Goal: Transaction & Acquisition: Purchase product/service

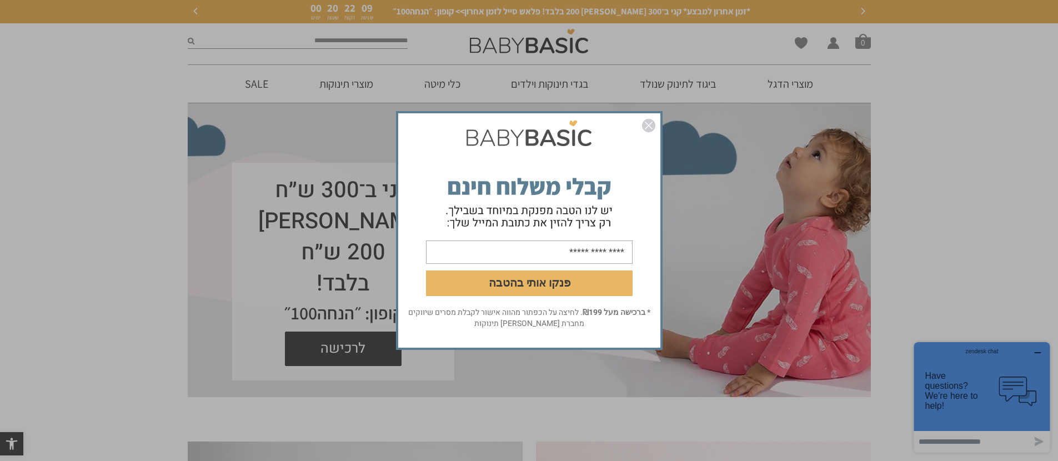
click at [649, 125] on img "סגור" at bounding box center [648, 125] width 13 height 13
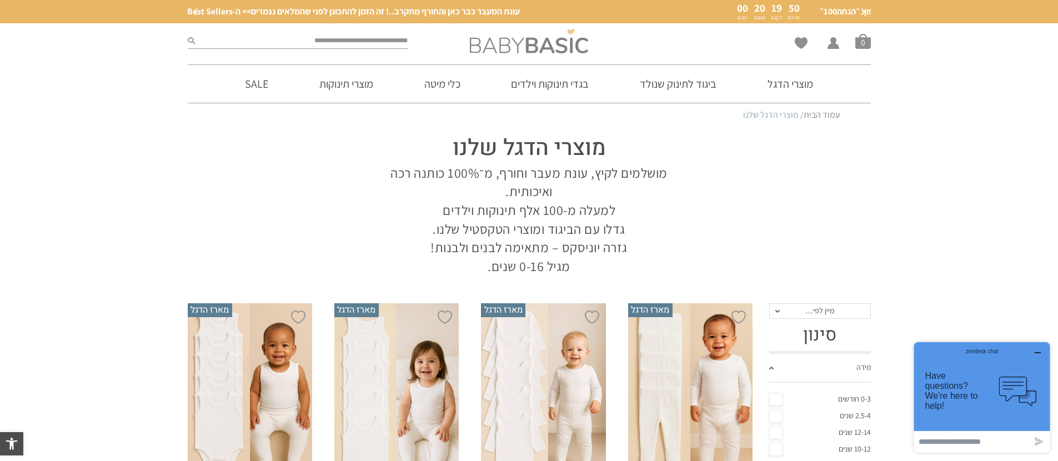
click at [564, 45] on img at bounding box center [529, 41] width 118 height 24
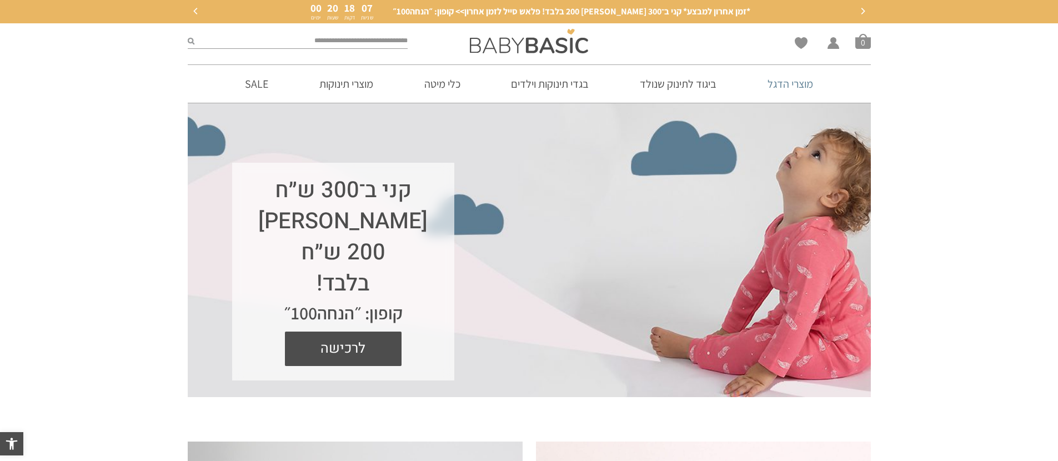
click at [785, 87] on link "מוצרי הדגל" at bounding box center [790, 84] width 79 height 38
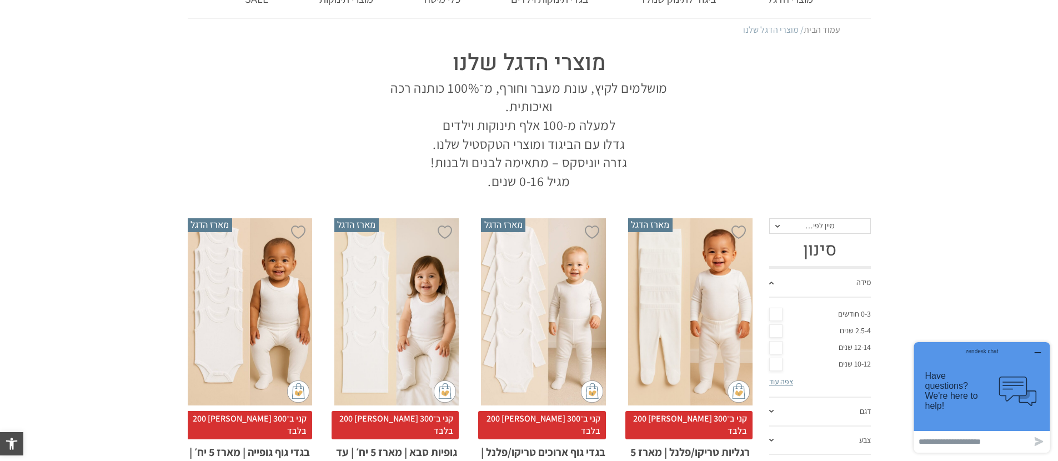
click at [1040, 351] on icon "button" at bounding box center [1038, 352] width 9 height 9
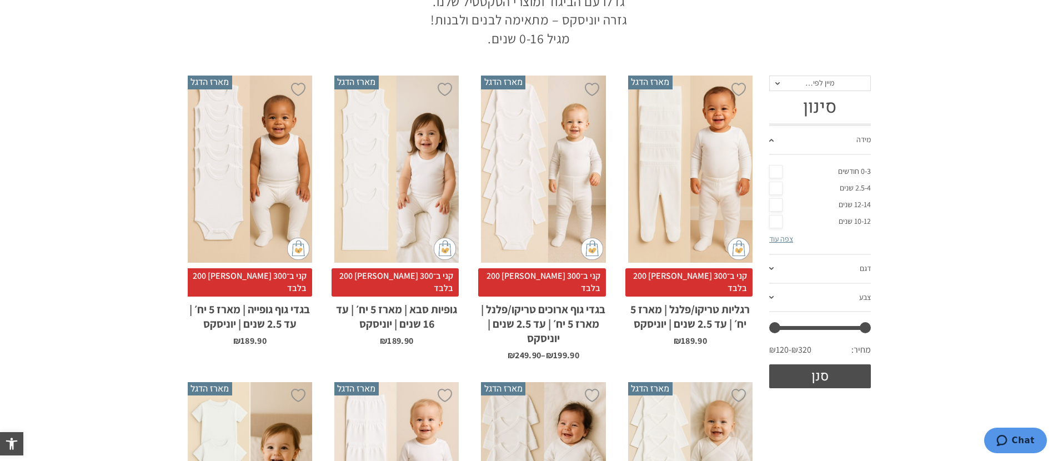
scroll to position [239, 0]
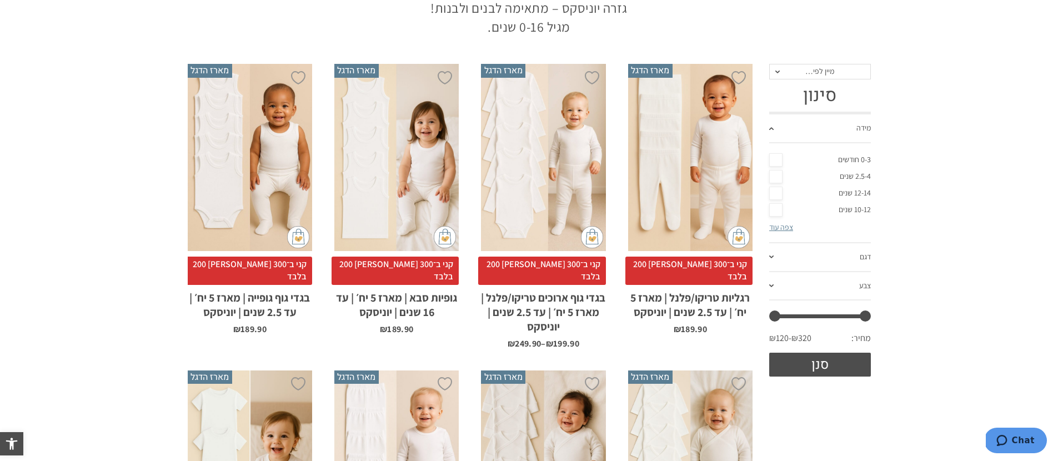
click at [782, 232] on link "צפה עוד" at bounding box center [781, 227] width 24 height 10
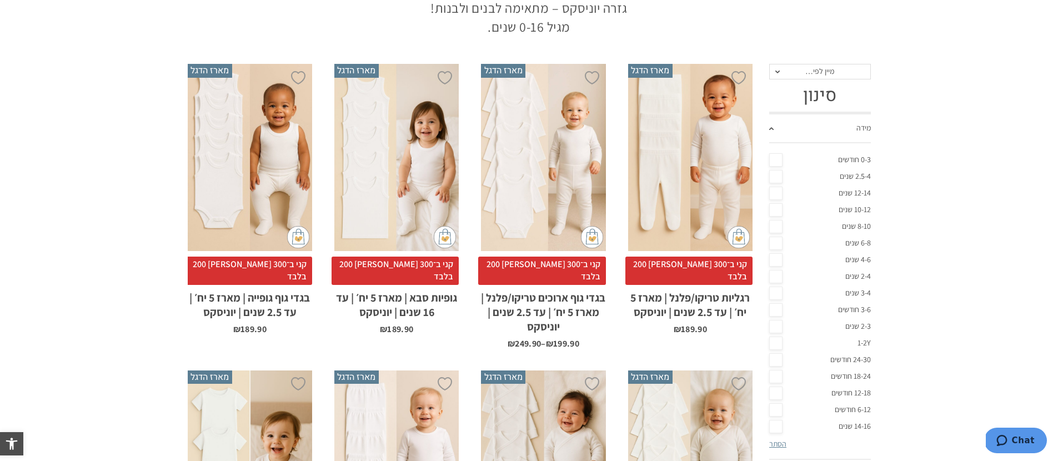
click at [783, 227] on link "8-10 שנים" at bounding box center [820, 226] width 102 height 17
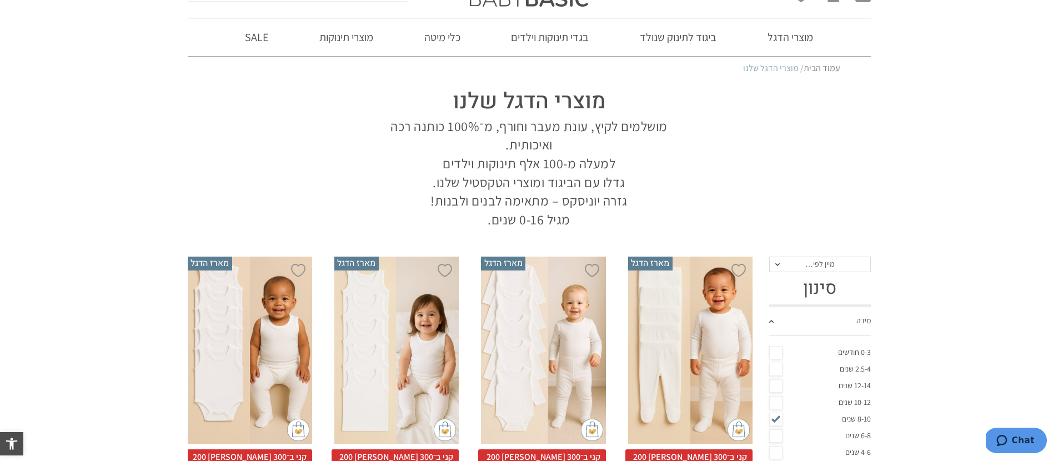
scroll to position [0, 0]
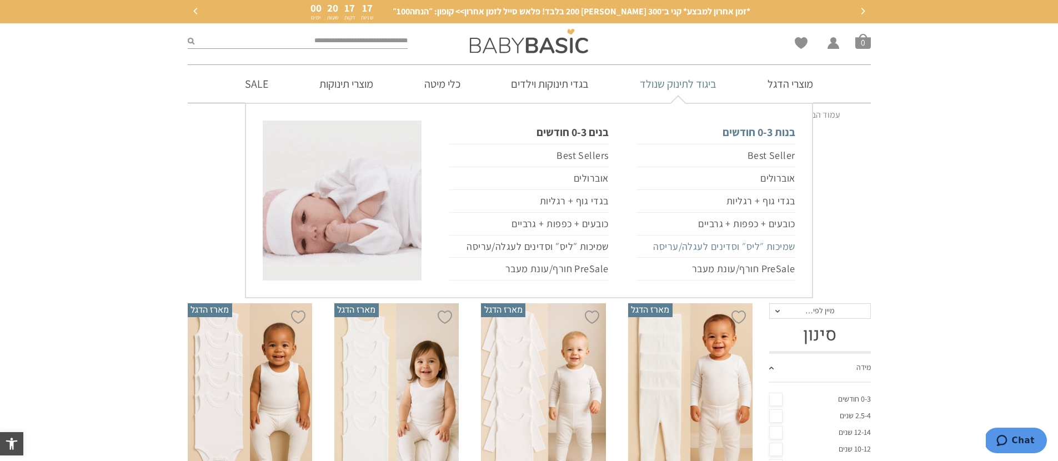
click at [755, 244] on link "שמיכות ״ליס״ וסדינים לעגלה/עריסה" at bounding box center [716, 247] width 159 height 23
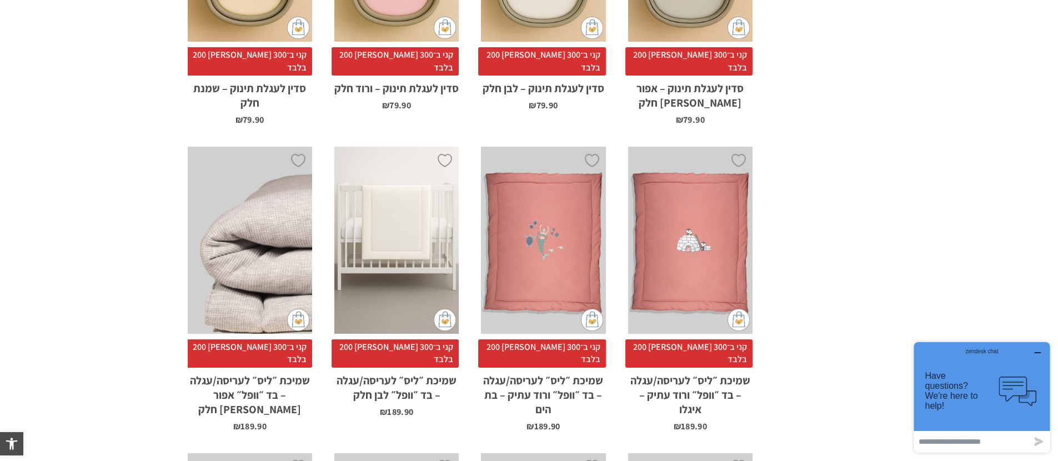
click at [1036, 354] on div "zendesk chat" at bounding box center [982, 349] width 109 height 11
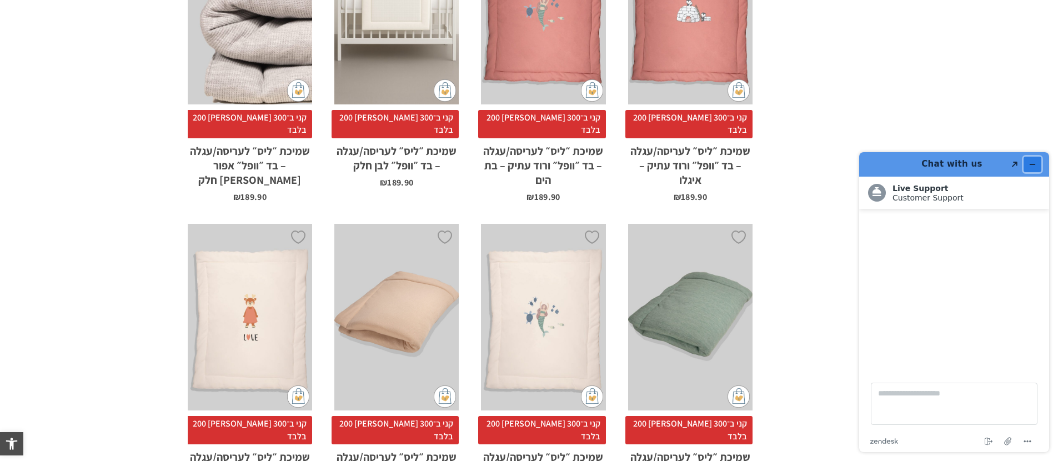
click at [1033, 162] on icon "Minimize widget" at bounding box center [1033, 165] width 8 height 8
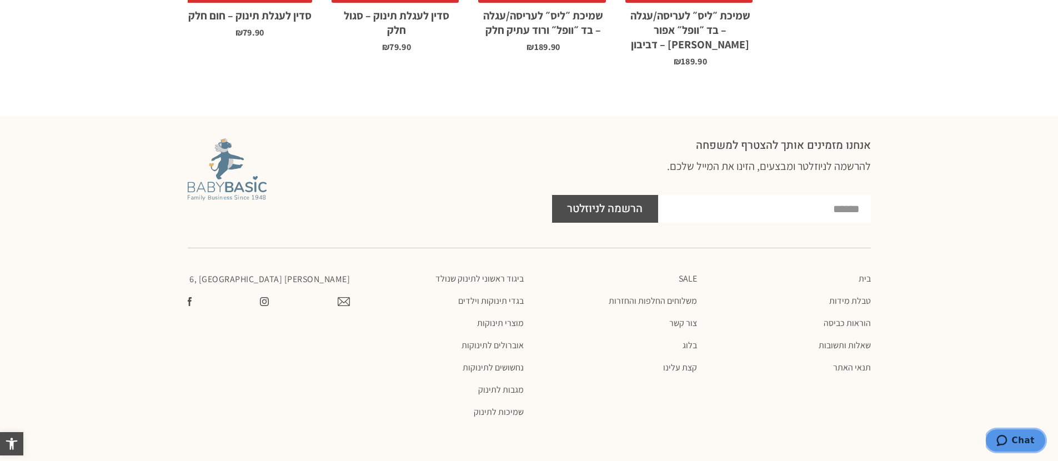
scroll to position [1400, 0]
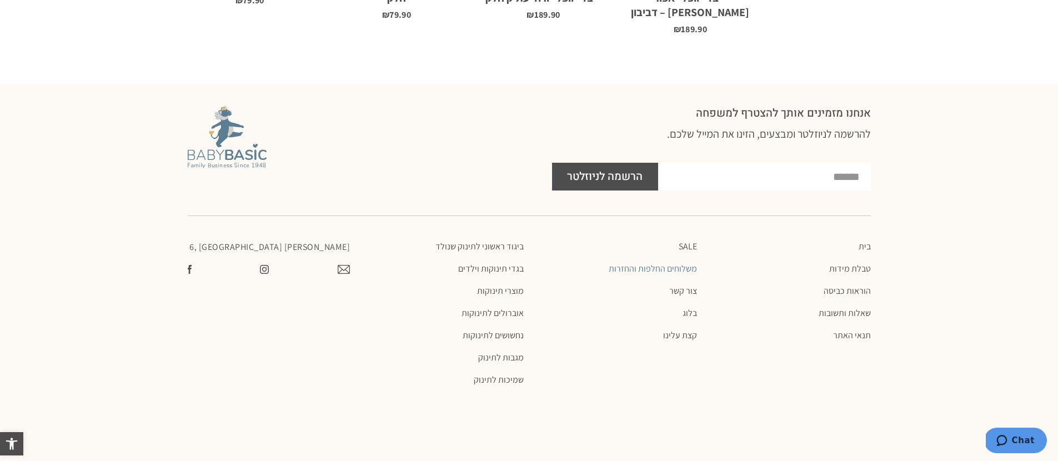
click at [687, 263] on link "משלוחים החלפות והחזרות" at bounding box center [616, 268] width 163 height 11
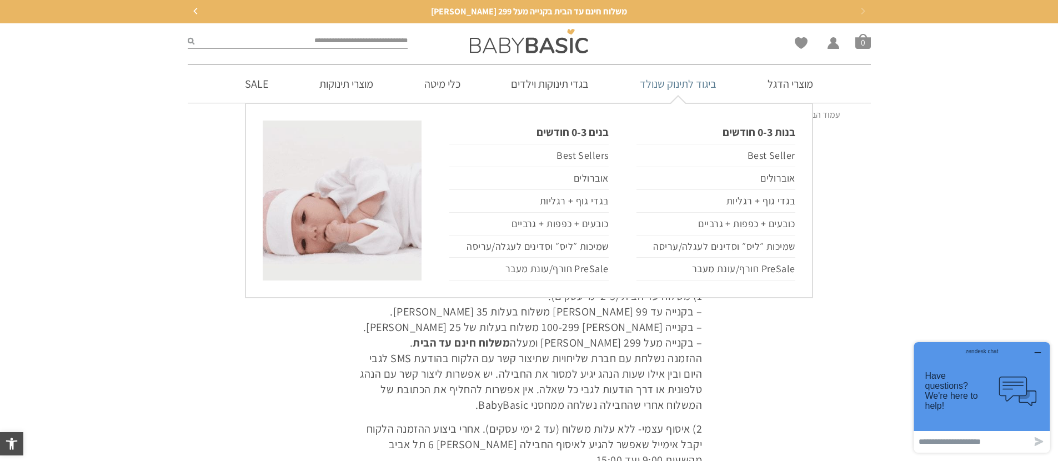
click at [660, 82] on link "ביגוד לתינוק שנולד" at bounding box center [678, 84] width 110 height 38
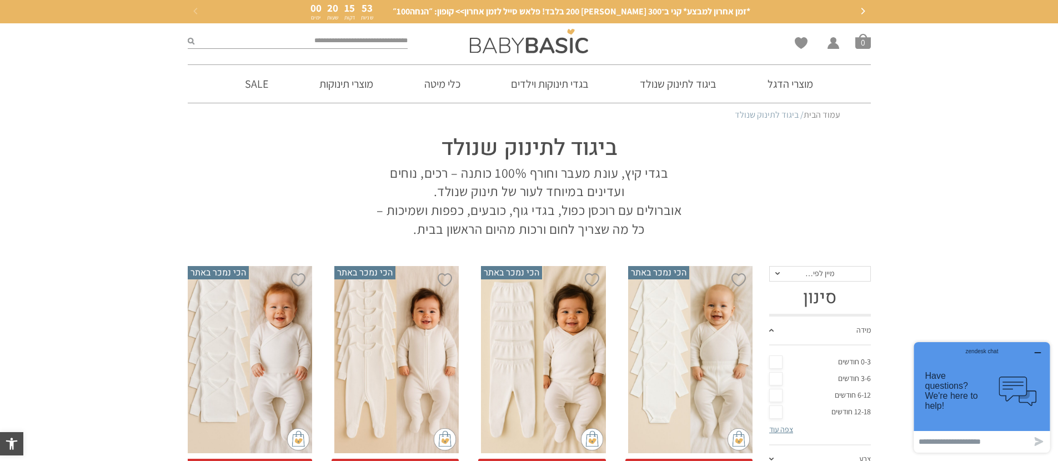
scroll to position [86, 0]
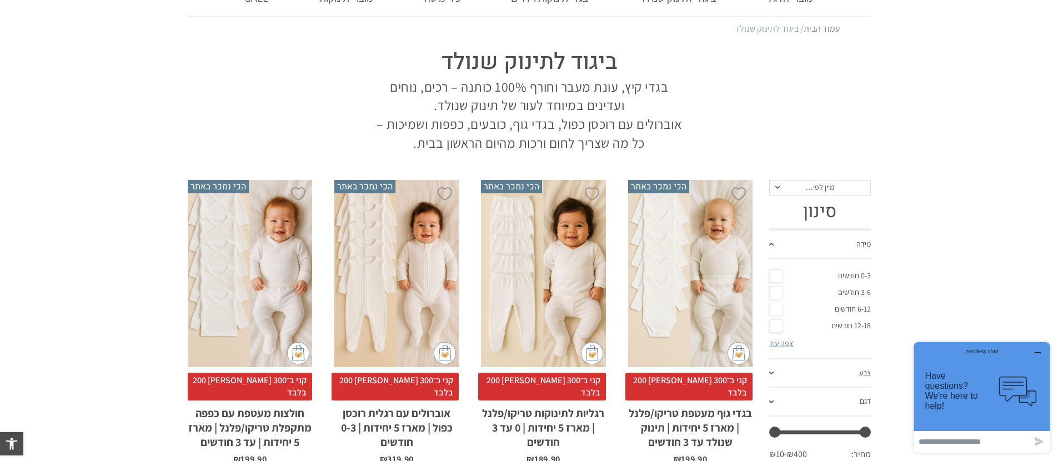
click at [704, 306] on div "x בחירת סוג בד טריקו (עונת מעבר/קיץ) פלנל (חורף)" at bounding box center [690, 273] width 124 height 187
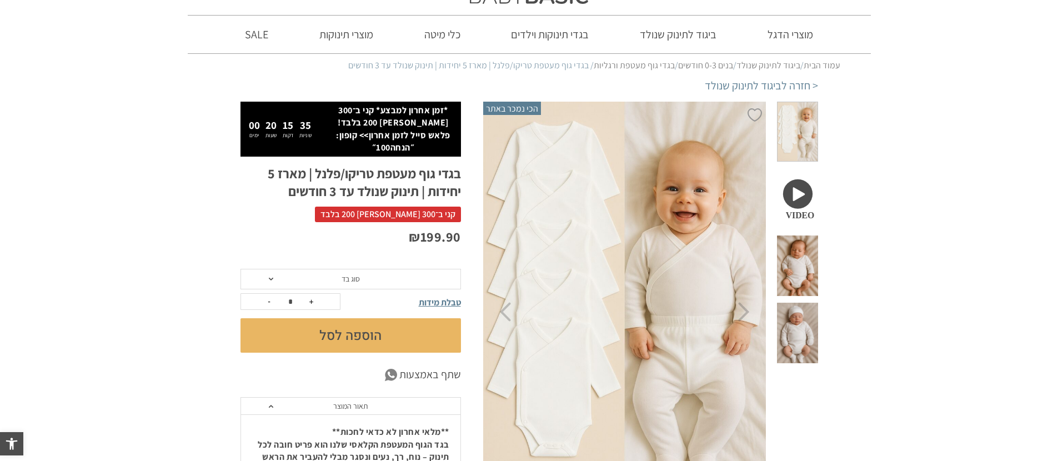
scroll to position [59, 0]
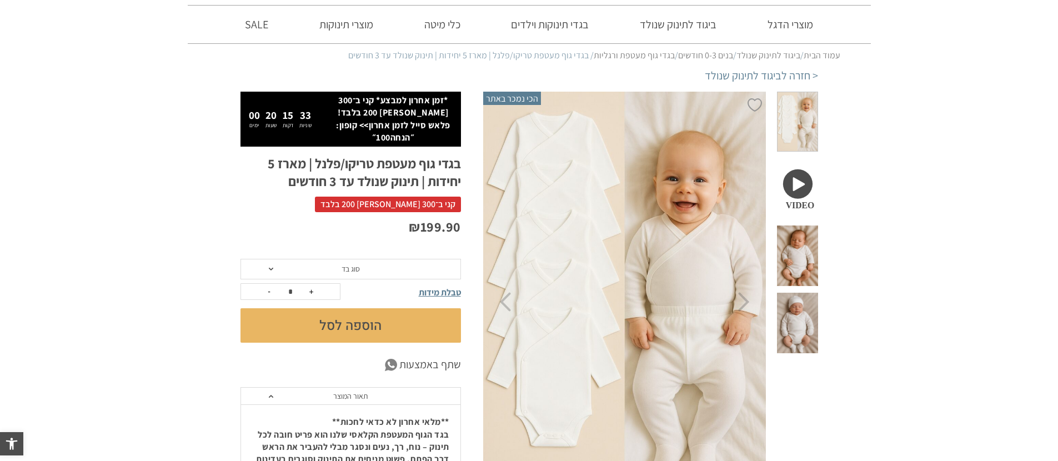
click at [807, 293] on span at bounding box center [797, 323] width 41 height 61
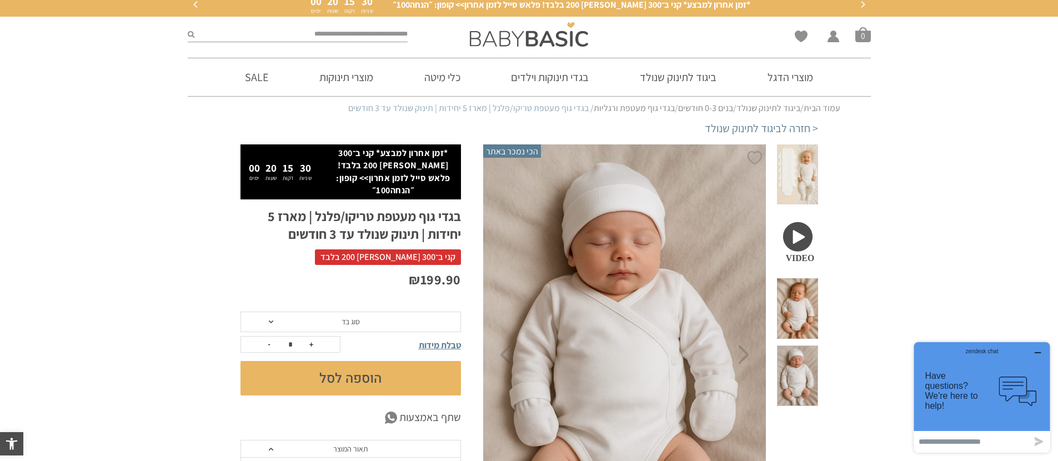
scroll to position [0, 0]
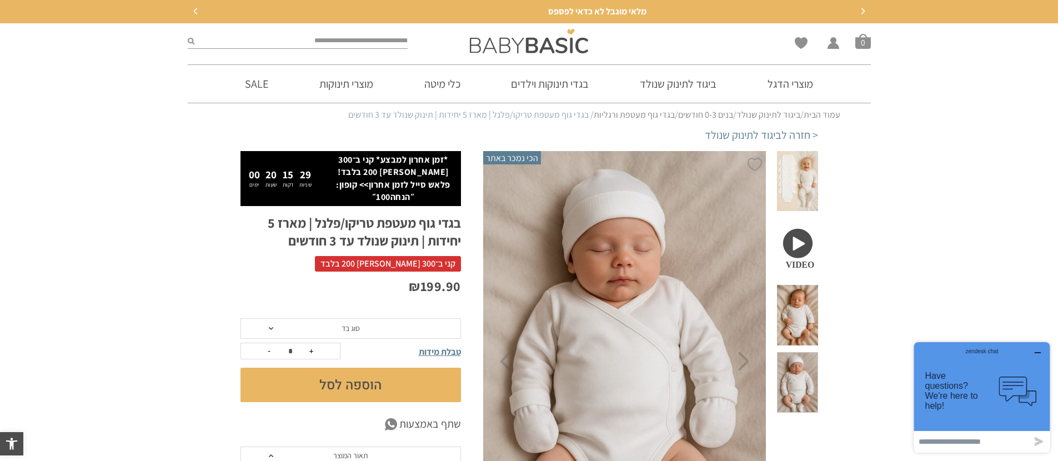
click at [810, 230] on span at bounding box center [797, 248] width 41 height 61
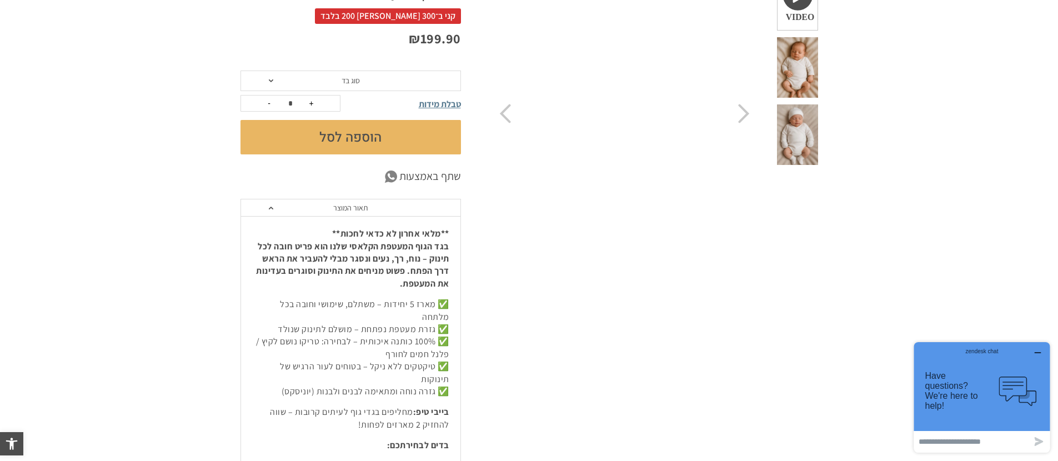
scroll to position [82, 0]
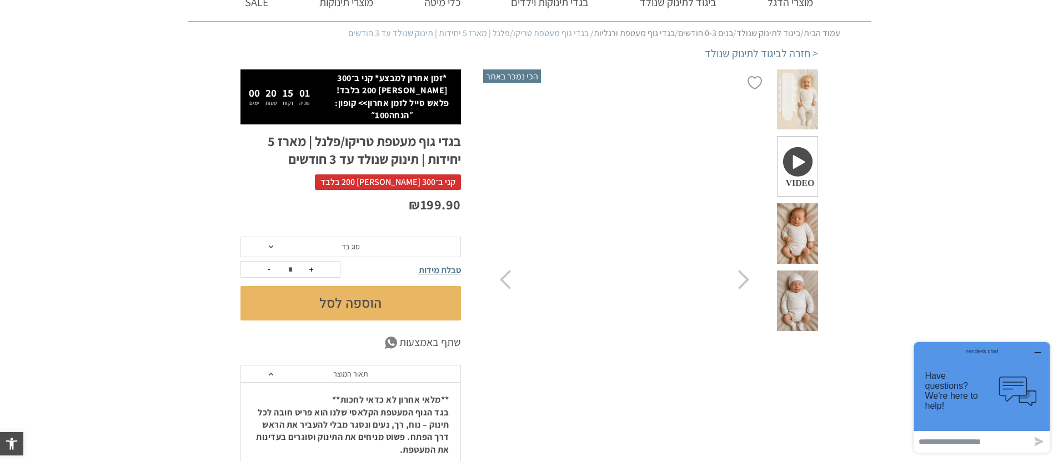
click at [347, 242] on span "סוג בד" at bounding box center [351, 247] width 18 height 10
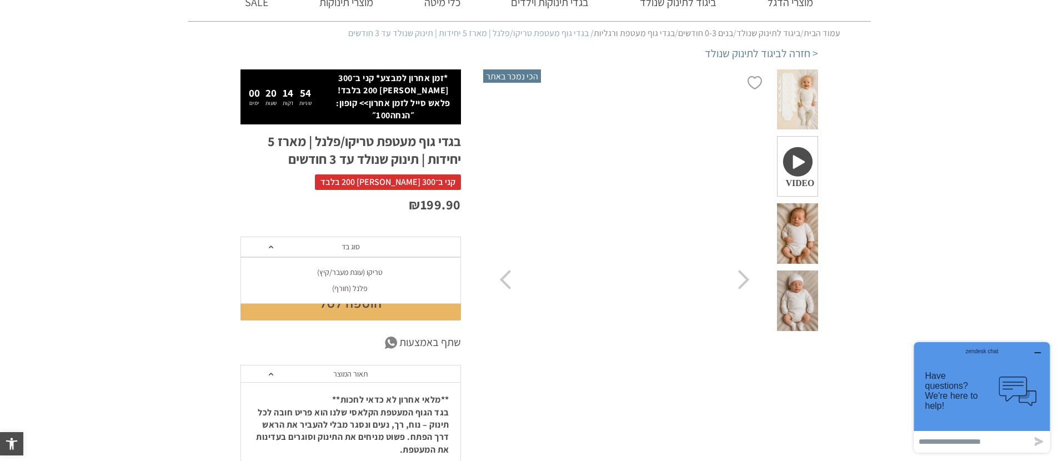
click at [1042, 355] on icon "button" at bounding box center [1038, 352] width 9 height 9
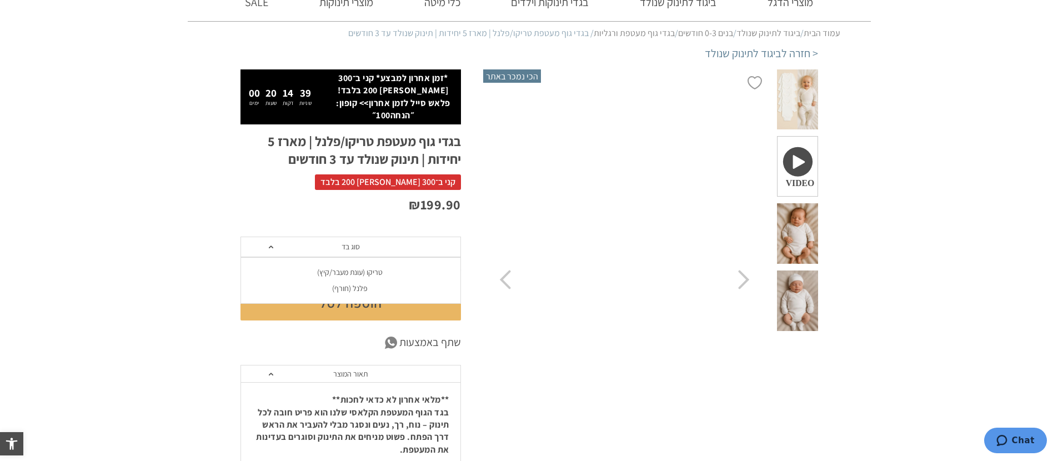
click at [362, 268] on div "טריקו (עונת מעבר/קיץ)" at bounding box center [350, 272] width 221 height 9
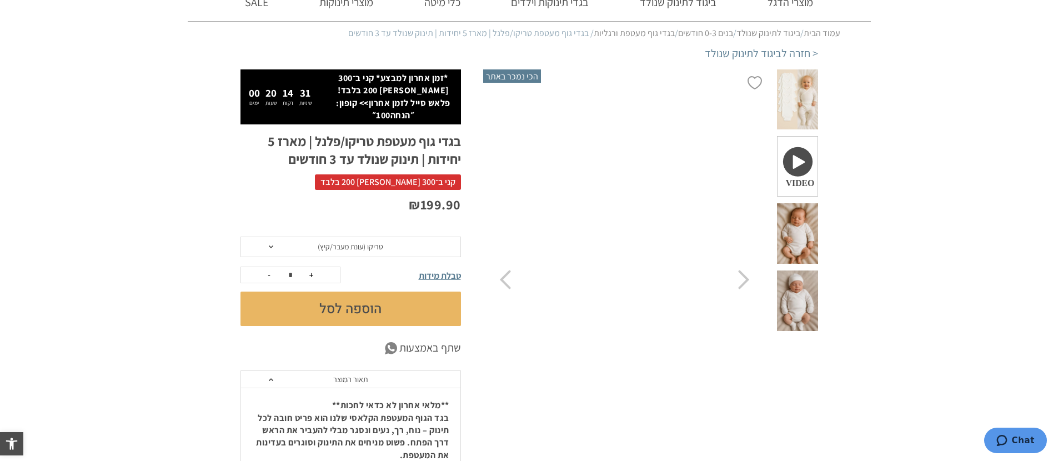
click at [695, 289] on video "Your browser does not support the video tag." at bounding box center [625, 279] width 284 height 421
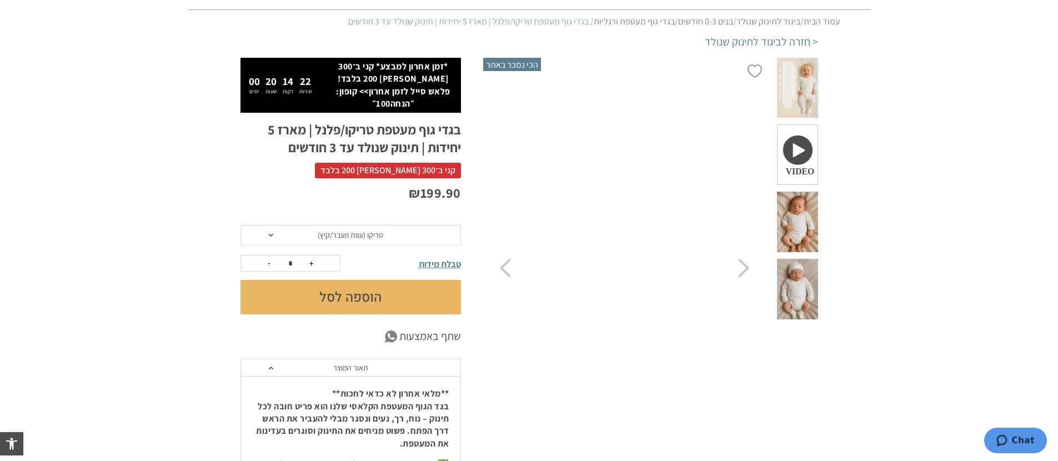
scroll to position [102, 0]
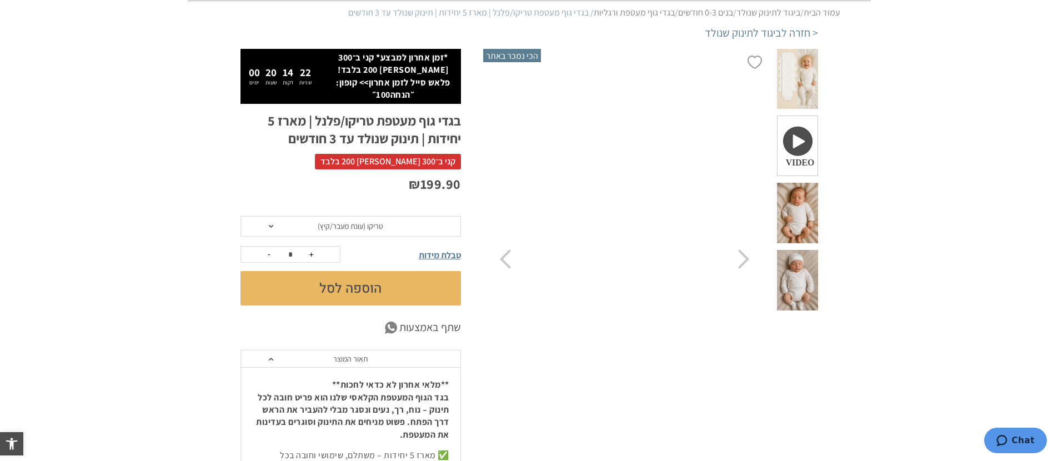
click at [613, 286] on video "Your browser does not support the video tag." at bounding box center [625, 259] width 284 height 421
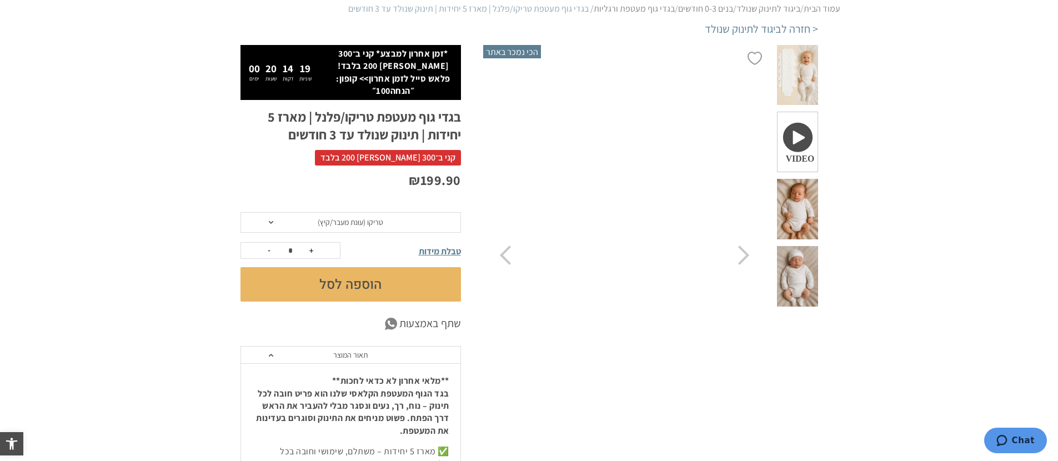
scroll to position [105, 0]
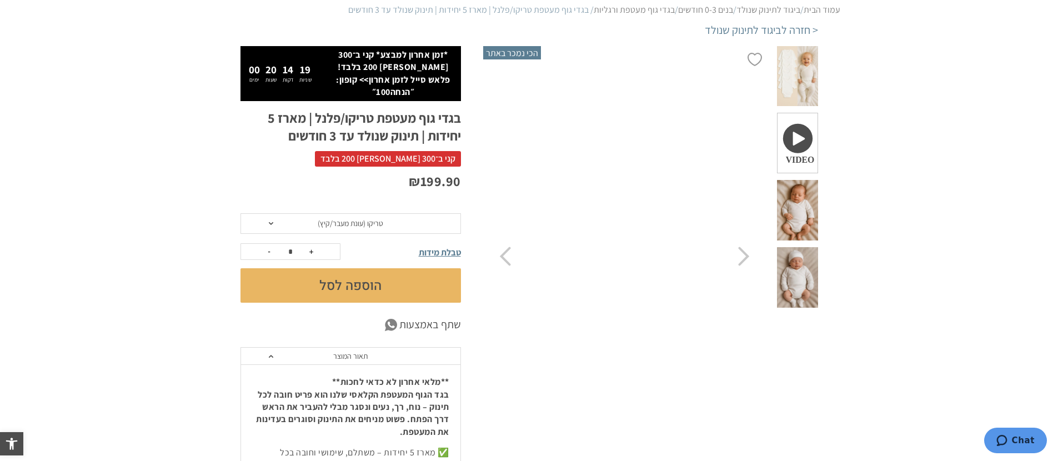
click at [620, 244] on video "Your browser does not support the video tag." at bounding box center [625, 256] width 284 height 421
click at [370, 284] on button "הוספה לסל" at bounding box center [351, 285] width 221 height 34
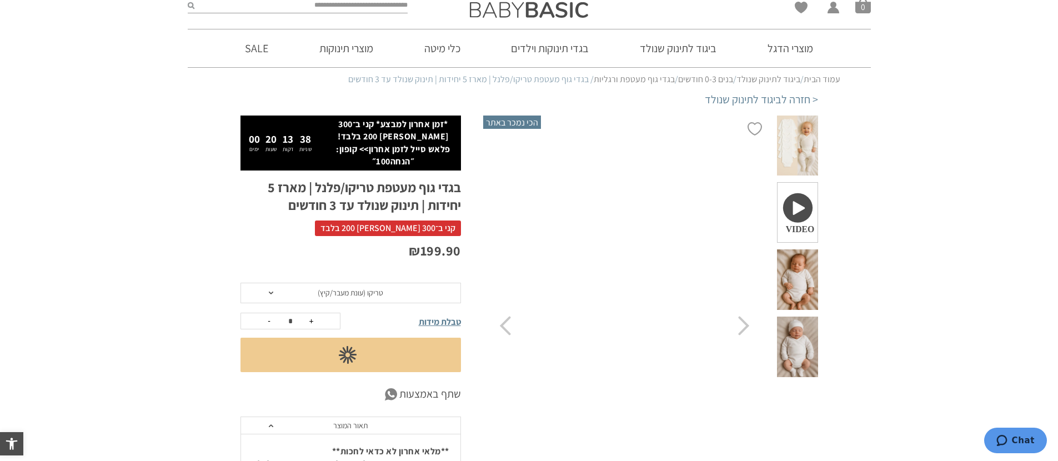
scroll to position [0, 0]
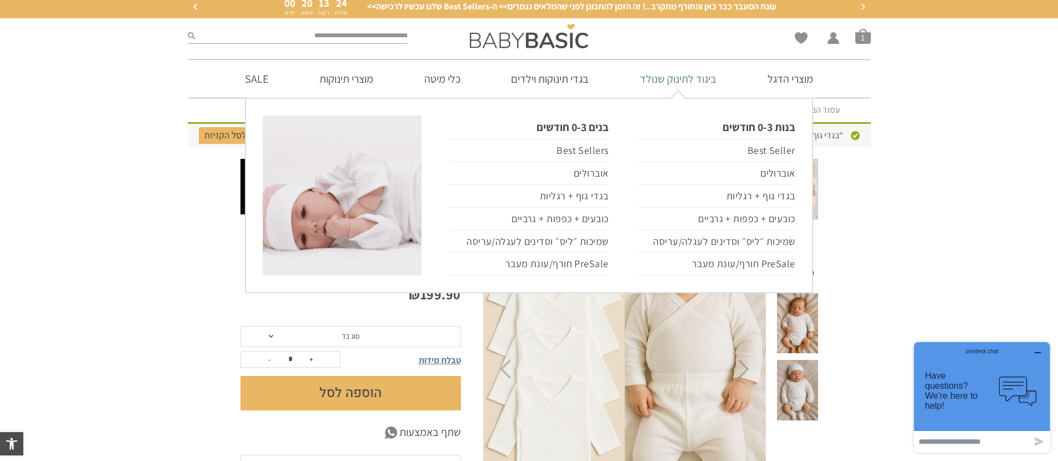
click at [662, 73] on link "ביגוד לתינוק שנולד" at bounding box center [678, 79] width 110 height 38
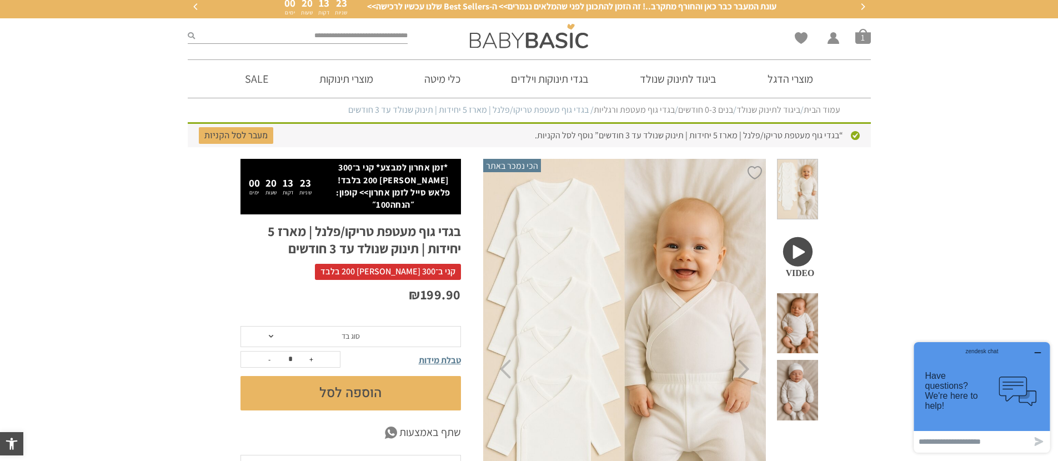
click at [1039, 353] on icon "button" at bounding box center [1038, 352] width 9 height 9
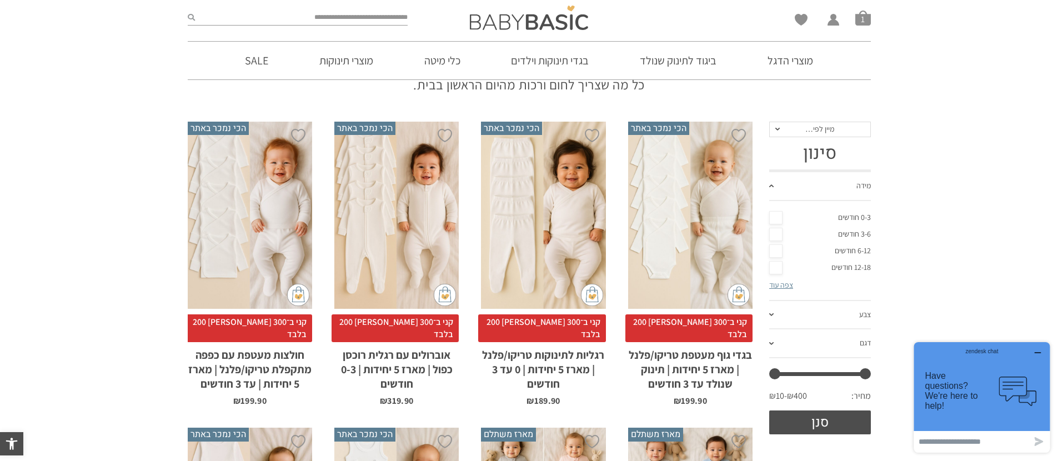
click at [248, 277] on div "x בחירת סוג בד טריקו (עונת מעבר/קיץ) פלנל (חורף)" at bounding box center [250, 215] width 124 height 187
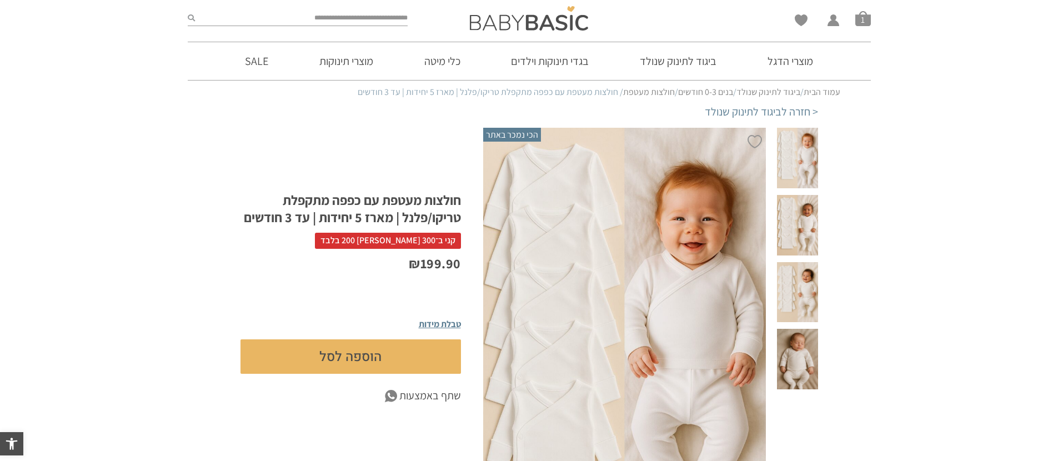
click at [817, 329] on span at bounding box center [797, 359] width 41 height 61
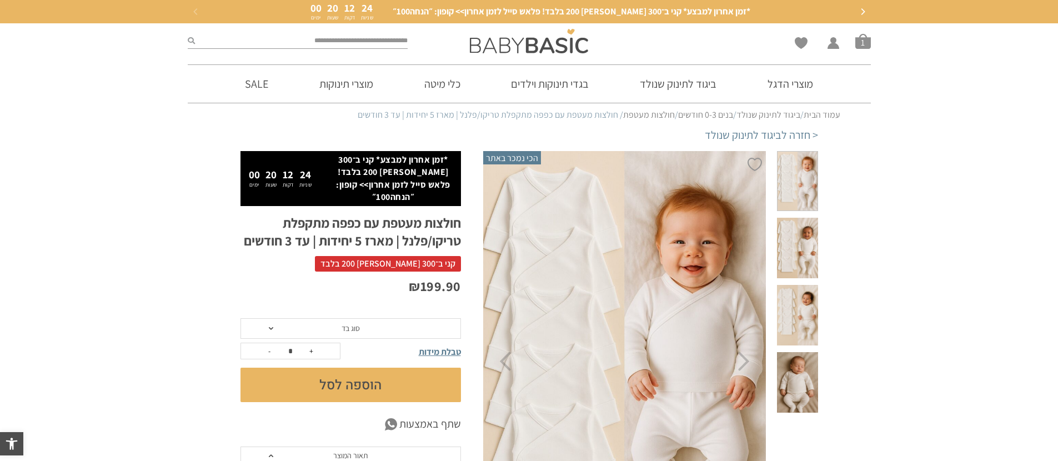
click at [798, 192] on span at bounding box center [797, 181] width 41 height 61
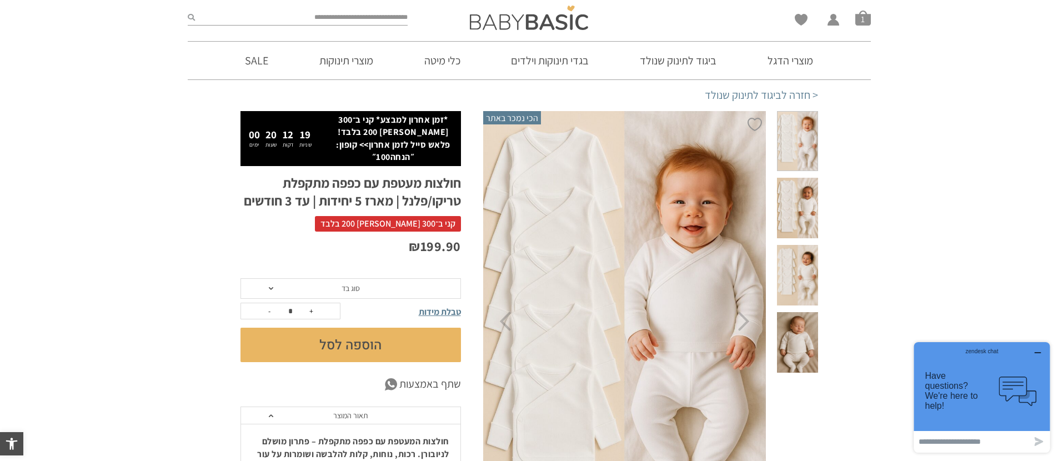
scroll to position [88, 0]
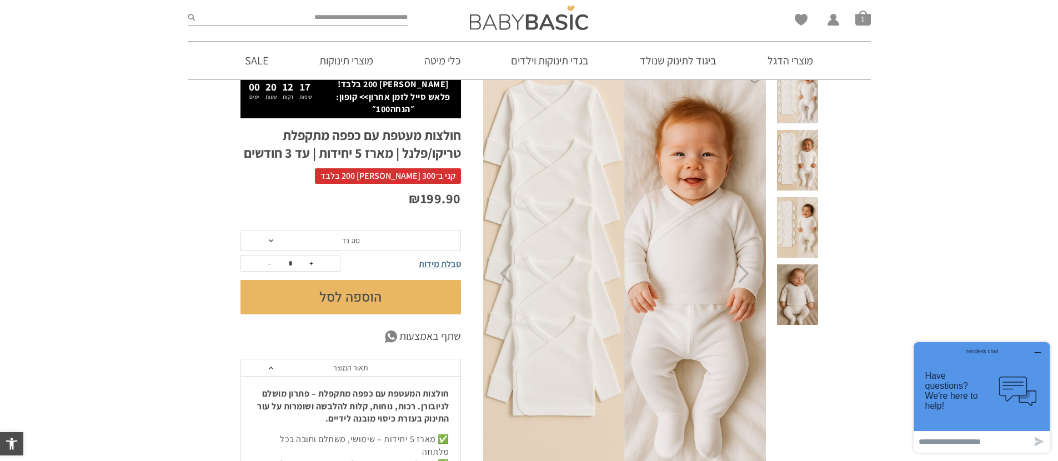
click at [1040, 353] on icon "button" at bounding box center [1038, 352] width 9 height 9
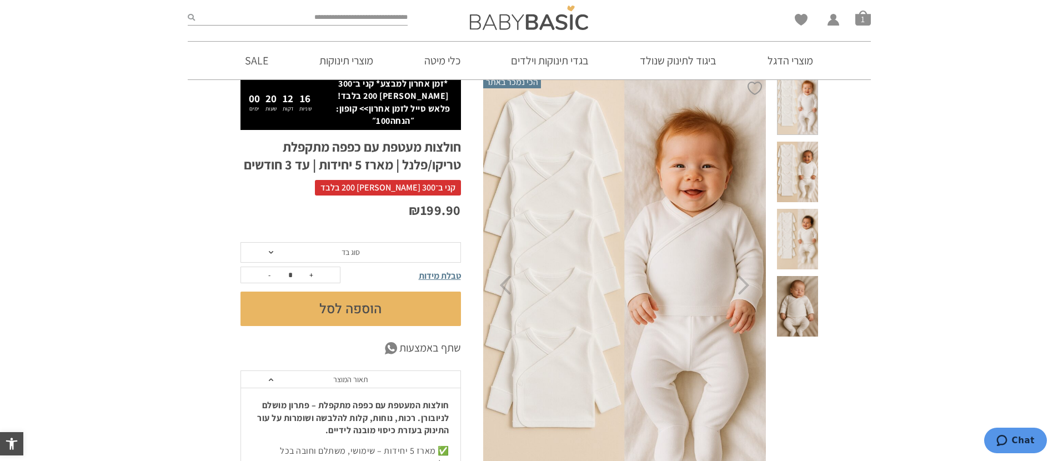
scroll to position [67, 0]
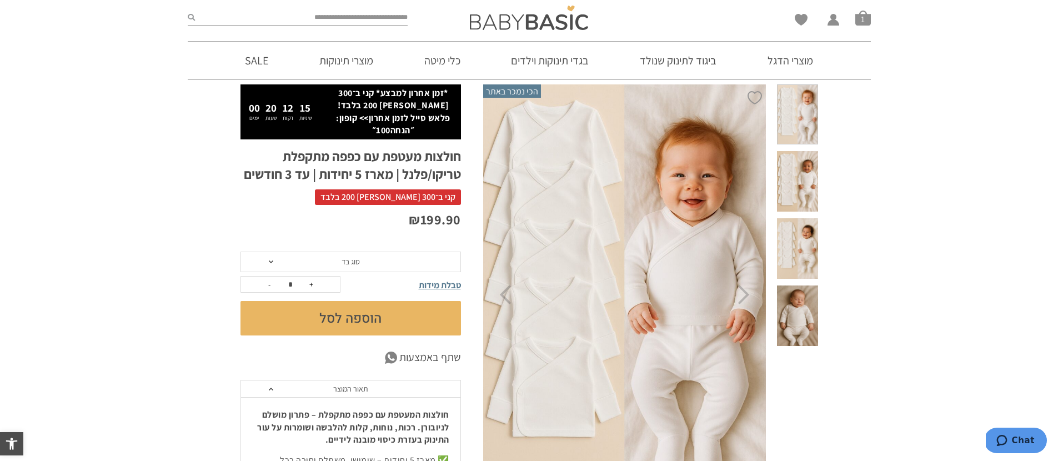
click at [735, 298] on img at bounding box center [625, 295] width 284 height 427
click at [744, 299] on icon "Next" at bounding box center [744, 294] width 12 height 19
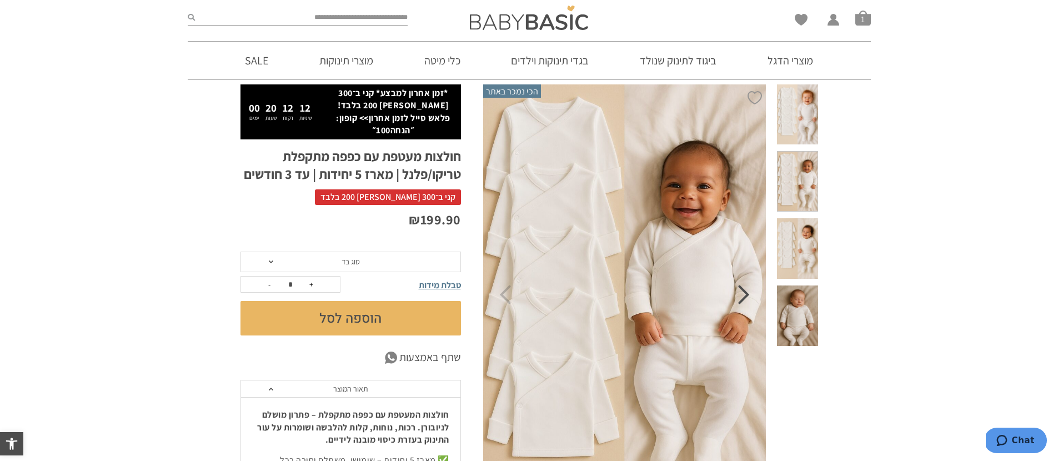
click at [744, 299] on icon "Next" at bounding box center [744, 294] width 12 height 19
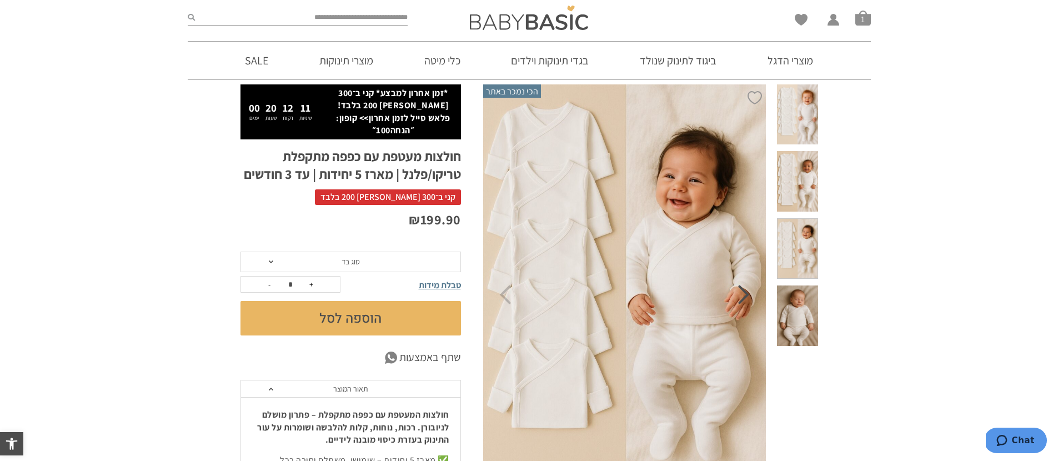
click at [744, 299] on icon "Next" at bounding box center [744, 294] width 12 height 19
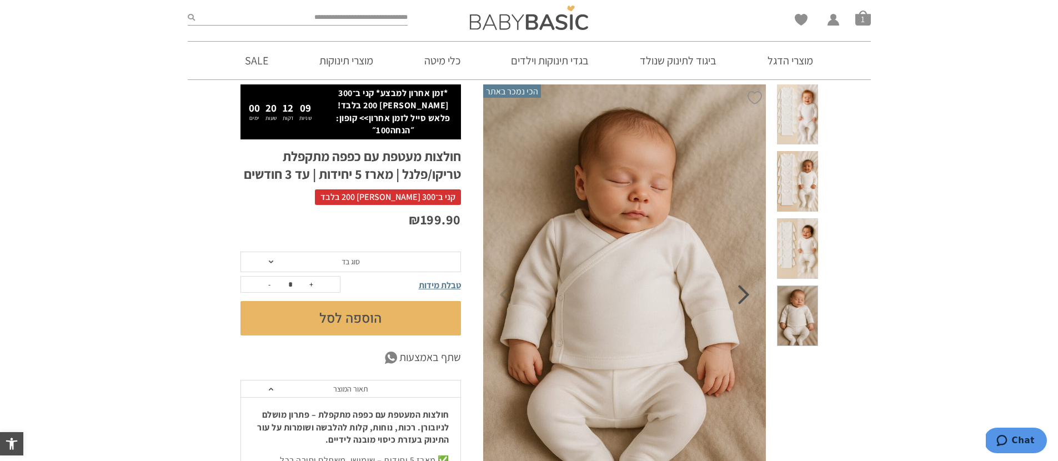
click at [744, 299] on icon "Next" at bounding box center [744, 294] width 12 height 19
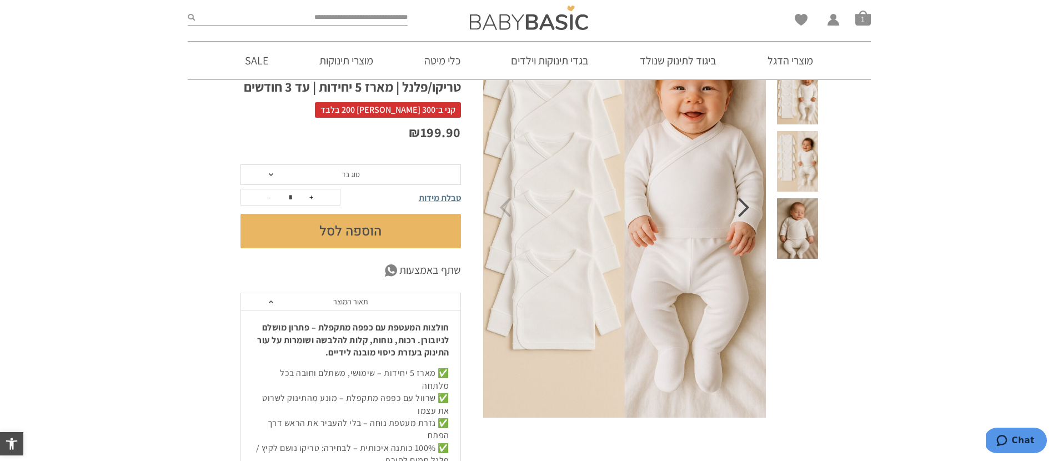
scroll to position [39, 0]
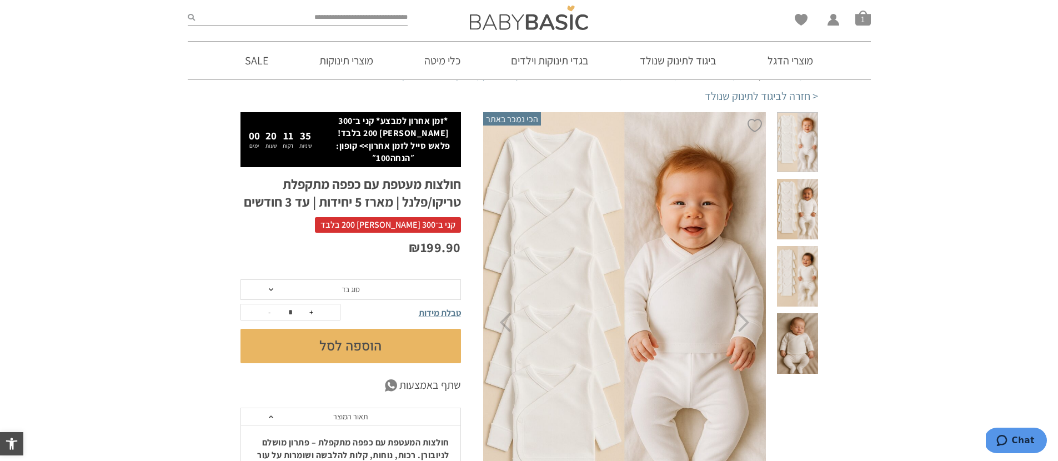
click at [395, 279] on span "סוג בד" at bounding box center [351, 289] width 221 height 21
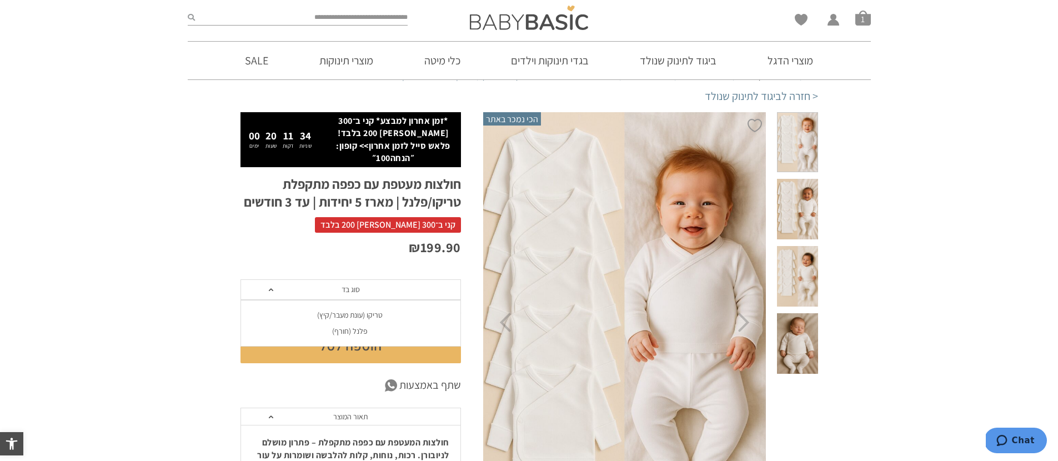
click at [373, 327] on div "פלנל (חורף)" at bounding box center [350, 331] width 221 height 9
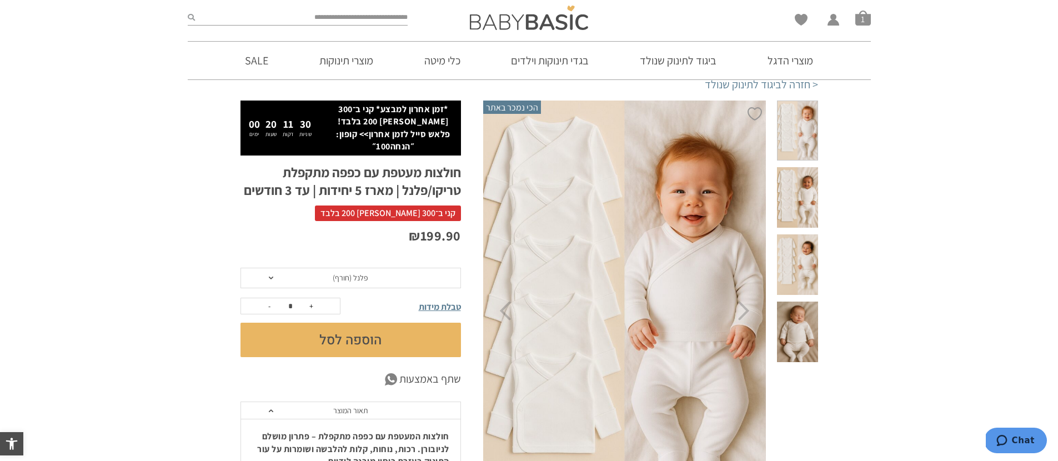
scroll to position [53, 0]
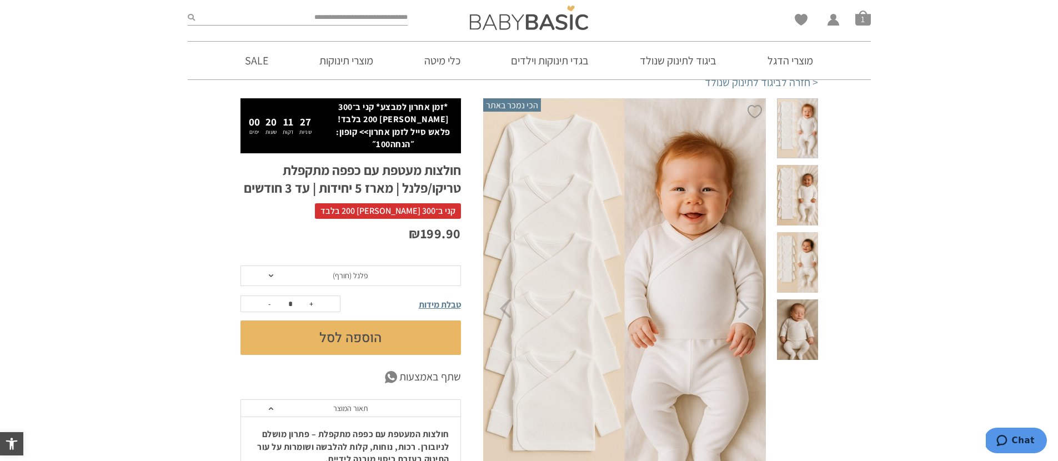
click at [365, 332] on button "הוספה לסל" at bounding box center [351, 338] width 221 height 34
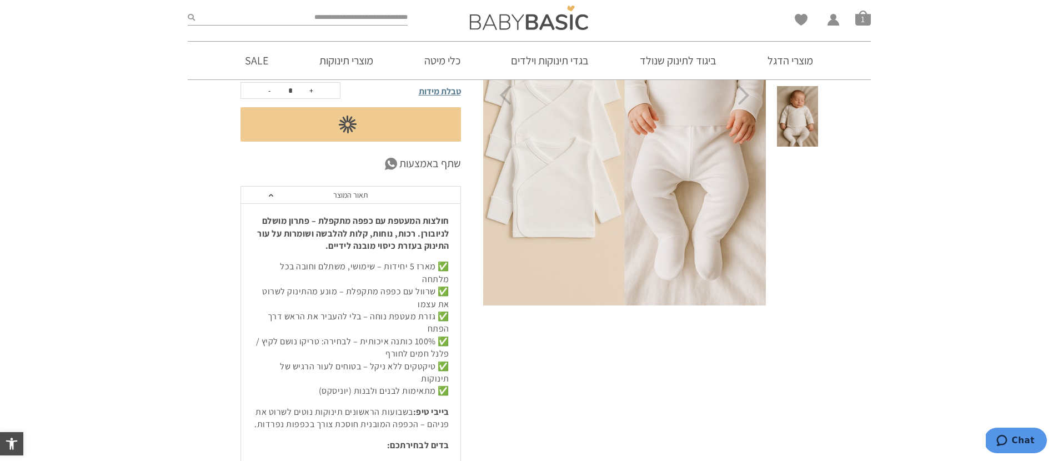
scroll to position [167, 0]
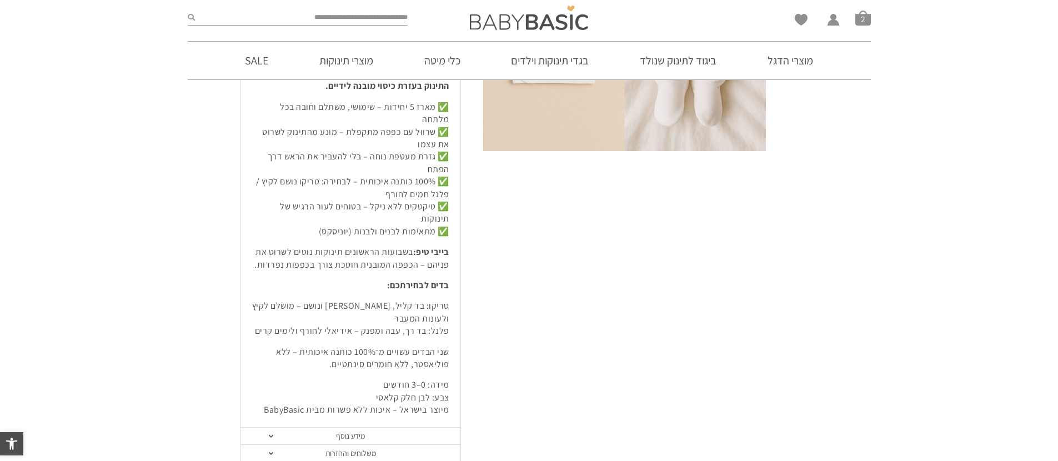
scroll to position [529, 0]
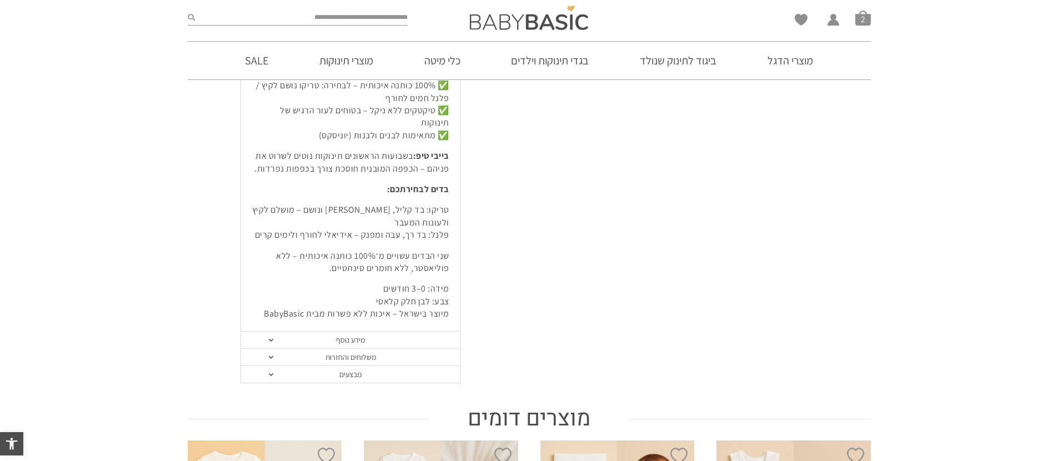
click at [272, 339] on span at bounding box center [271, 340] width 4 height 3
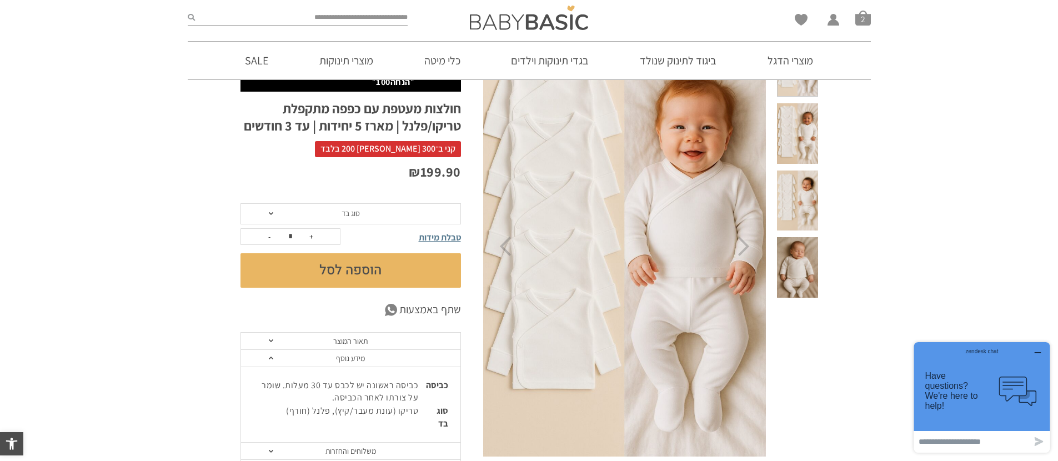
scroll to position [249, 0]
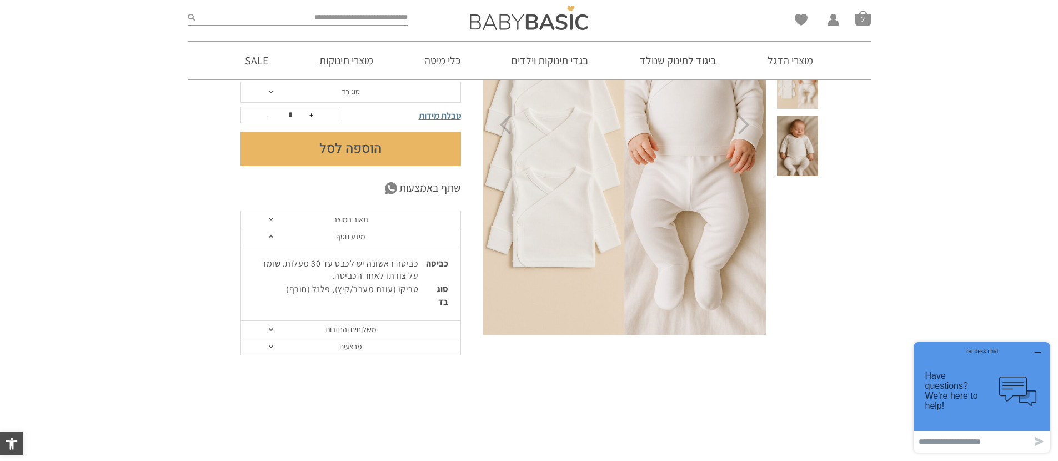
click at [276, 211] on link "תאור המוצר" at bounding box center [350, 219] width 219 height 17
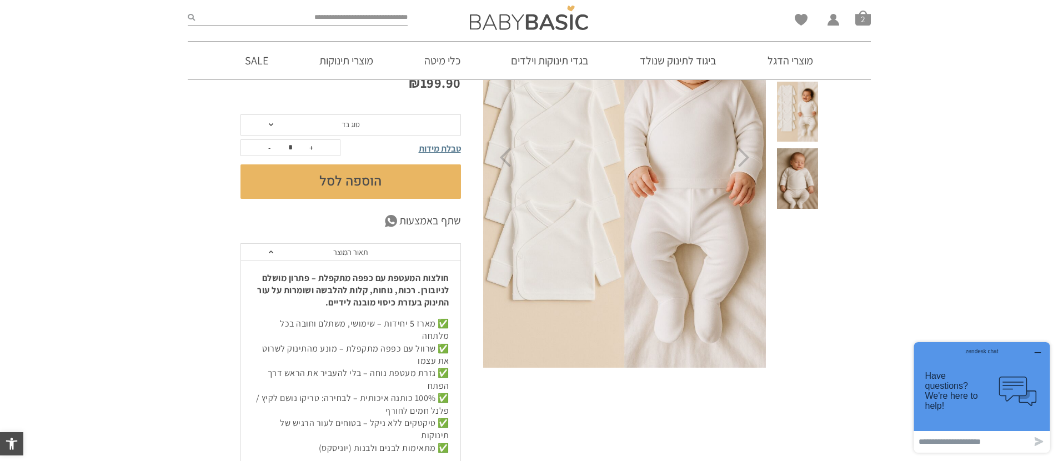
scroll to position [0, 0]
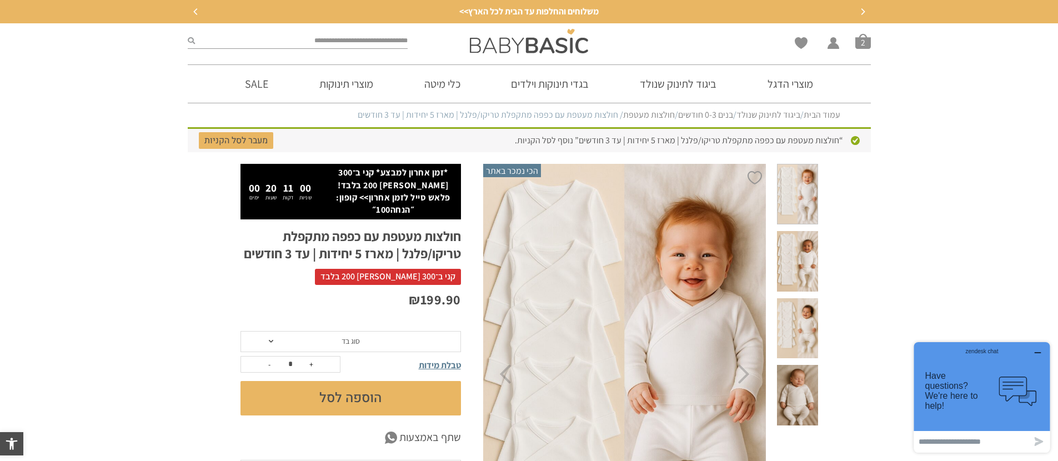
drag, startPoint x: 1037, startPoint y: 353, endPoint x: 1946, endPoint y: 691, distance: 970.7
click at [1037, 353] on icon "button" at bounding box center [1038, 353] width 6 height 0
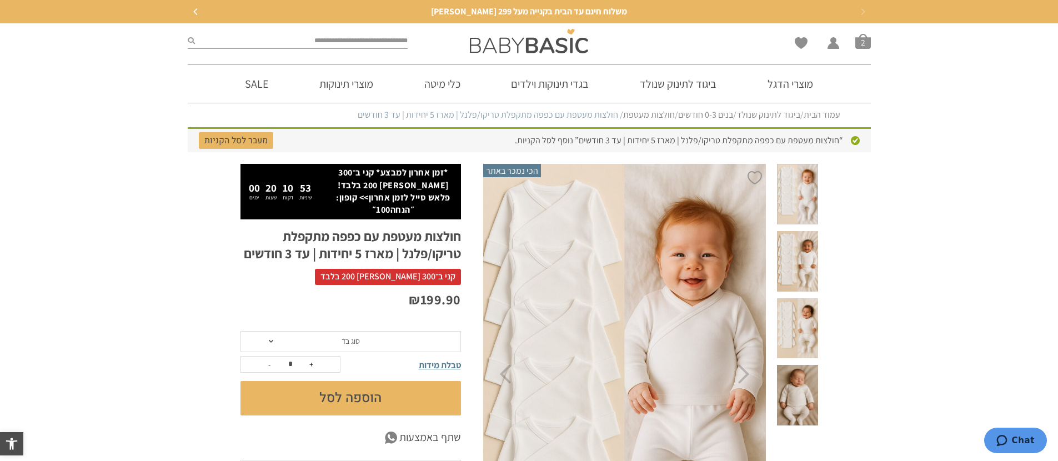
click at [647, 115] on link "חולצות מעטפת" at bounding box center [649, 115] width 52 height 12
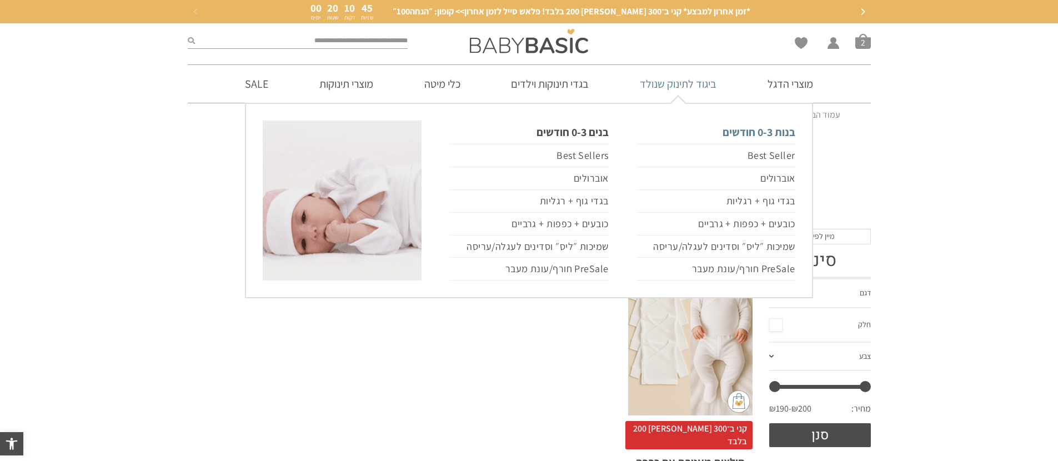
click at [767, 134] on link "בנות 0-3 חודשים" at bounding box center [716, 132] width 159 height 23
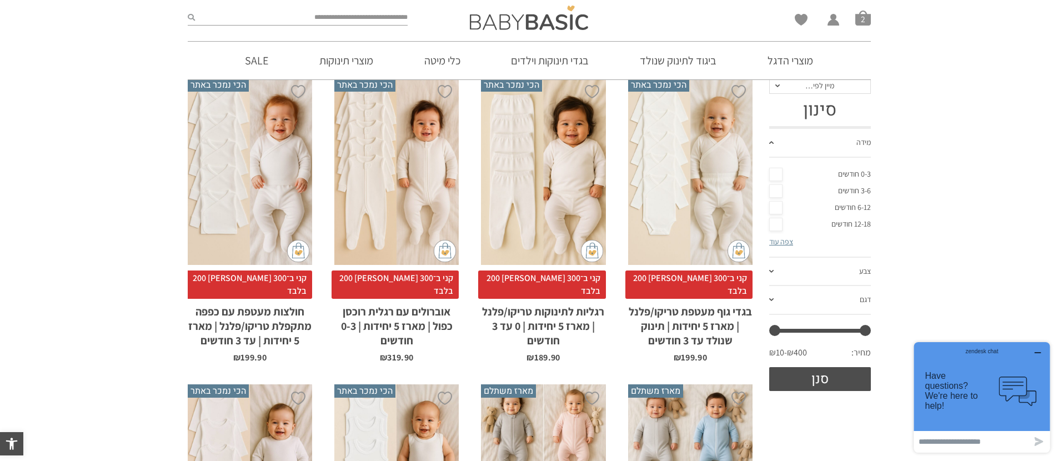
click at [1043, 351] on button "button" at bounding box center [1038, 353] width 18 height 11
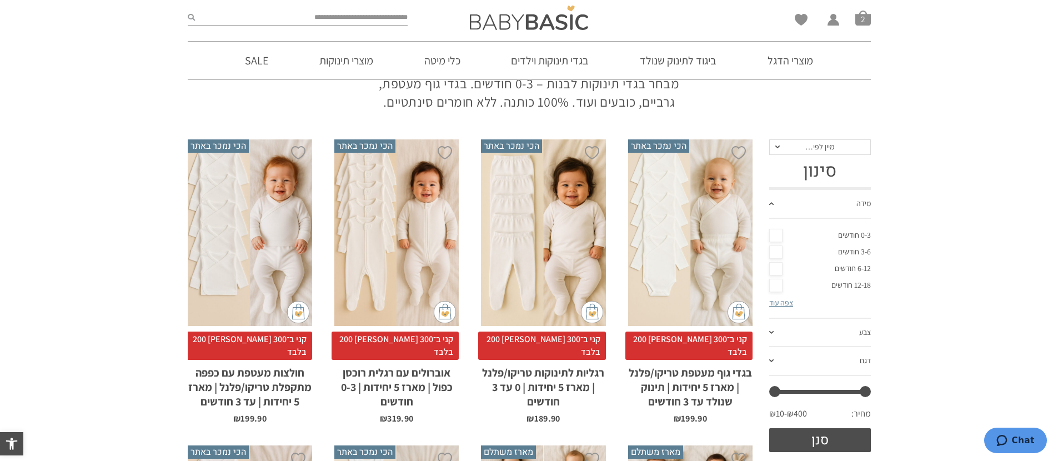
scroll to position [90, 0]
click at [567, 248] on div "x בחירת סוג בד טריקו (עונת מעבר/קיץ) פלנל (חורף)" at bounding box center [543, 232] width 124 height 187
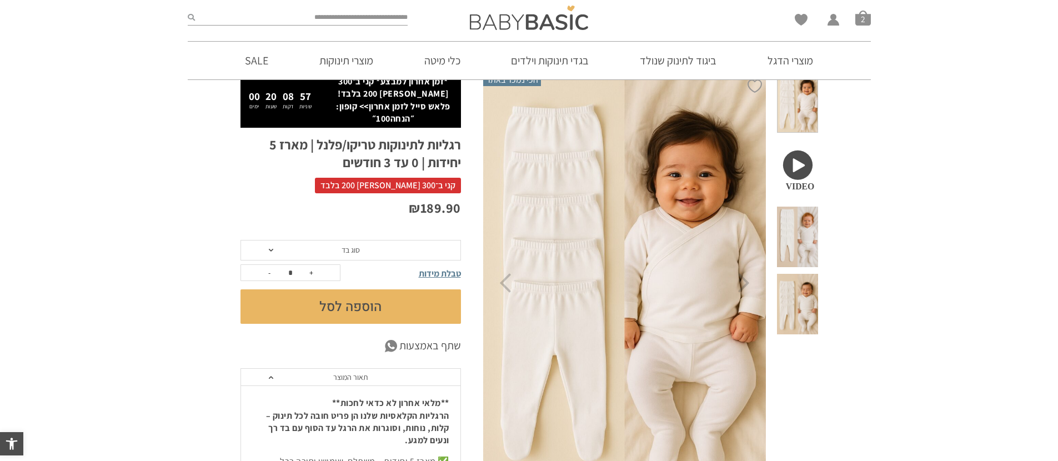
click at [799, 154] on span at bounding box center [797, 169] width 41 height 61
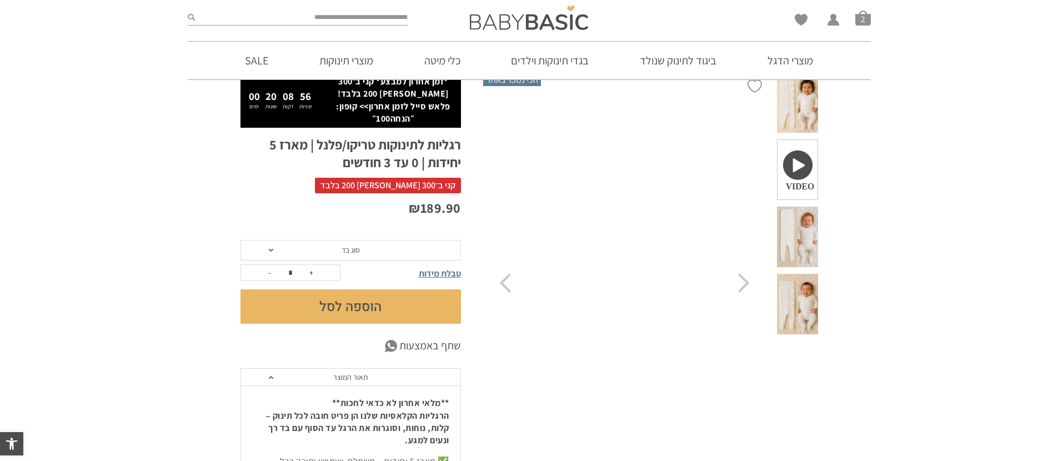
click at [806, 214] on span at bounding box center [797, 237] width 41 height 61
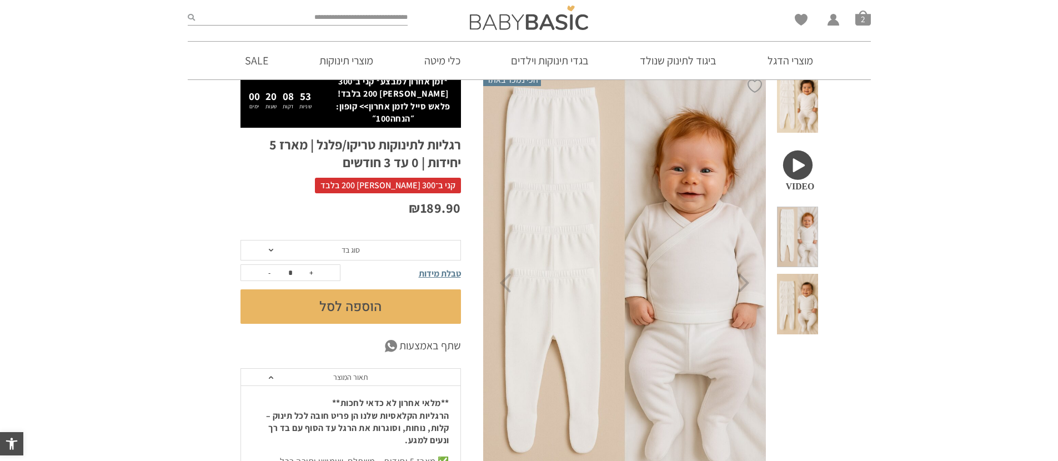
click at [802, 274] on span at bounding box center [797, 304] width 41 height 61
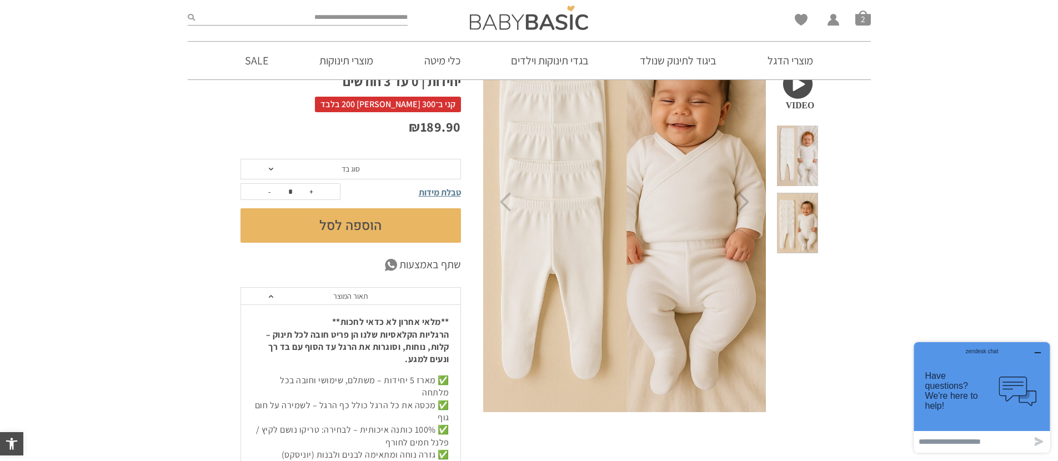
scroll to position [160, 0]
click at [437, 214] on button "הוספה לסל" at bounding box center [351, 225] width 221 height 34
click at [401, 166] on span "סוג בד" at bounding box center [351, 168] width 221 height 21
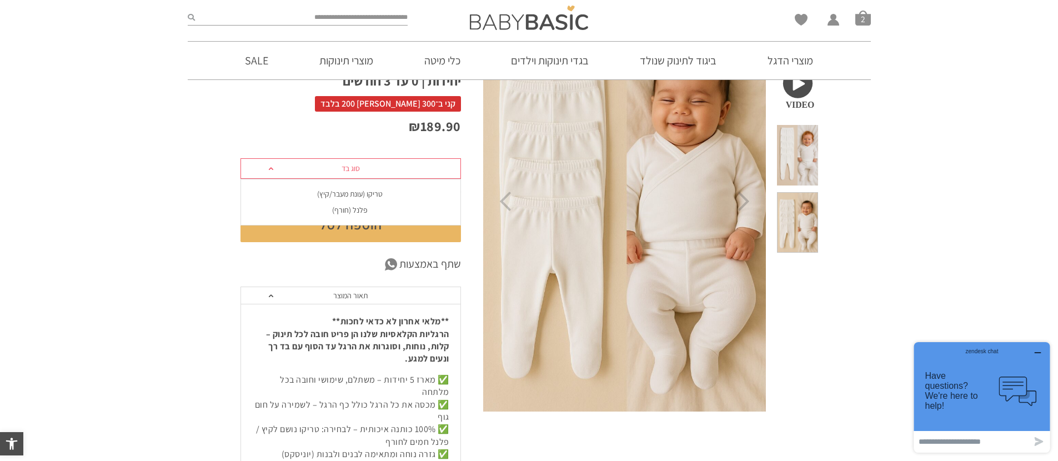
click at [388, 189] on div "טריקו (עונת מעבר/קיץ)" at bounding box center [350, 193] width 221 height 9
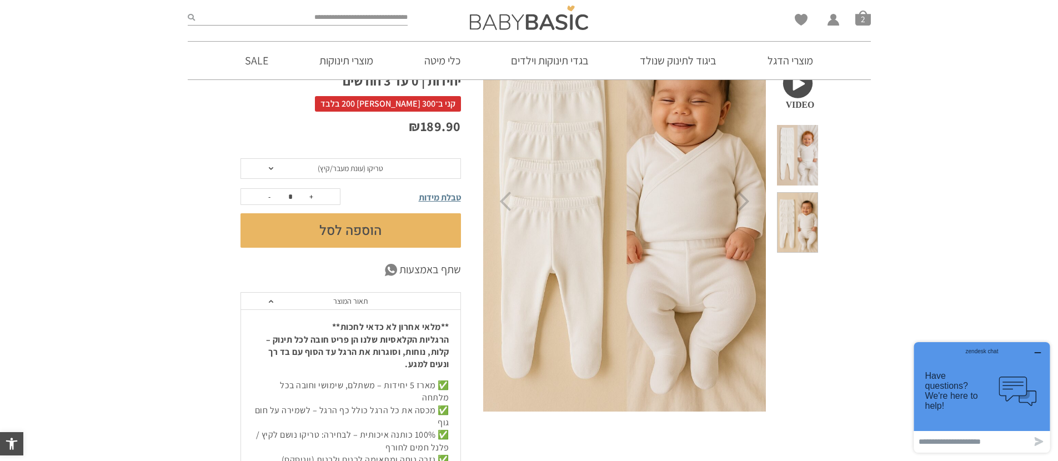
click at [408, 220] on button "הוספה לסל" at bounding box center [351, 230] width 221 height 34
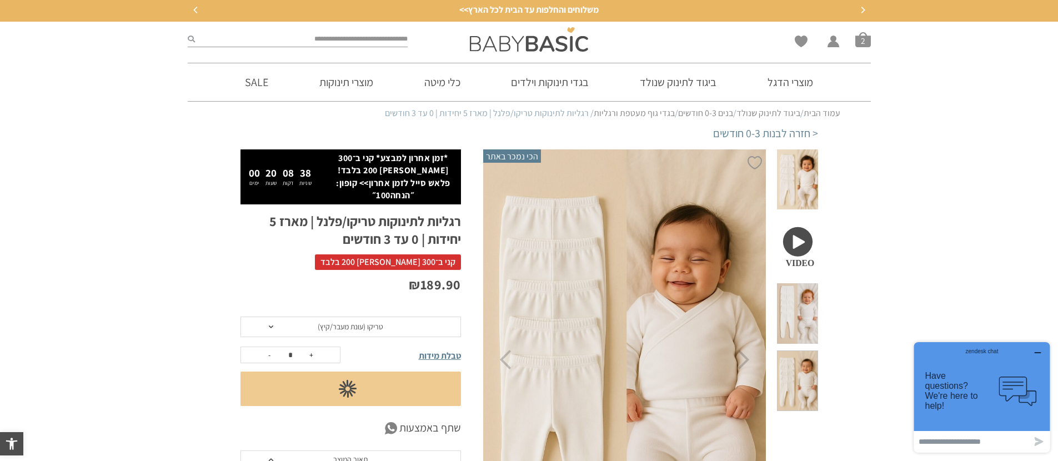
scroll to position [2, 0]
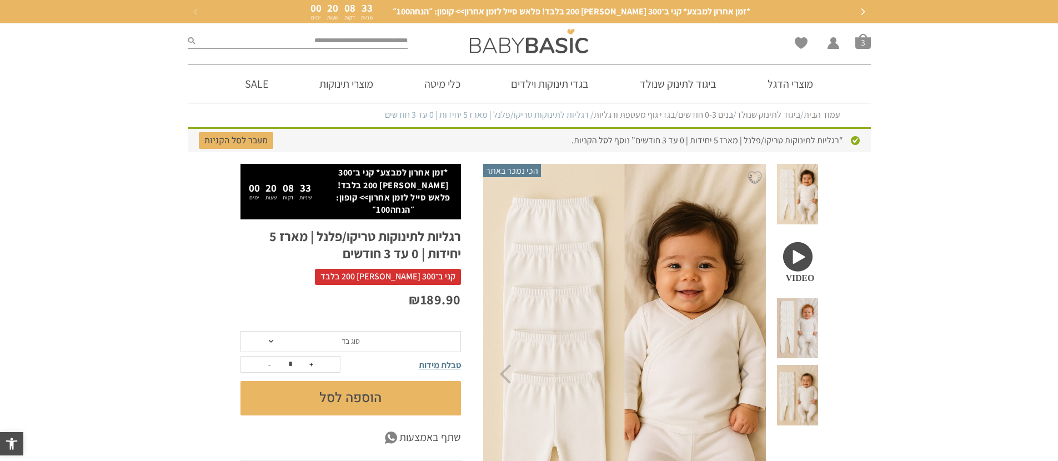
click at [429, 331] on span "סוג בד" at bounding box center [351, 341] width 221 height 21
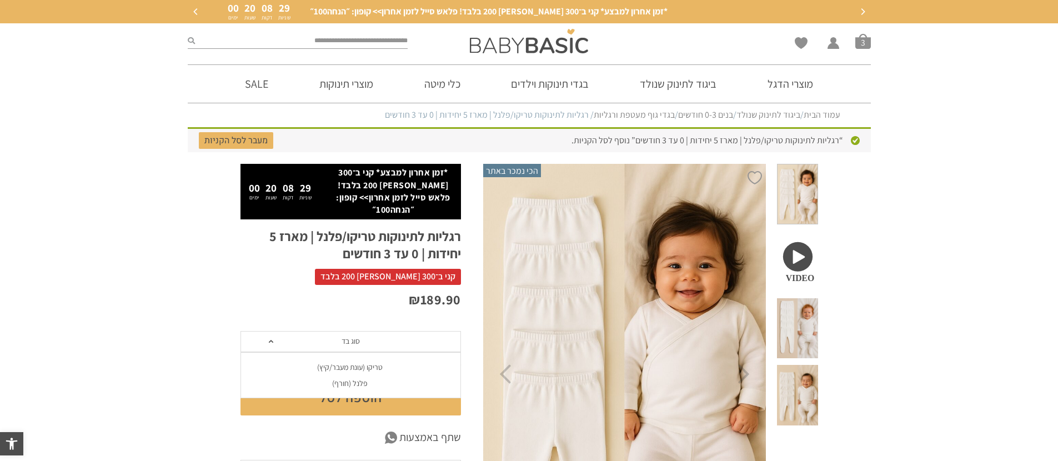
click at [359, 379] on div "פלנל (חורף)" at bounding box center [350, 383] width 221 height 9
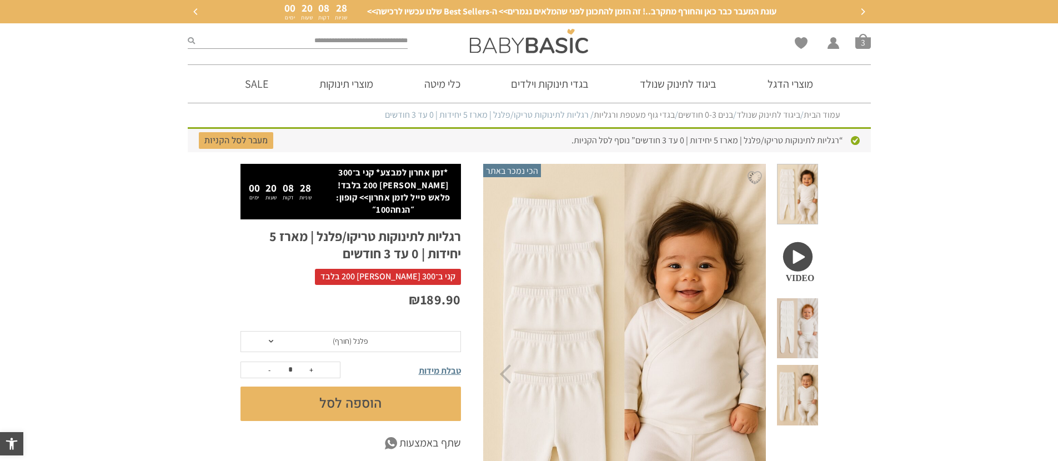
click at [371, 388] on button "הוספה לסל" at bounding box center [351, 404] width 221 height 34
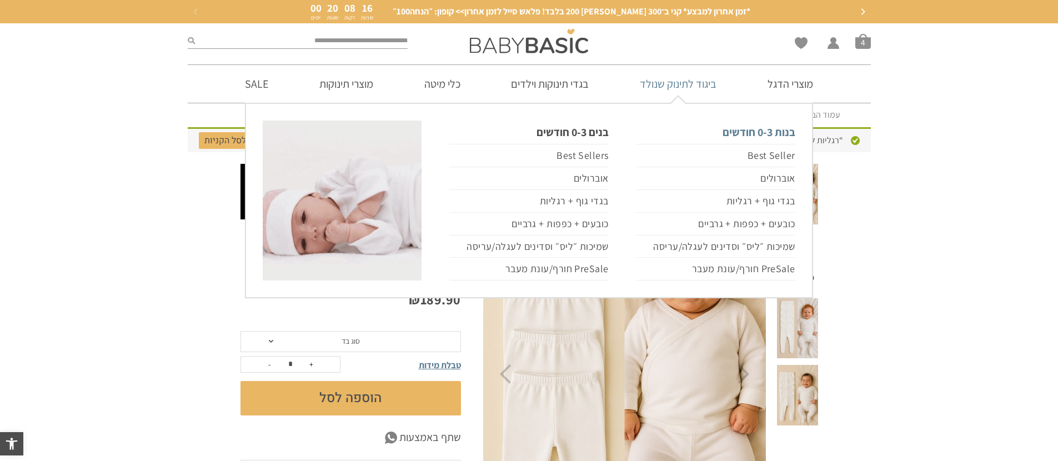
click at [758, 130] on link "בנות 0-3 חודשים" at bounding box center [716, 132] width 159 height 23
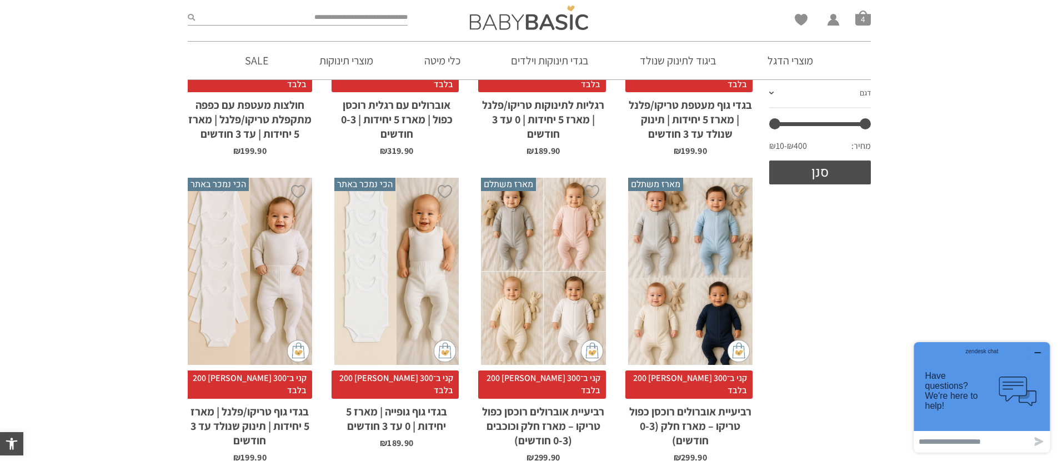
scroll to position [109, 0]
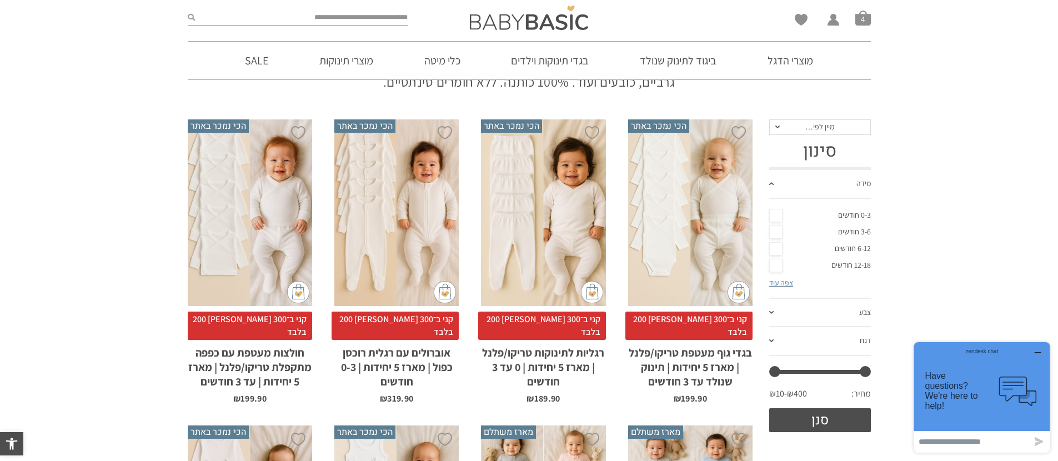
click at [409, 231] on div "x בחירת סוג בד טריקו (עונת מעבר/קיץ) פלנל (חורף)" at bounding box center [396, 212] width 124 height 187
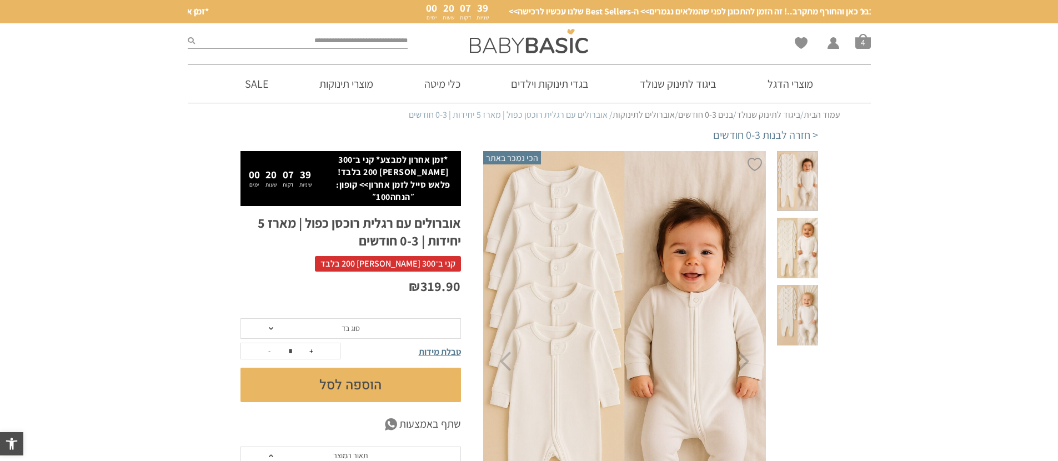
click at [808, 235] on span at bounding box center [797, 248] width 41 height 61
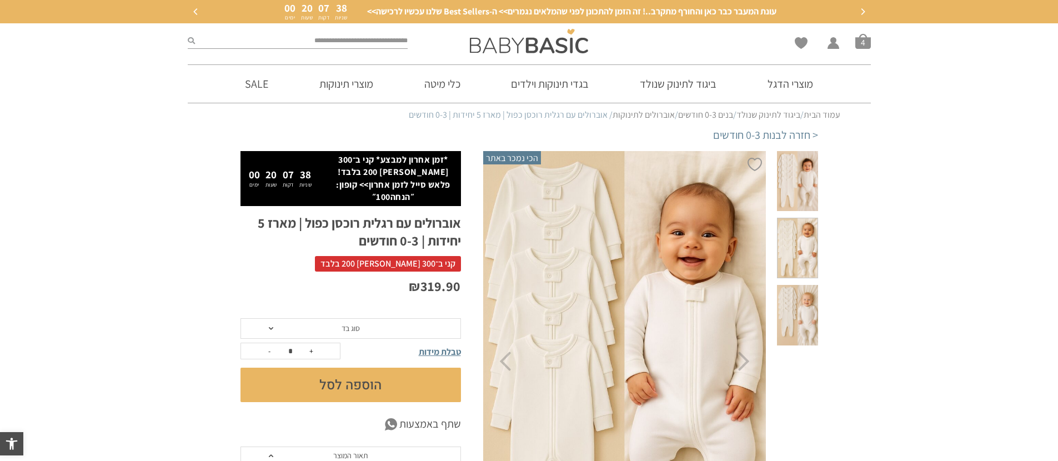
click at [807, 292] on span at bounding box center [797, 315] width 41 height 61
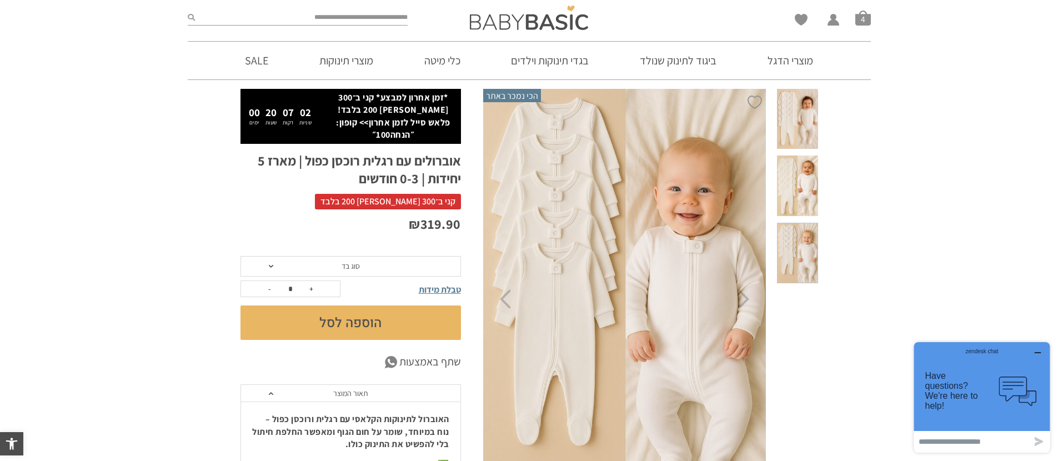
scroll to position [53, 0]
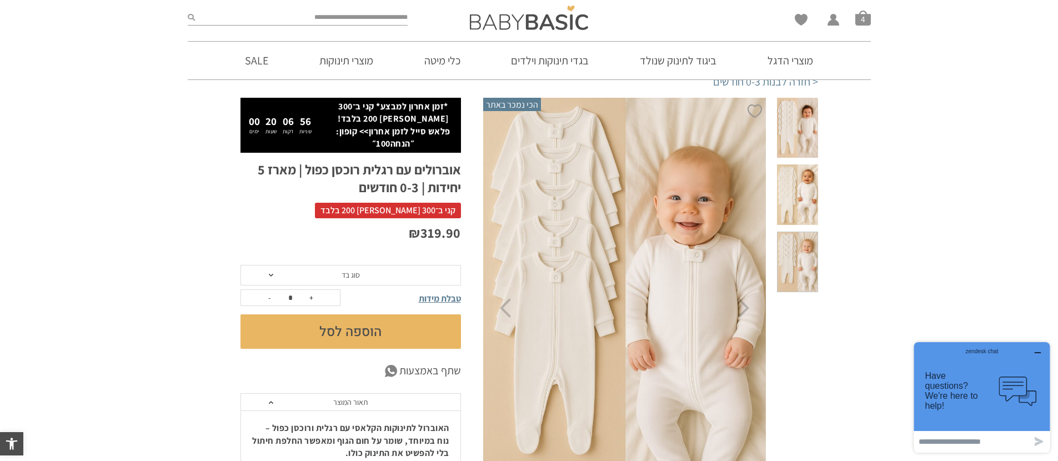
click at [810, 232] on span at bounding box center [797, 262] width 41 height 61
click at [332, 265] on span "סוג בד" at bounding box center [351, 275] width 221 height 21
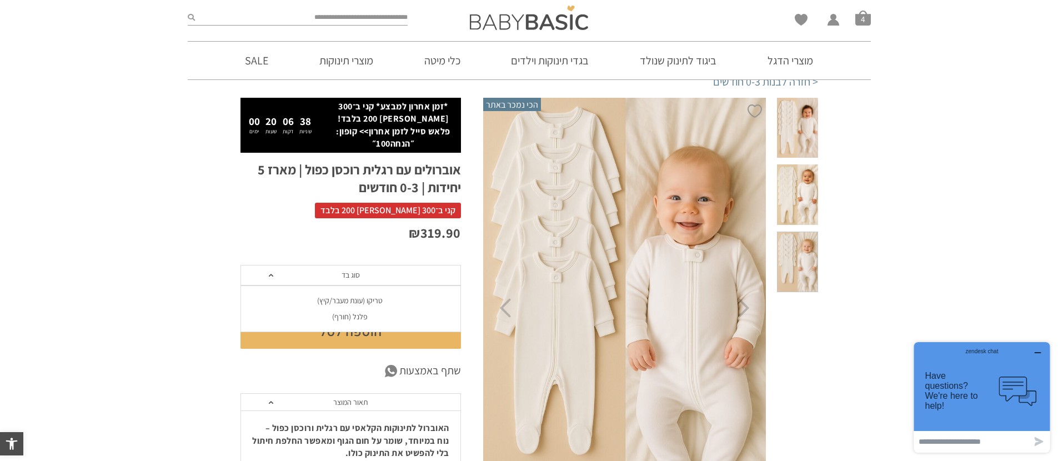
click at [355, 296] on div "טריקו (עונת מעבר/קיץ)" at bounding box center [350, 300] width 221 height 9
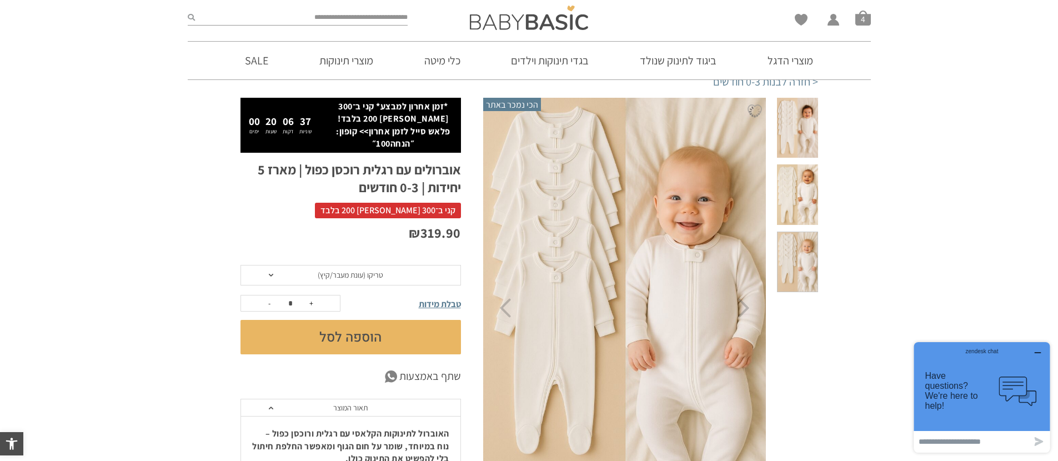
click at [370, 327] on button "הוספה לסל" at bounding box center [351, 337] width 221 height 34
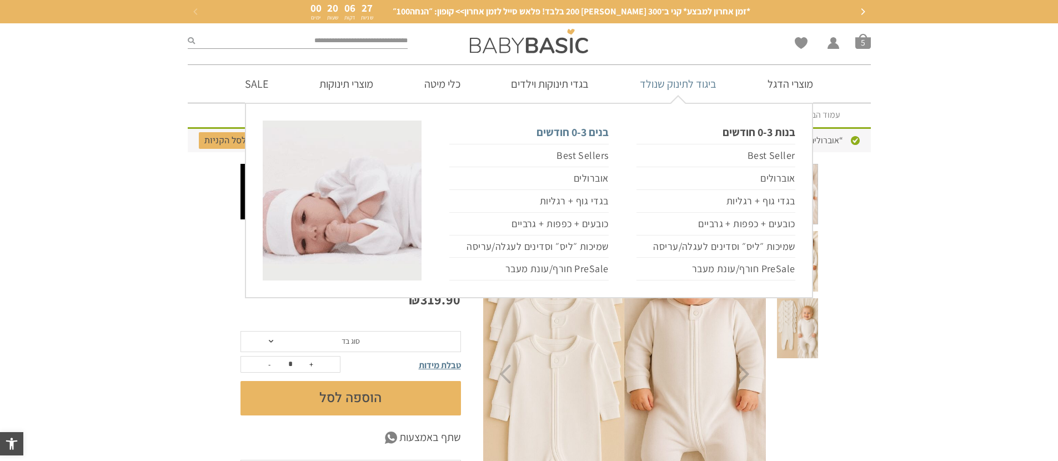
click at [598, 133] on link "בנים 0-3 חודשים" at bounding box center [528, 132] width 159 height 23
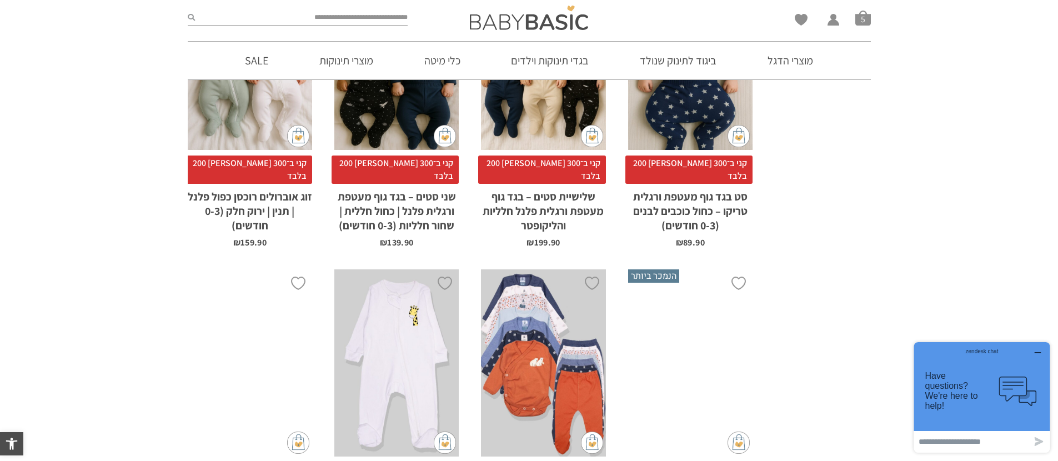
scroll to position [1815, 0]
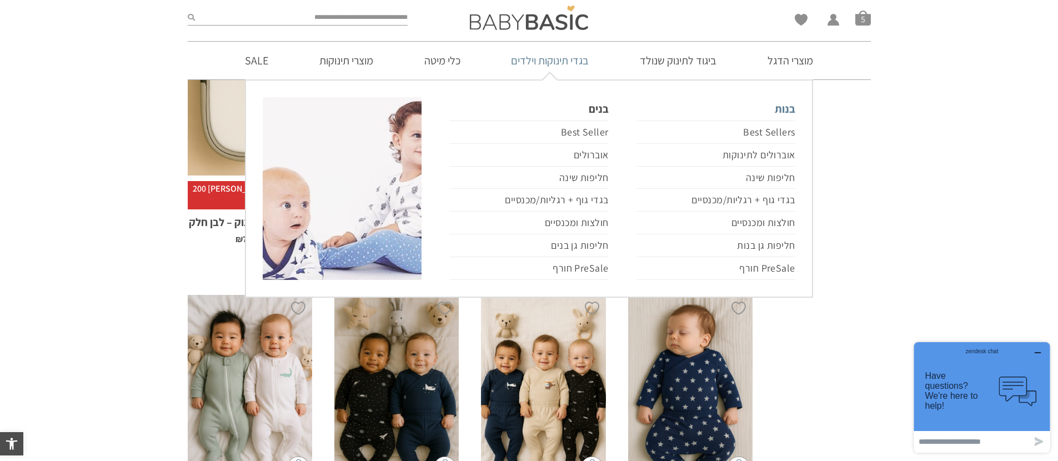
click at [785, 108] on link "בנות" at bounding box center [716, 108] width 159 height 23
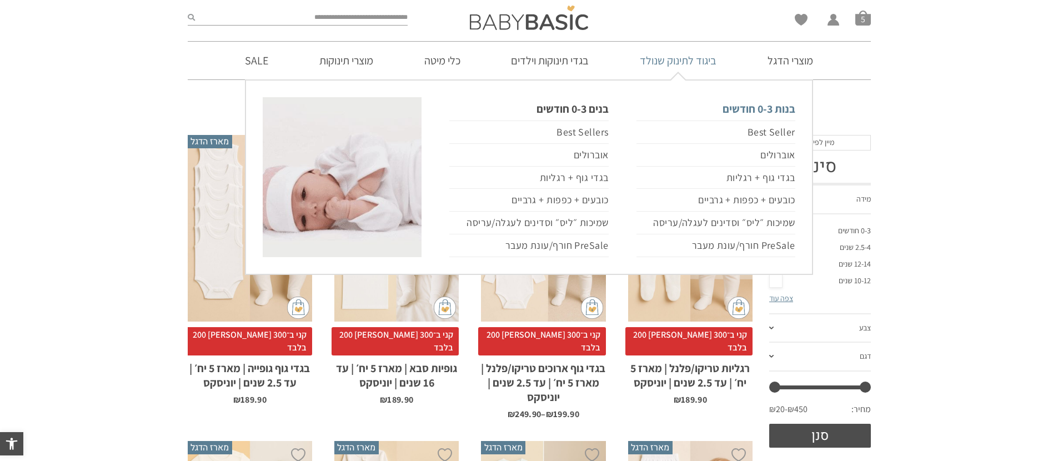
click at [780, 113] on link "בנות 0-3 חודשים" at bounding box center [716, 108] width 159 height 23
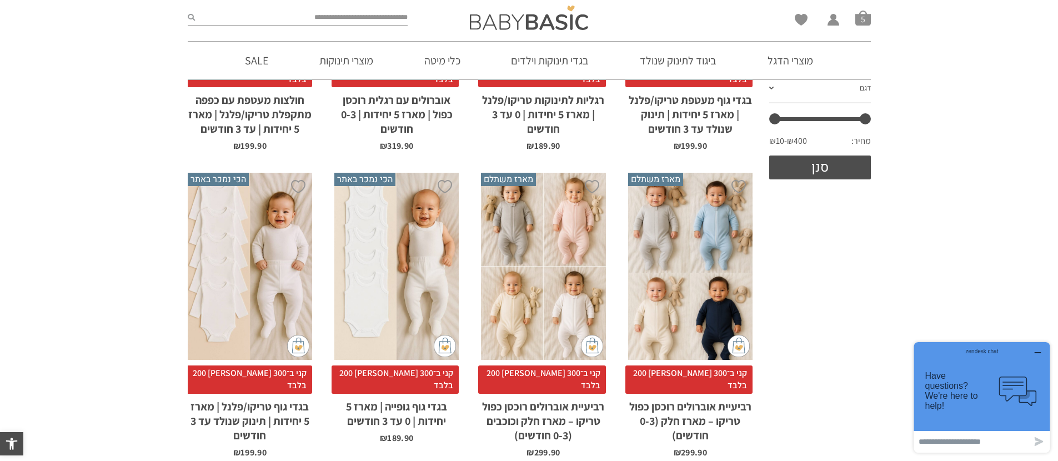
scroll to position [361, 0]
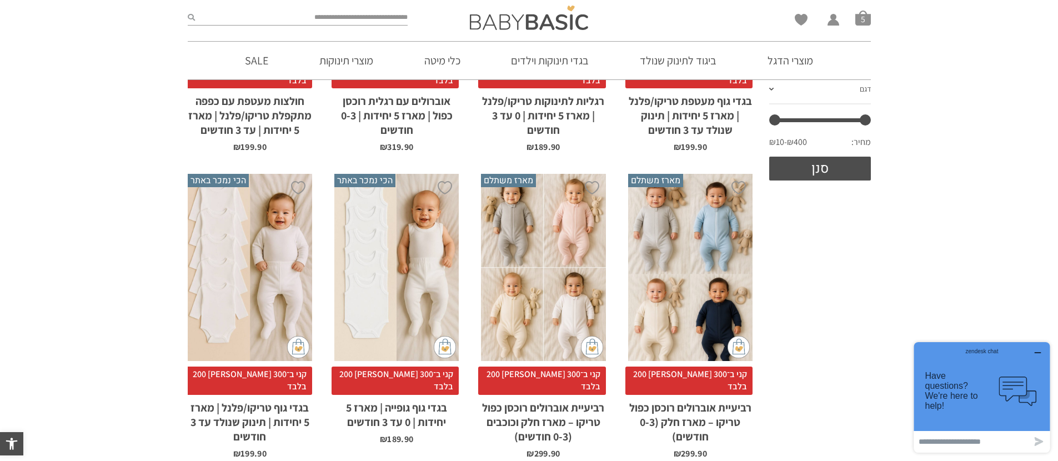
click at [574, 253] on div "x הוספה לסל" at bounding box center [543, 267] width 124 height 187
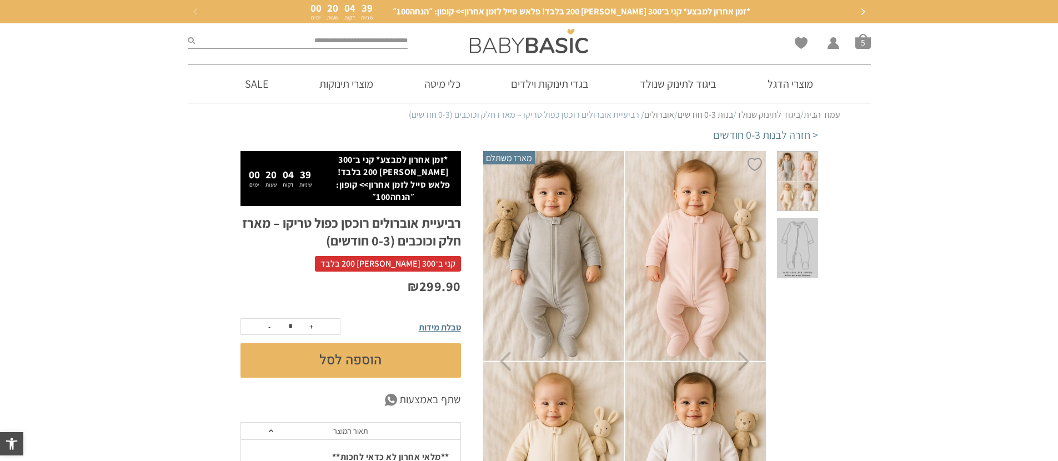
click at [804, 224] on span at bounding box center [797, 248] width 41 height 61
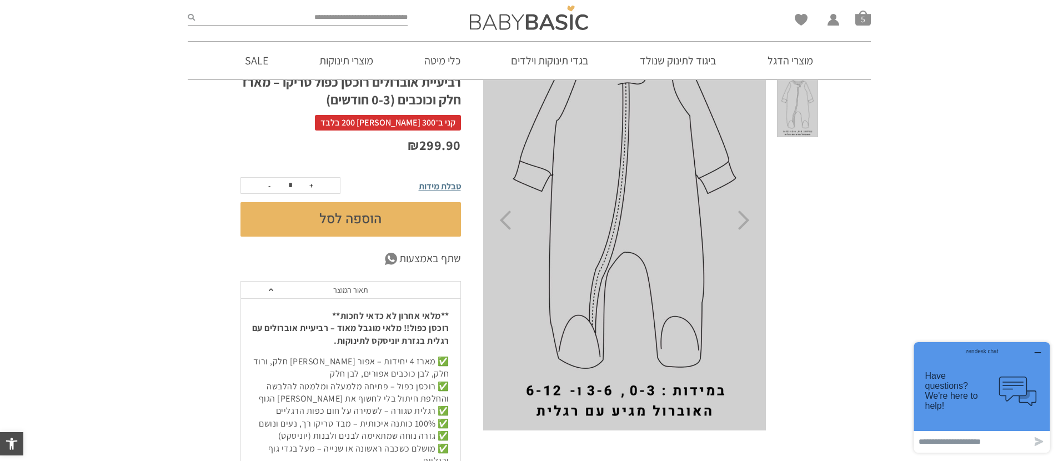
scroll to position [87, 0]
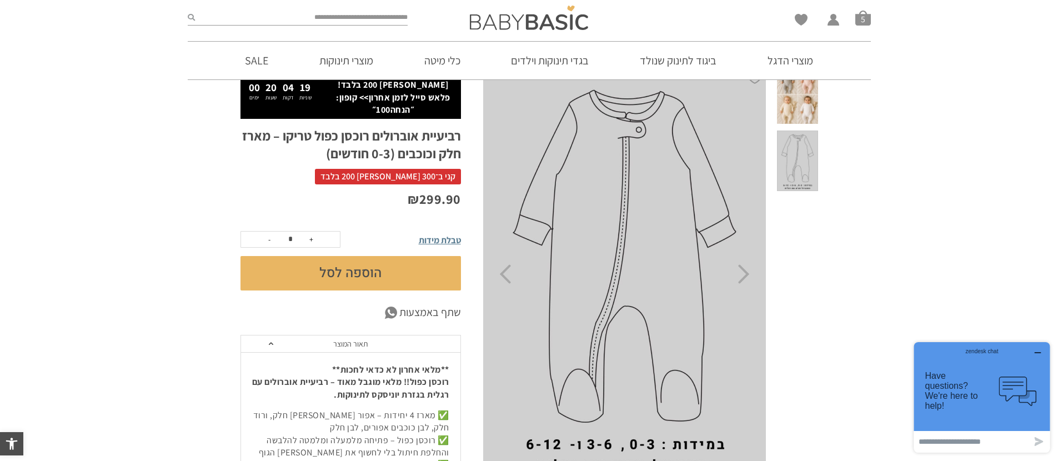
click at [807, 112] on div at bounding box center [797, 97] width 41 height 67
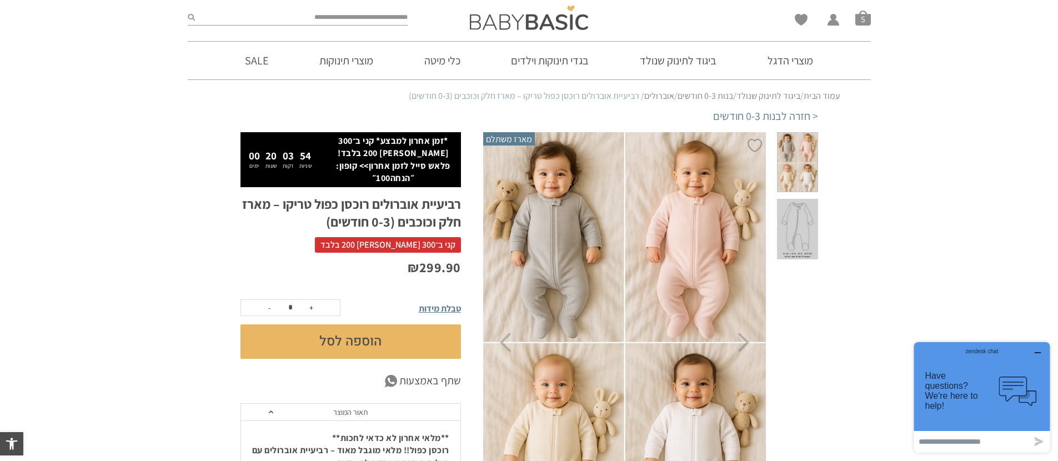
scroll to position [0, 0]
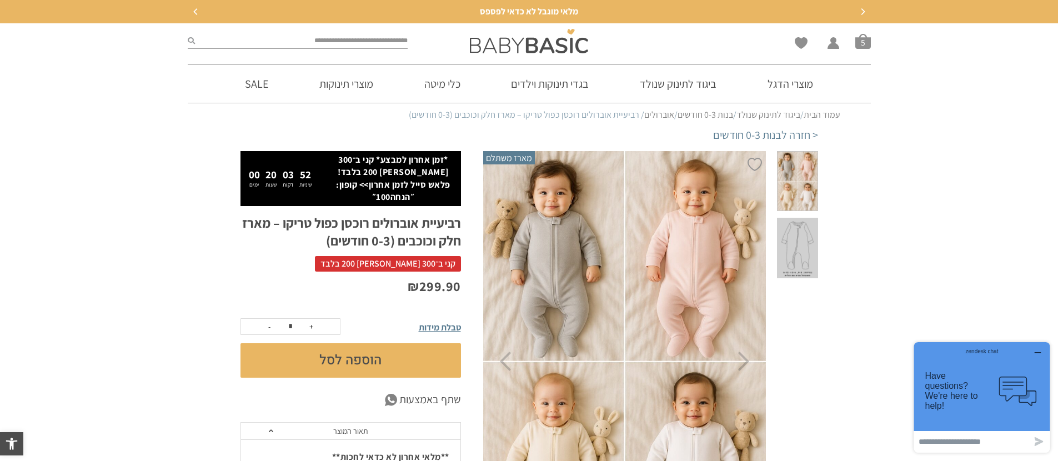
click at [416, 354] on button "הוספה לסל" at bounding box center [351, 360] width 221 height 34
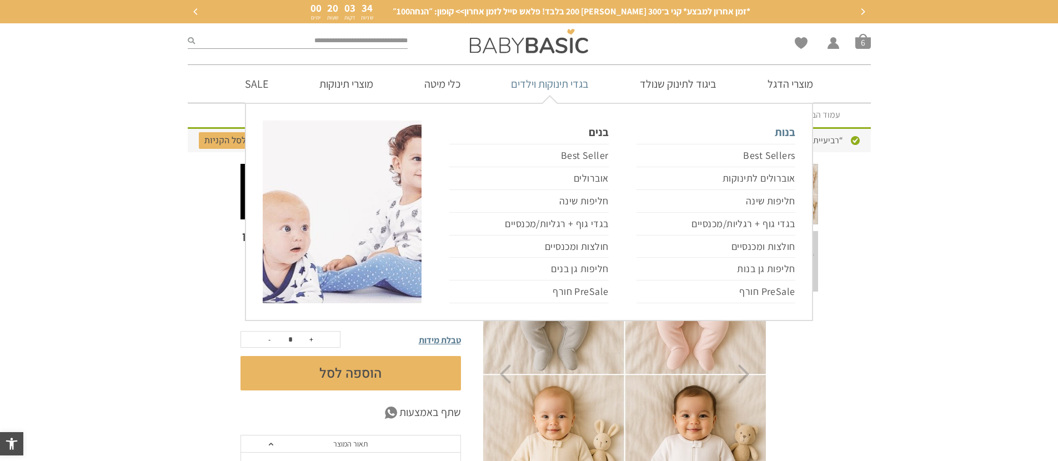
click at [778, 129] on link "בנות" at bounding box center [716, 132] width 159 height 23
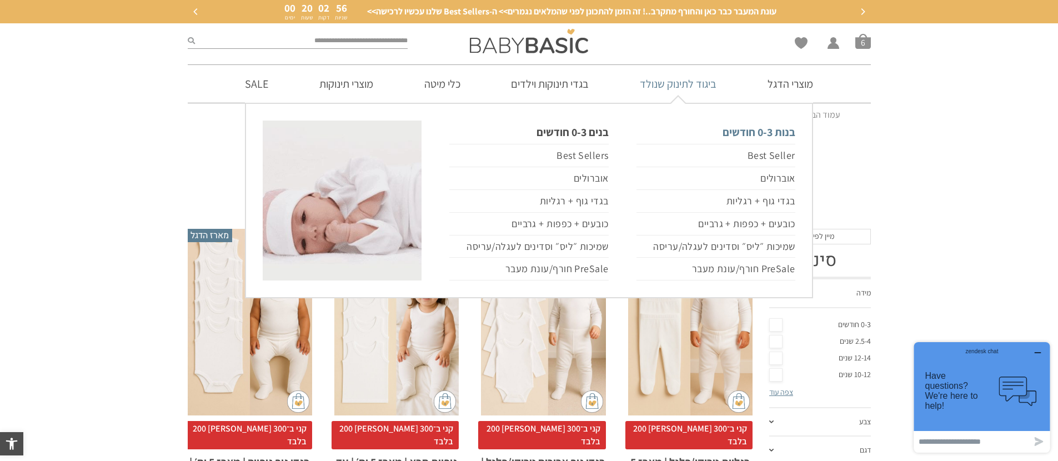
click at [760, 133] on link "בנות 0-3 חודשים" at bounding box center [716, 132] width 159 height 23
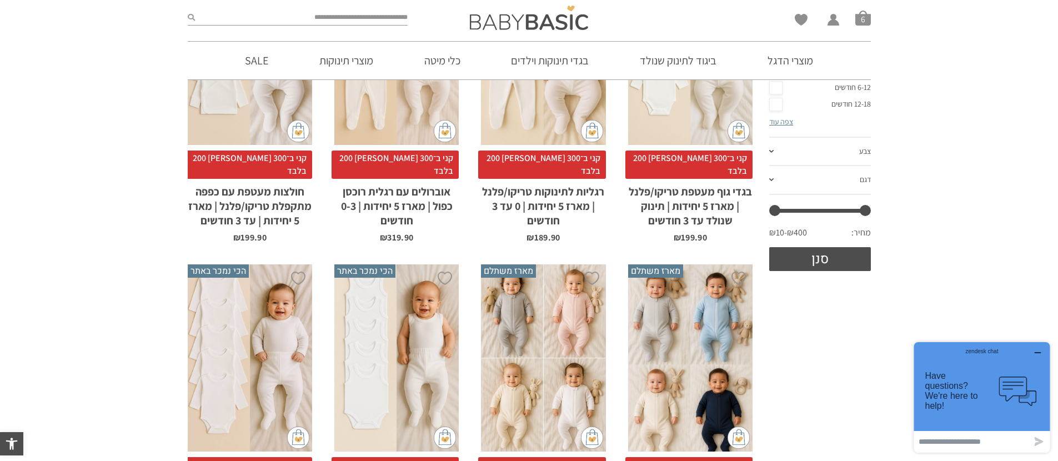
scroll to position [265, 0]
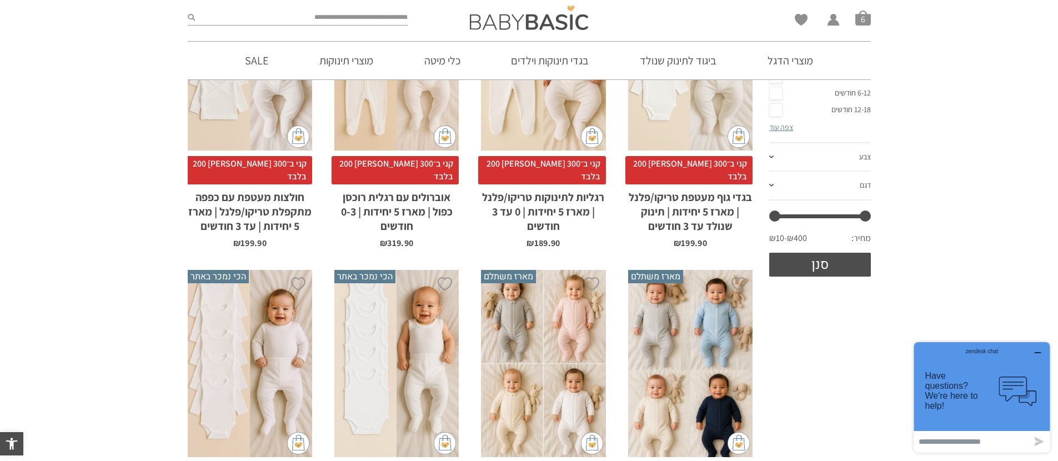
click at [275, 316] on div "x בחירת סוג בד טריקו (עונת מעבר/קיץ) פלנל (חורף)" at bounding box center [250, 363] width 124 height 187
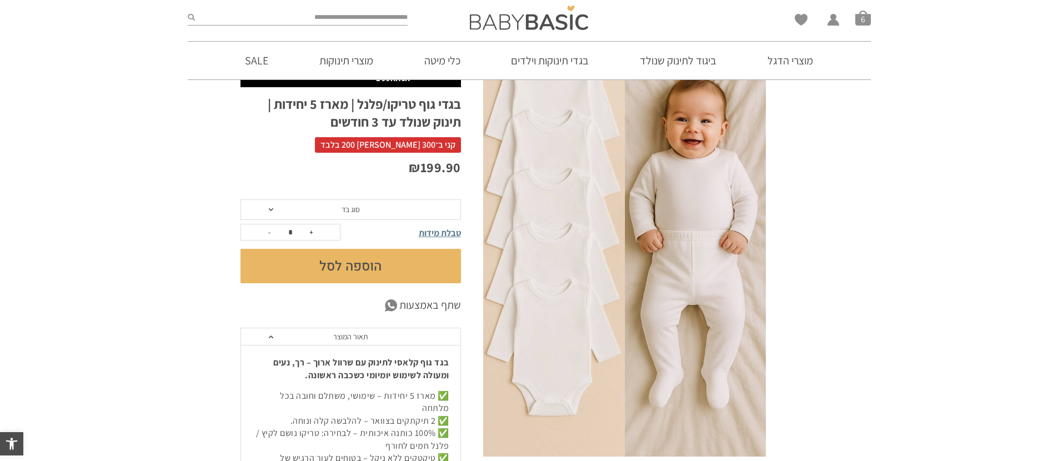
scroll to position [122, 0]
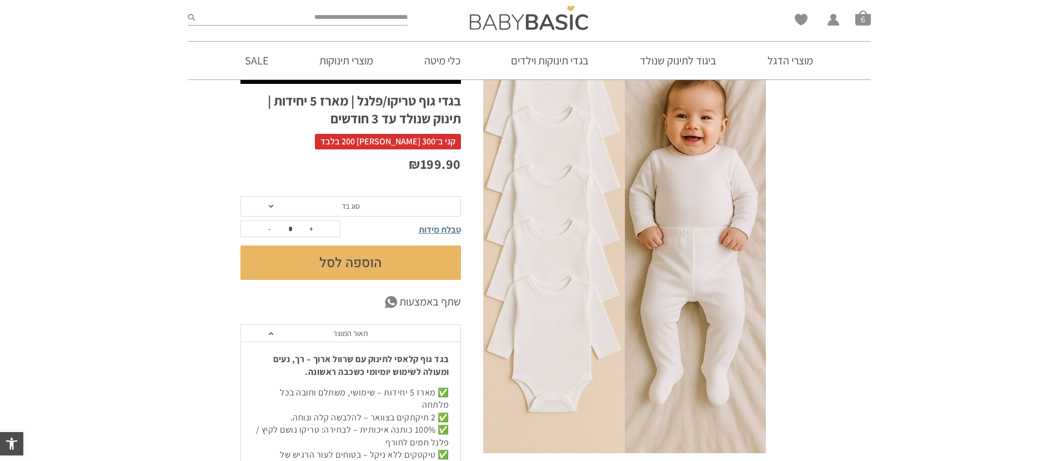
click at [553, 377] on img at bounding box center [624, 241] width 283 height 425
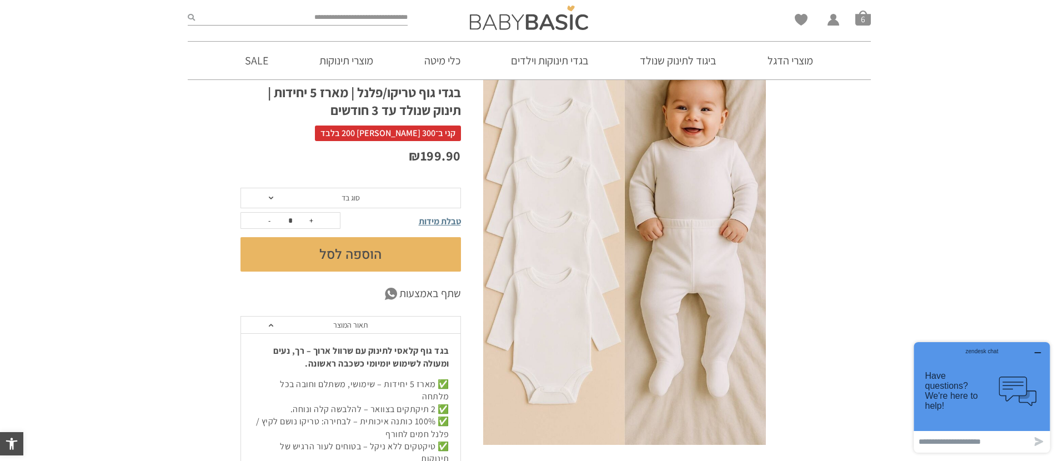
scroll to position [129, 0]
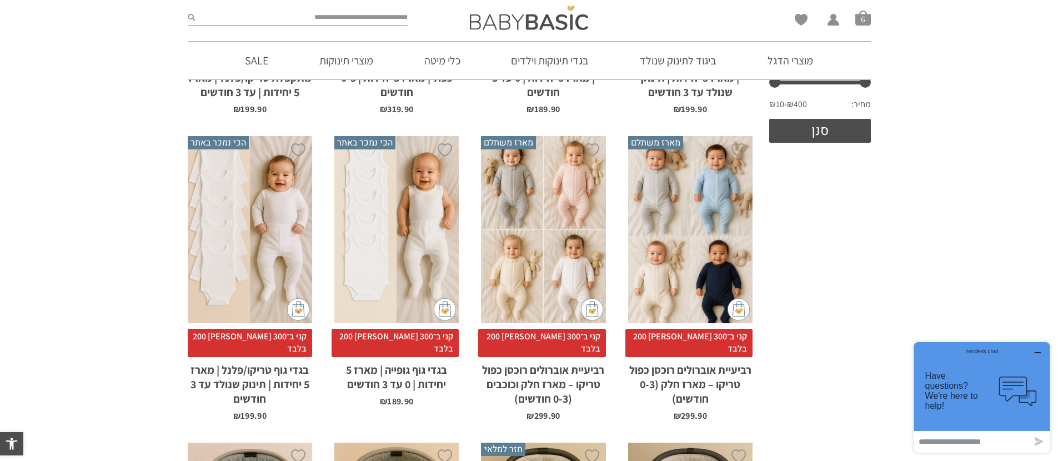
click at [677, 254] on div "x הוספה לסל" at bounding box center [690, 229] width 124 height 187
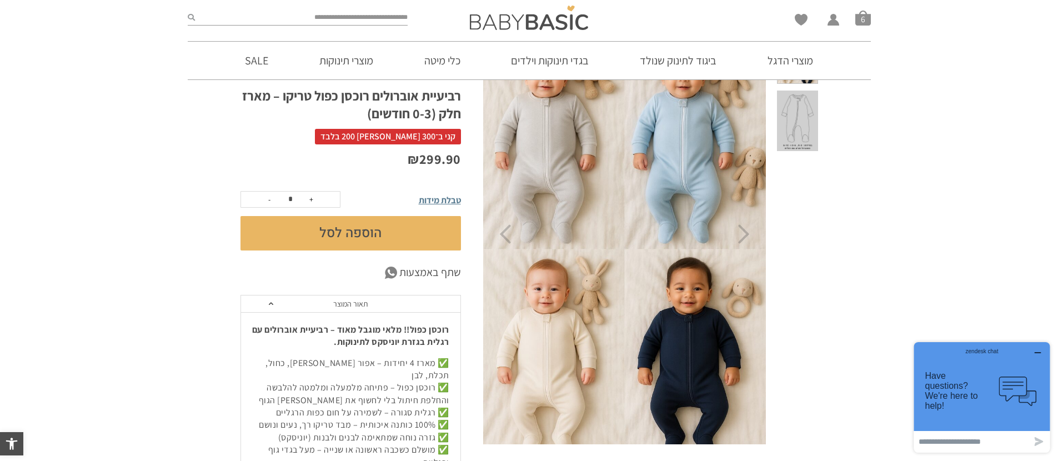
scroll to position [103, 0]
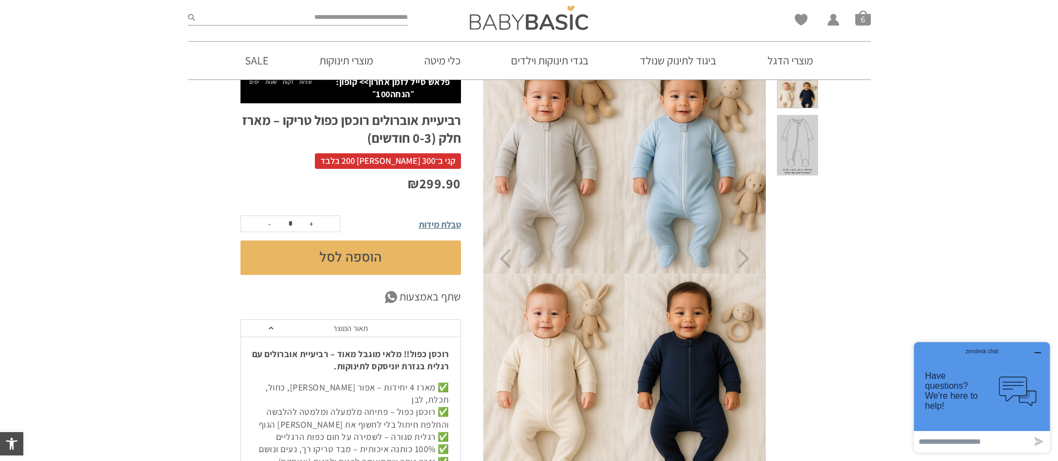
click at [429, 250] on button "הוספה לסל" at bounding box center [351, 258] width 221 height 34
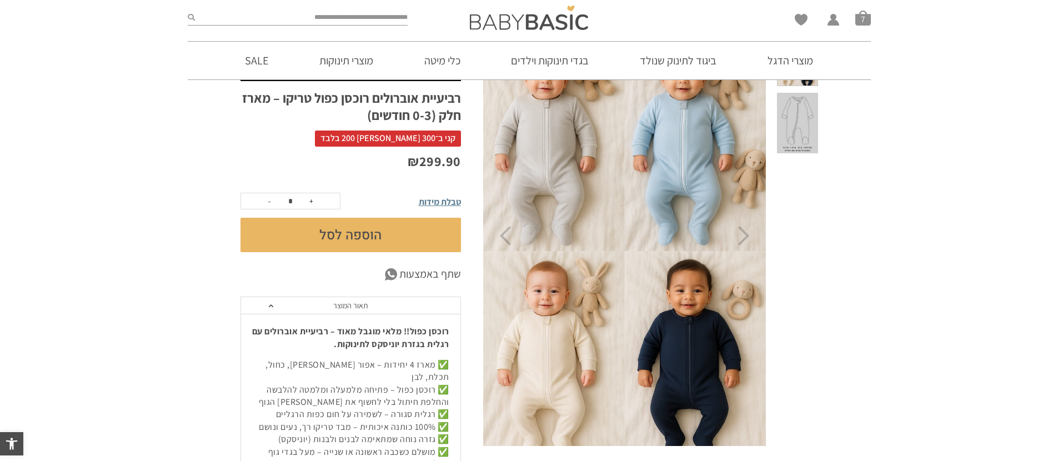
scroll to position [84, 0]
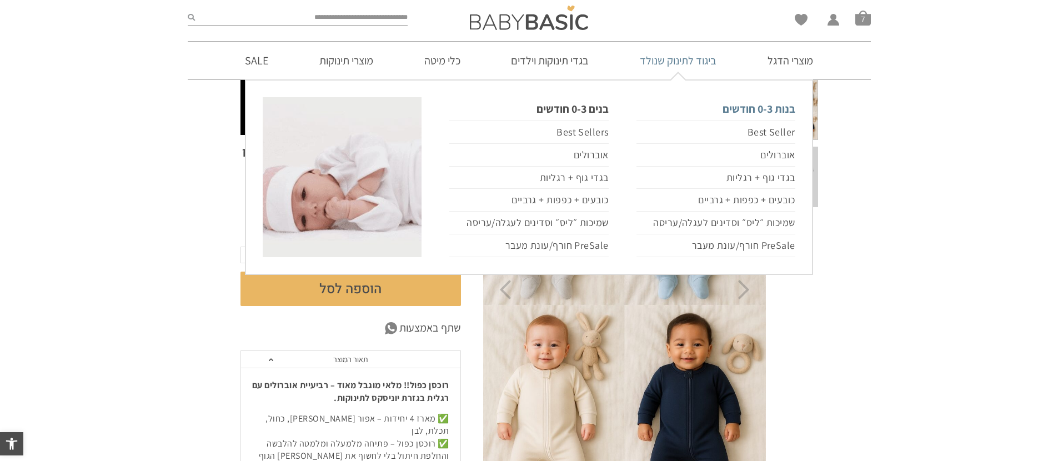
click at [766, 112] on link "בנות 0-3 חודשים" at bounding box center [716, 108] width 159 height 23
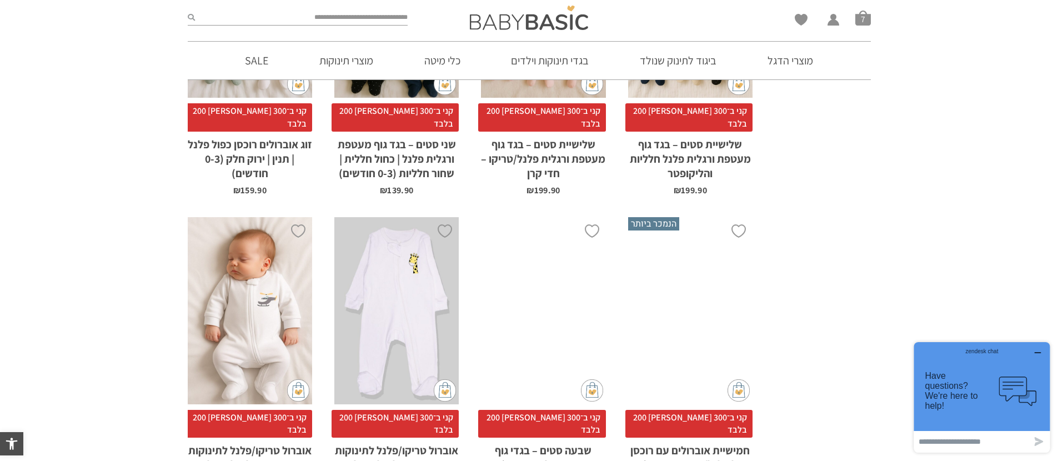
scroll to position [2355, 0]
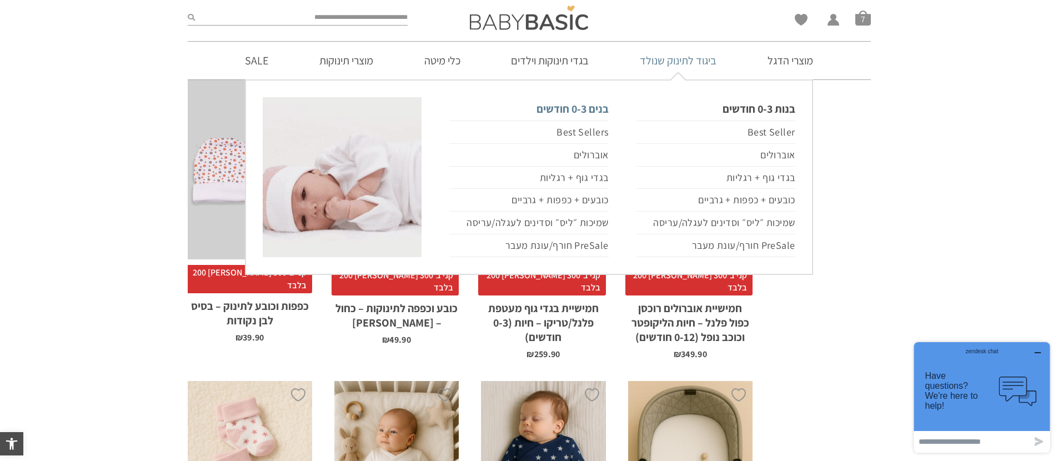
click at [587, 109] on link "בנים 0-3 חודשים" at bounding box center [528, 108] width 159 height 23
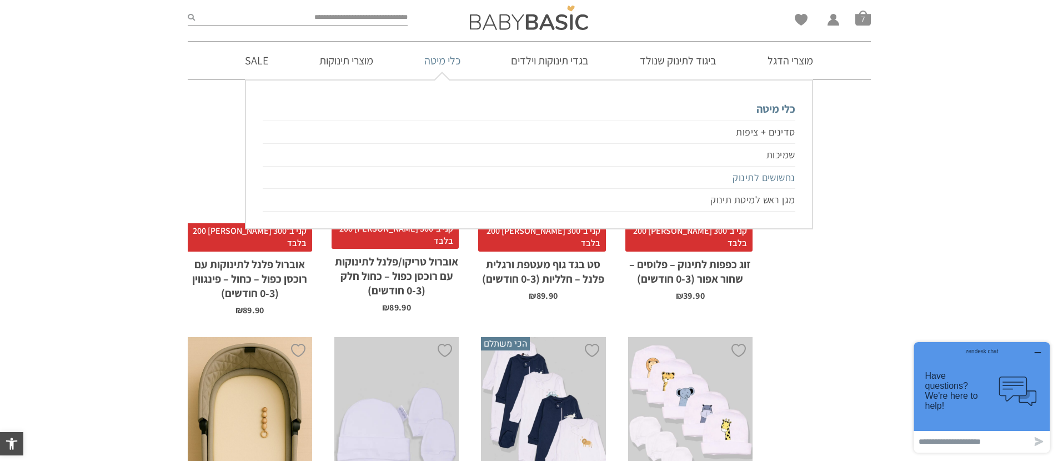
scroll to position [2844, 0]
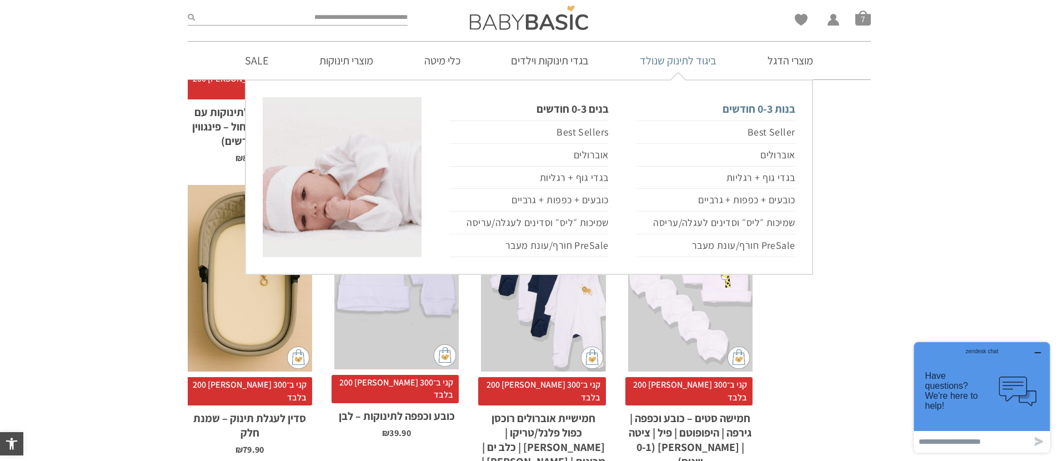
click at [767, 113] on link "בנות 0-3 חודשים" at bounding box center [716, 108] width 159 height 23
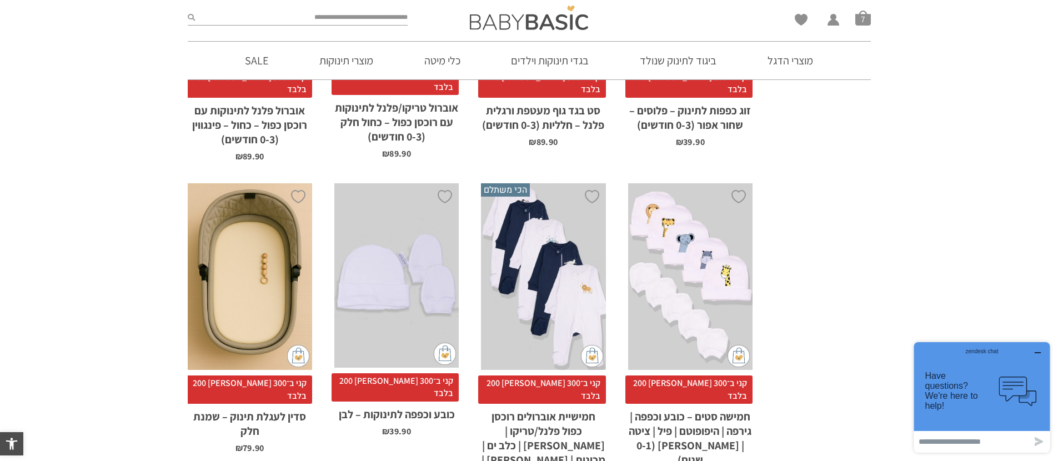
scroll to position [2846, 0]
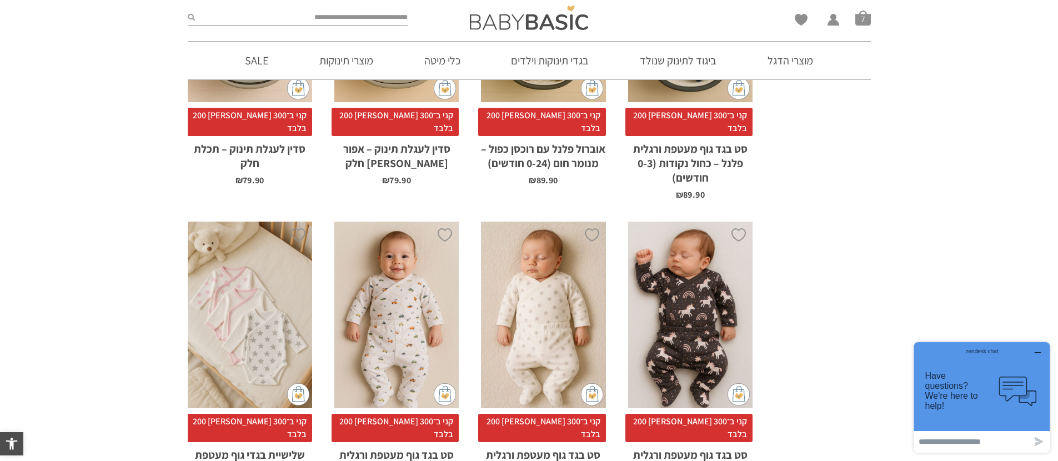
drag, startPoint x: 1042, startPoint y: 352, endPoint x: 1933, endPoint y: 687, distance: 951.9
click at [1042, 352] on icon "button" at bounding box center [1038, 352] width 9 height 9
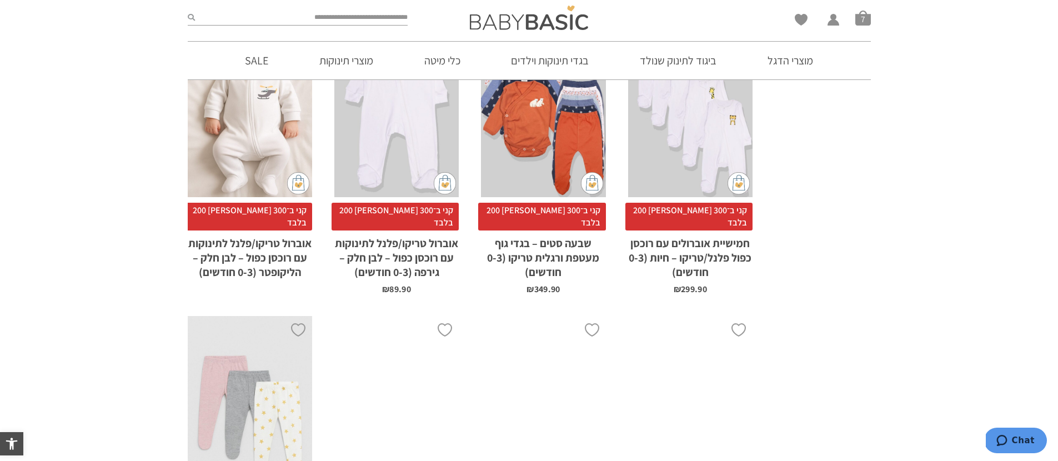
scroll to position [3418, 0]
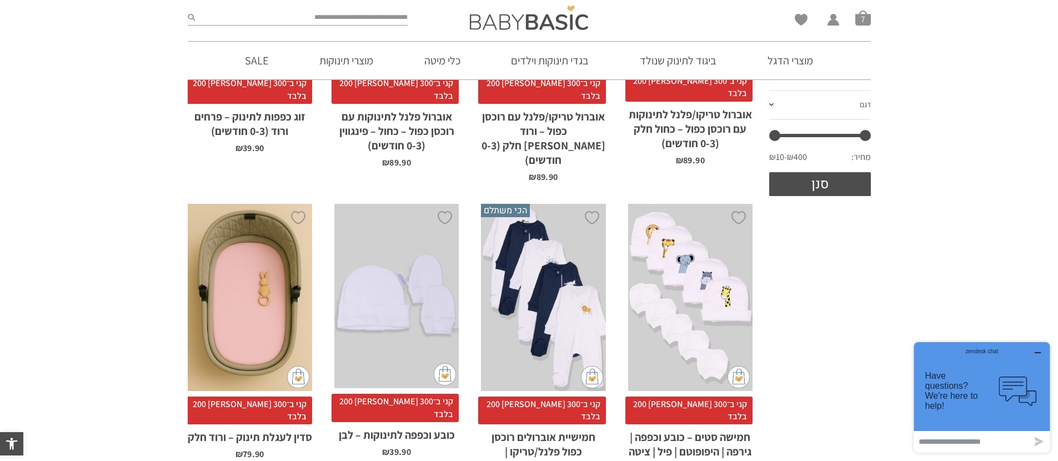
scroll to position [317, 0]
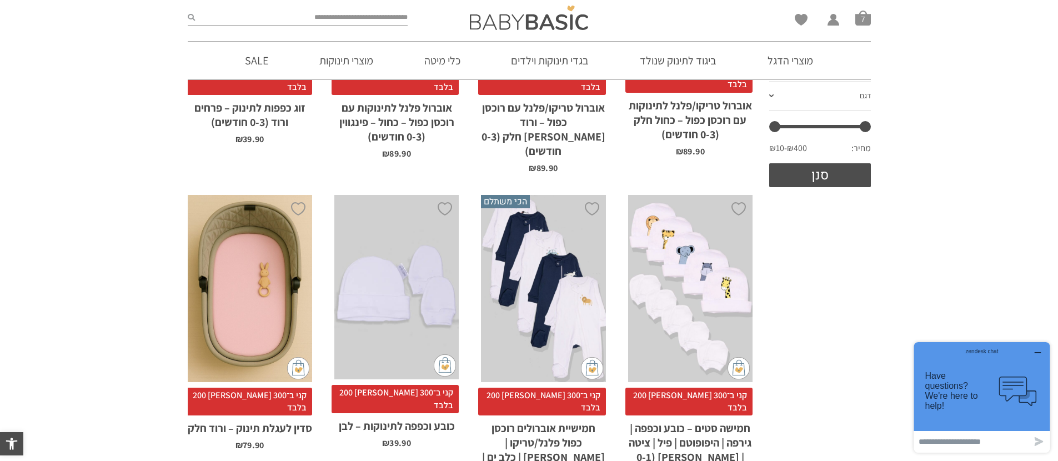
click at [423, 292] on div "x הוספה לסל" at bounding box center [396, 287] width 124 height 184
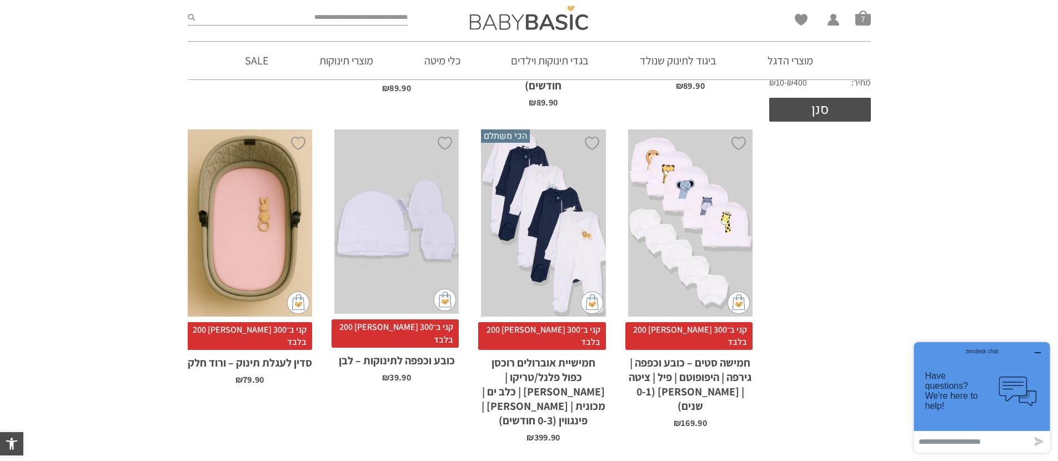
scroll to position [386, 0]
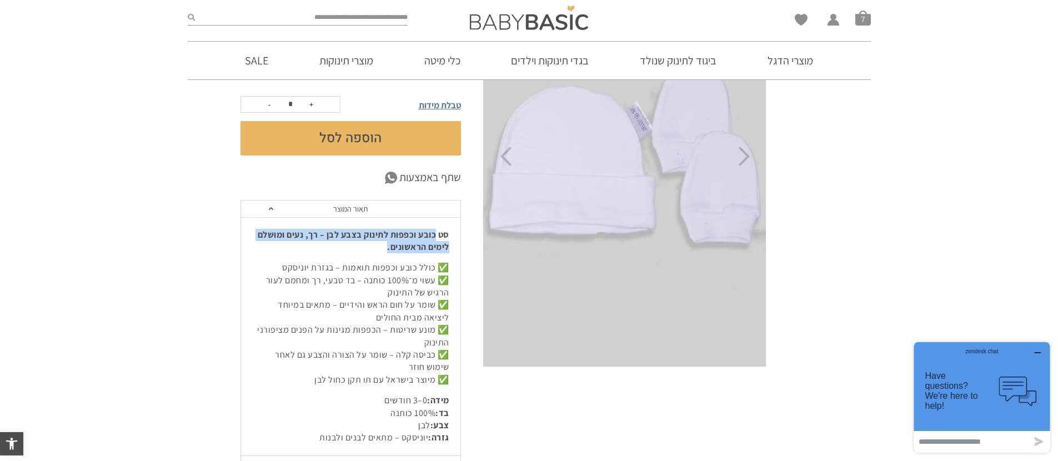
drag, startPoint x: 436, startPoint y: 222, endPoint x: 265, endPoint y: 233, distance: 171.4
click at [265, 233] on p "סט כובע וכפפות לתינוק בצבע לבן – רך, נעים ומושלם לימים הראשונים." at bounding box center [350, 241] width 197 height 25
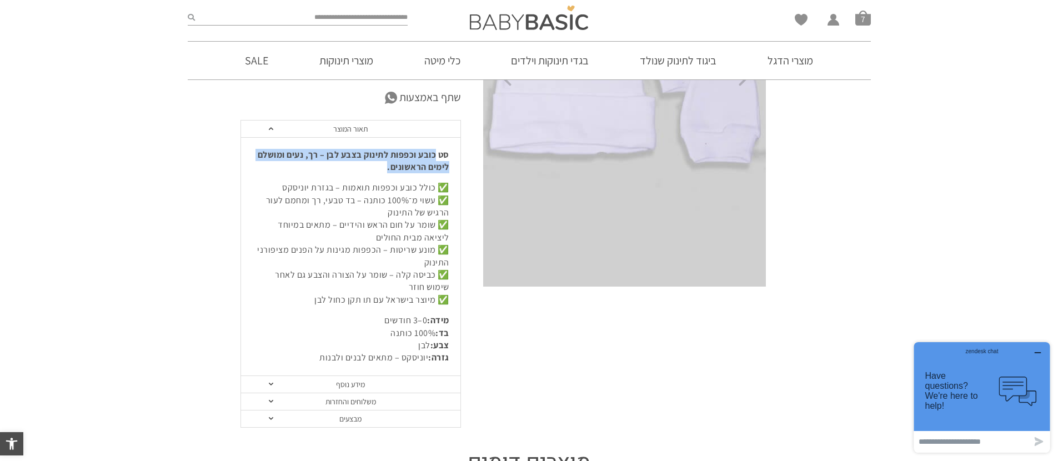
scroll to position [331, 0]
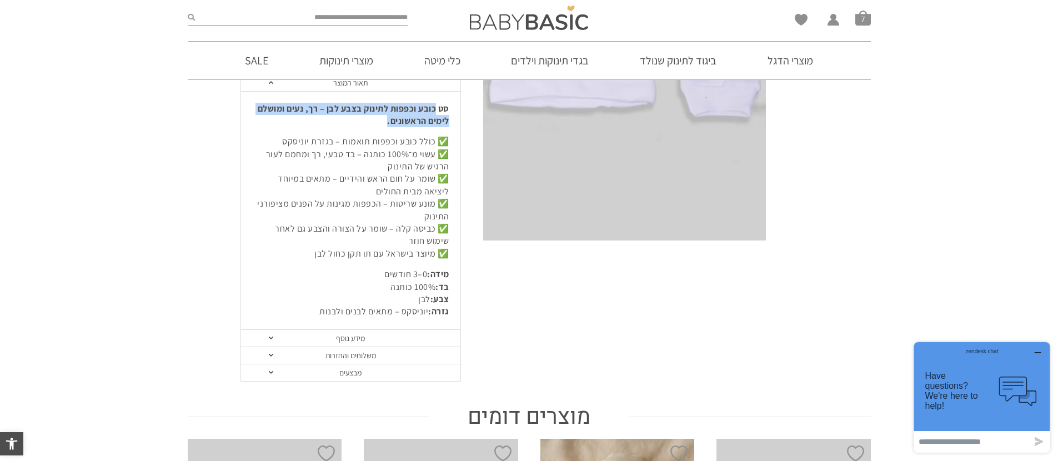
click at [274, 330] on link "מידע נוסף" at bounding box center [350, 338] width 219 height 17
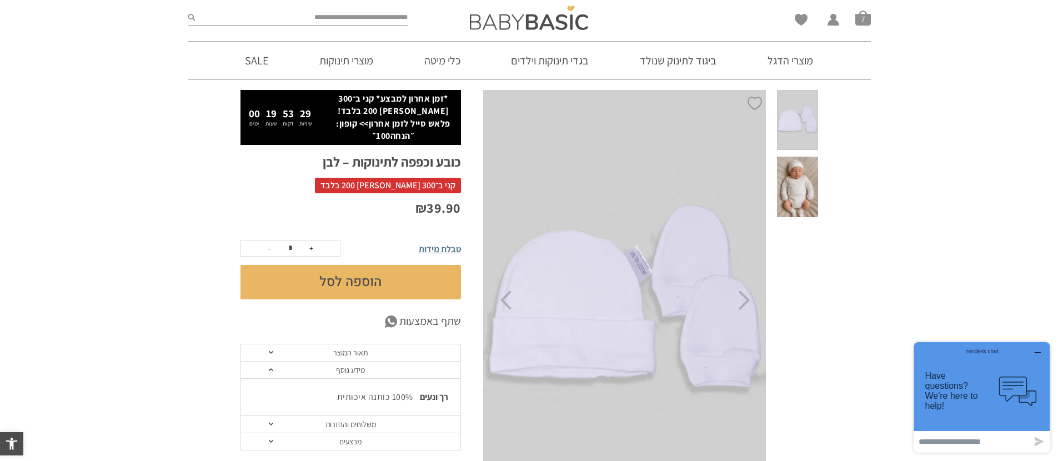
scroll to position [54, 0]
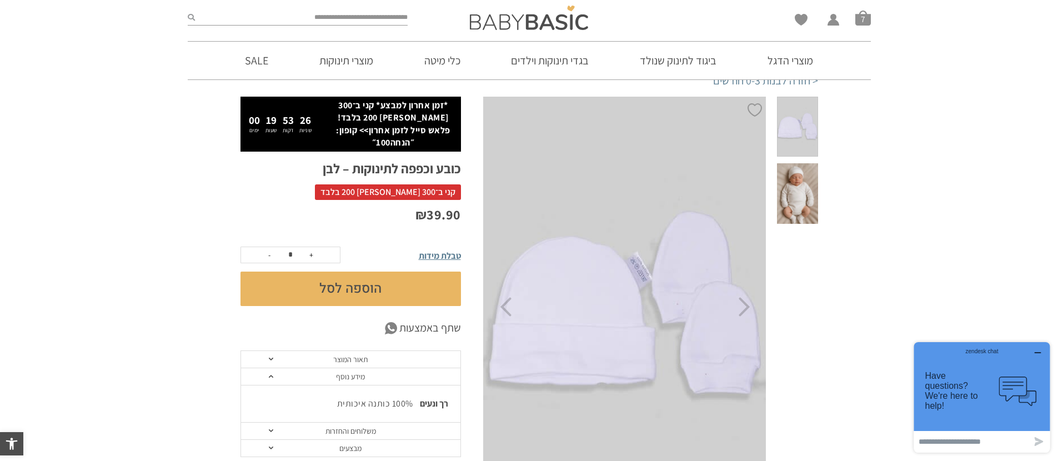
click at [272, 351] on link "תאור המוצר" at bounding box center [350, 359] width 219 height 17
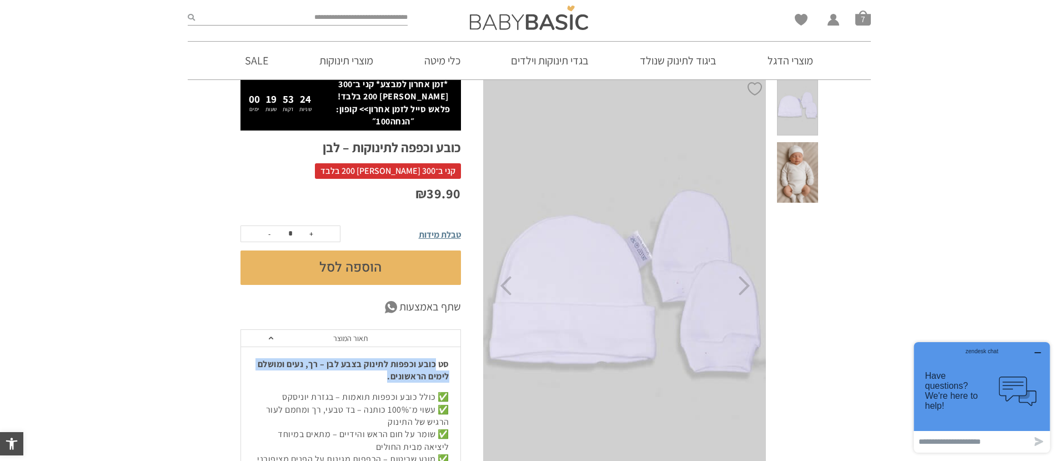
scroll to position [84, 0]
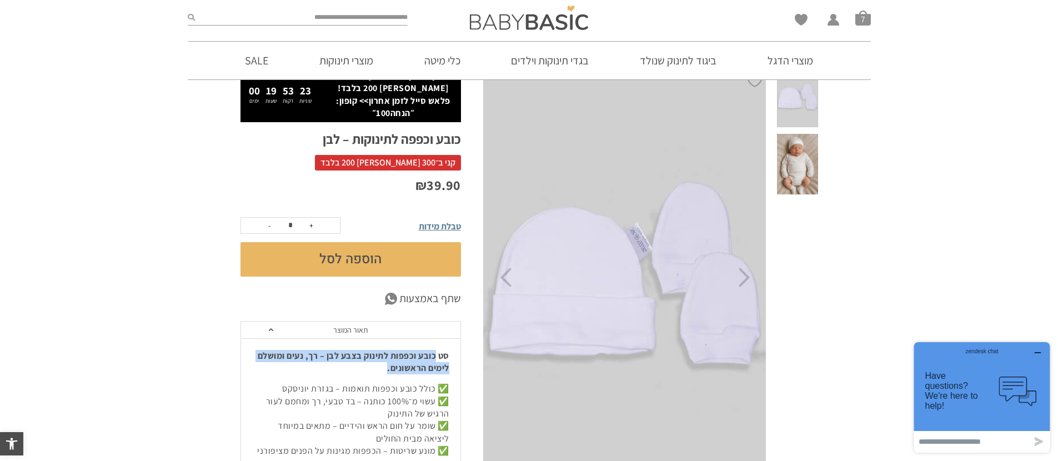
click at [315, 350] on strong "סט כובע וכפפות לתינוק בצבע לבן – רך, נעים ומושלם לימים הראשונים." at bounding box center [354, 362] width 192 height 24
click at [331, 252] on button "הוספה לסל" at bounding box center [351, 259] width 221 height 34
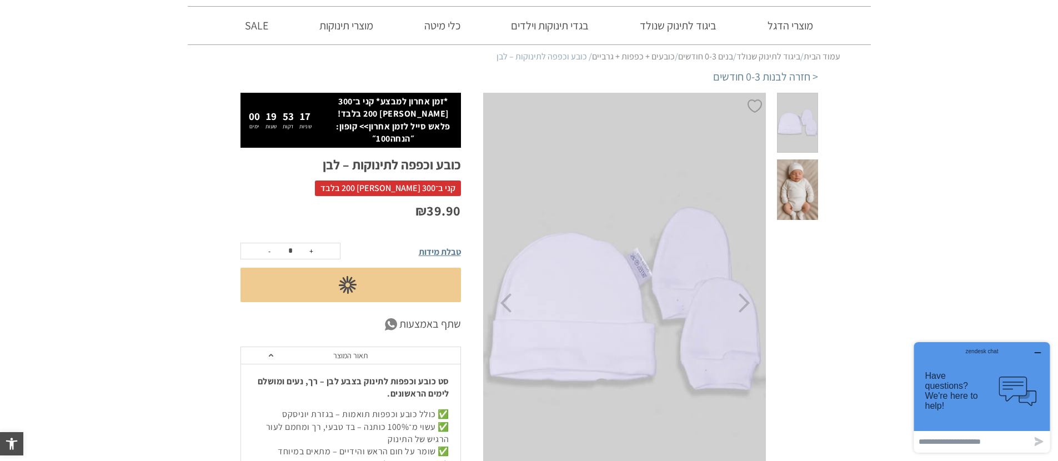
scroll to position [10, 0]
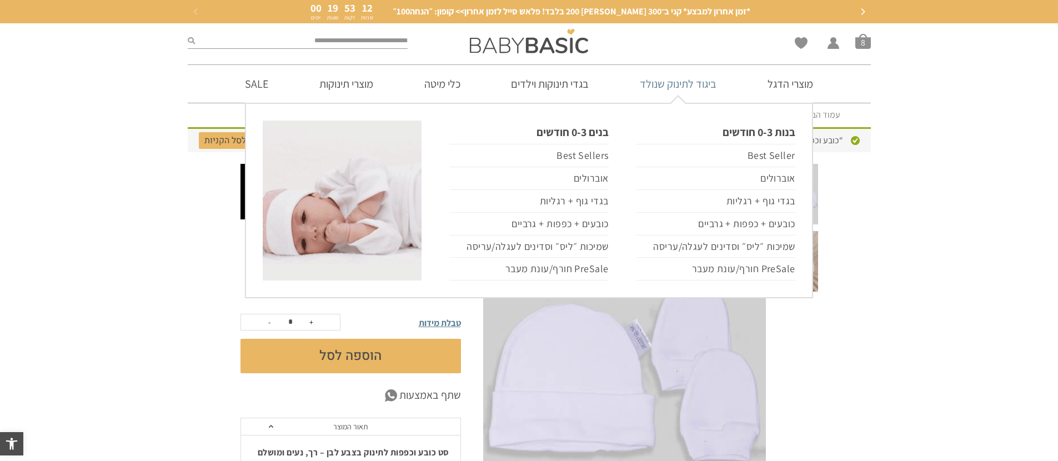
scroll to position [0, -1]
click at [759, 228] on link "כובעים + כפפות + גרביים" at bounding box center [716, 224] width 159 height 23
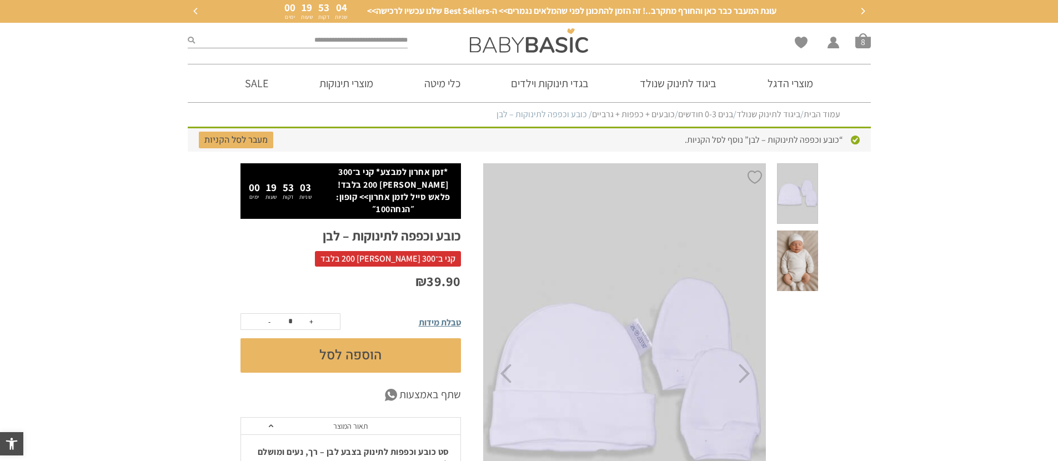
scroll to position [2, 0]
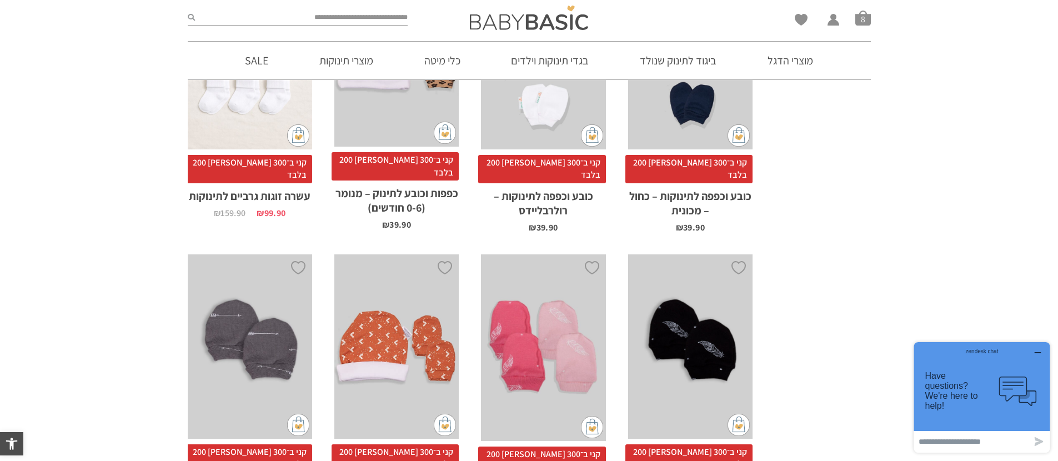
scroll to position [1554, 0]
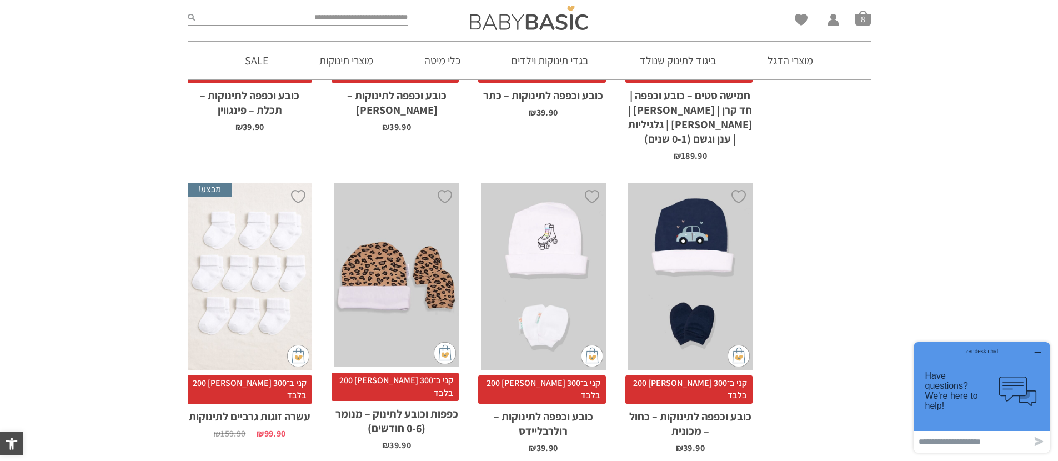
click at [244, 218] on div "x הוספה לסל" at bounding box center [250, 276] width 124 height 187
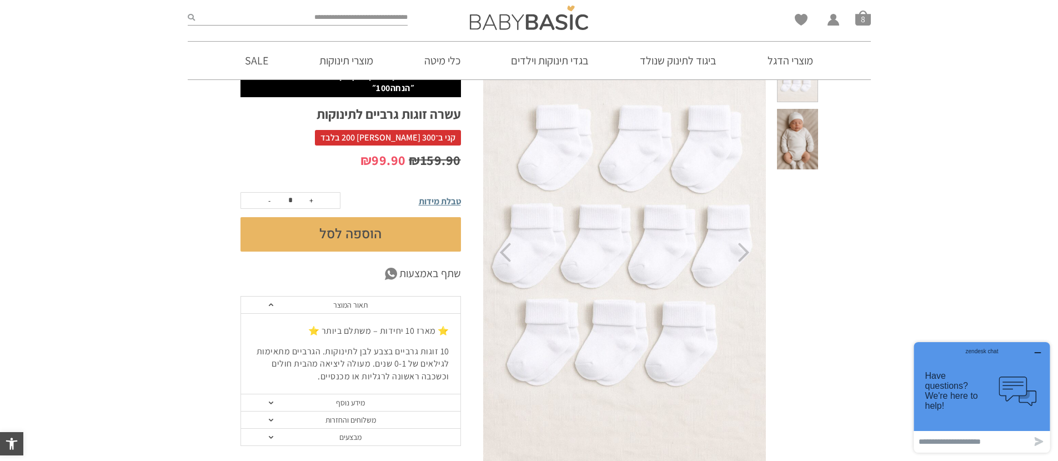
scroll to position [59, 0]
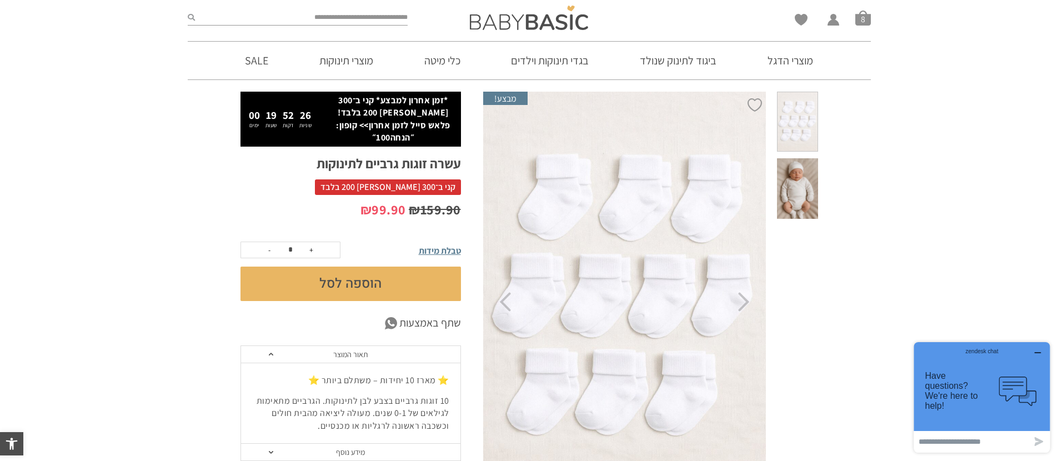
click at [369, 274] on button "הוספה לסל" at bounding box center [351, 284] width 221 height 34
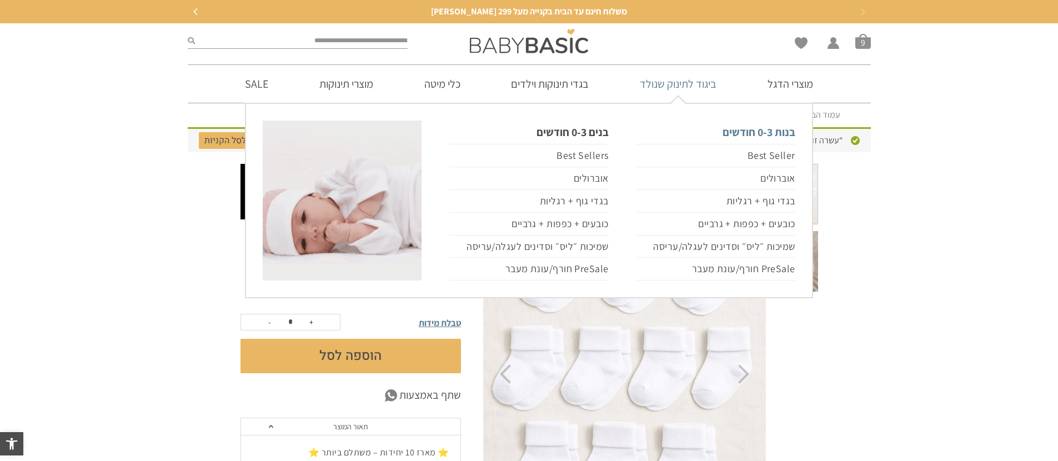
click at [774, 136] on link "בנות 0-3 חודשים" at bounding box center [716, 132] width 159 height 23
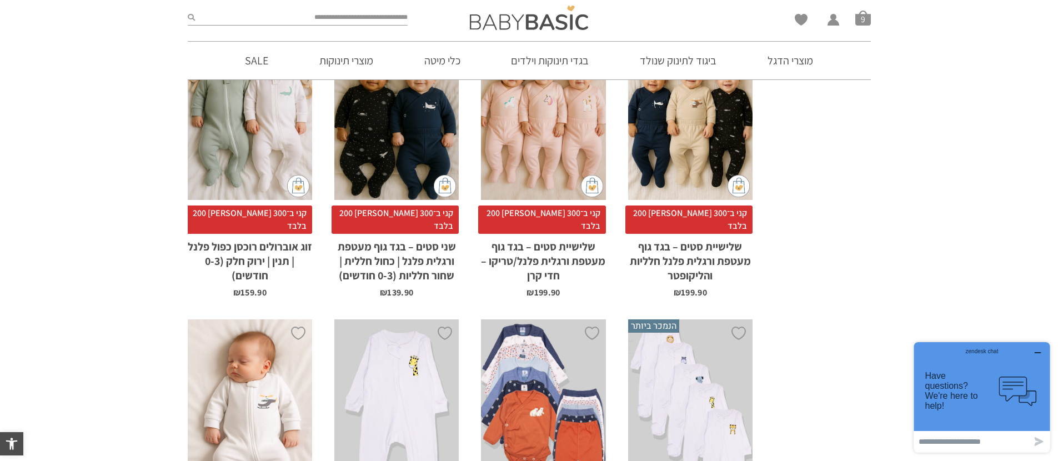
scroll to position [3389, 0]
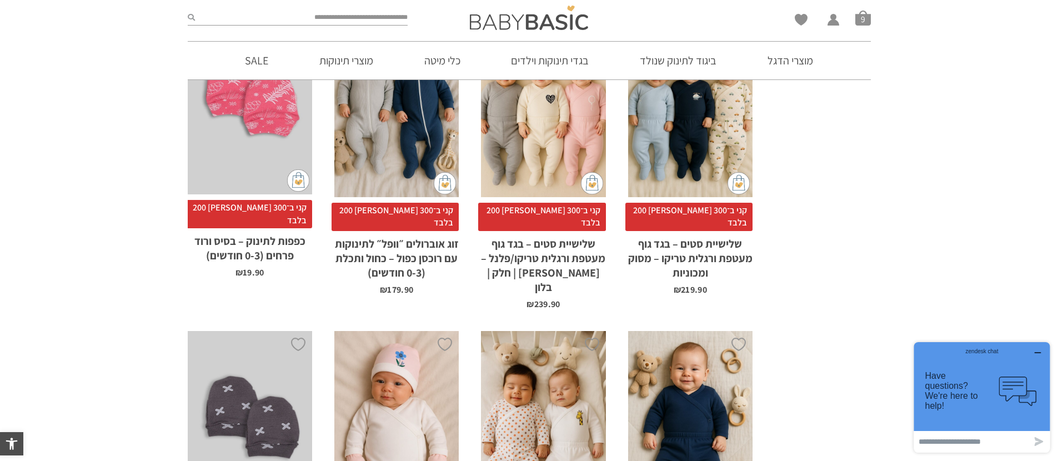
scroll to position [1803, 0]
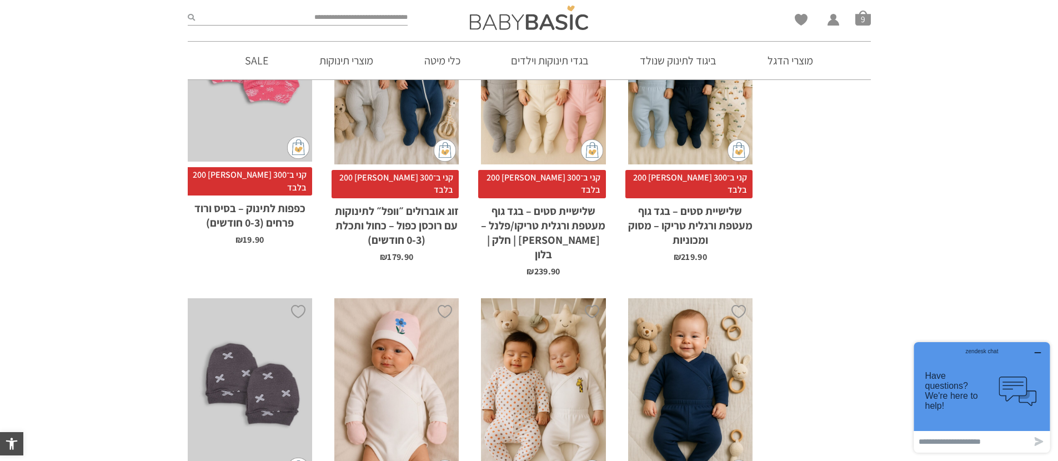
click at [701, 298] on div "x בחירת סוג בד טריקו (עונת מעבר/קיץ) פלנל (חורף)" at bounding box center [690, 391] width 124 height 187
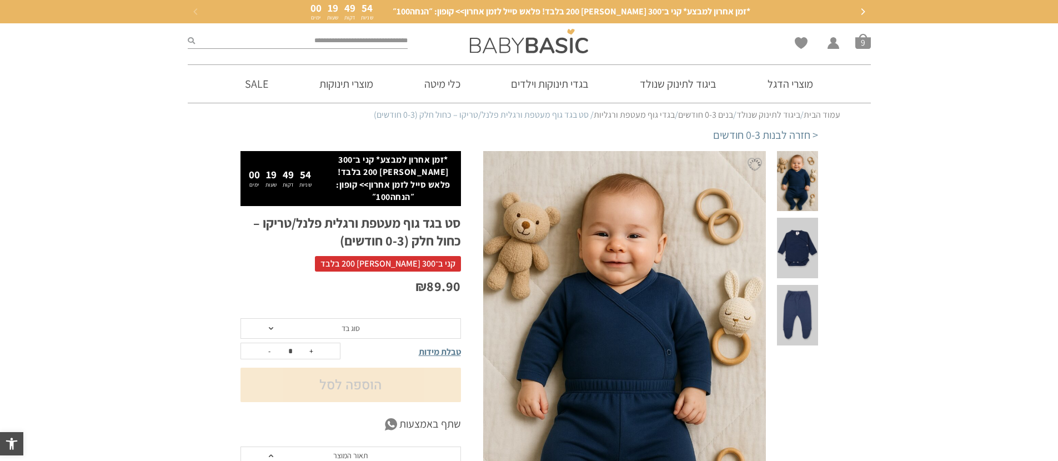
scroll to position [0, -1]
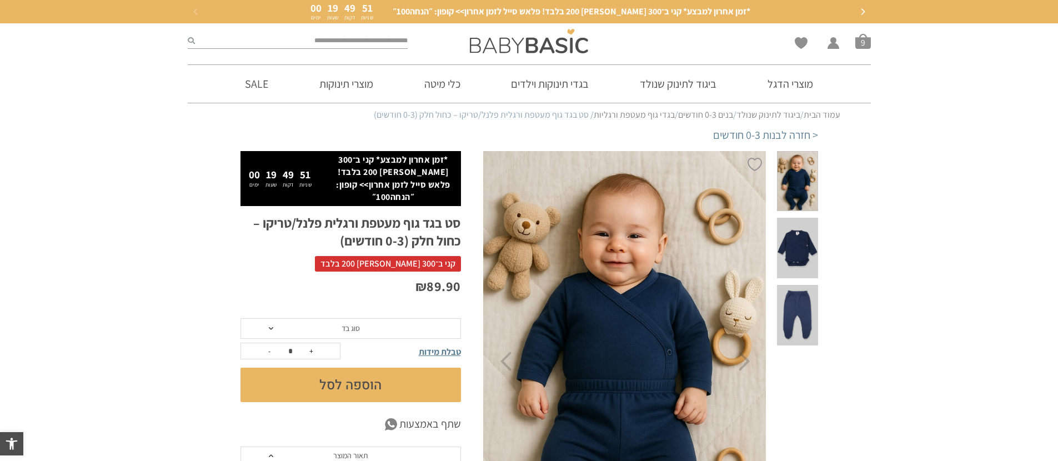
click at [812, 285] on span at bounding box center [797, 315] width 41 height 61
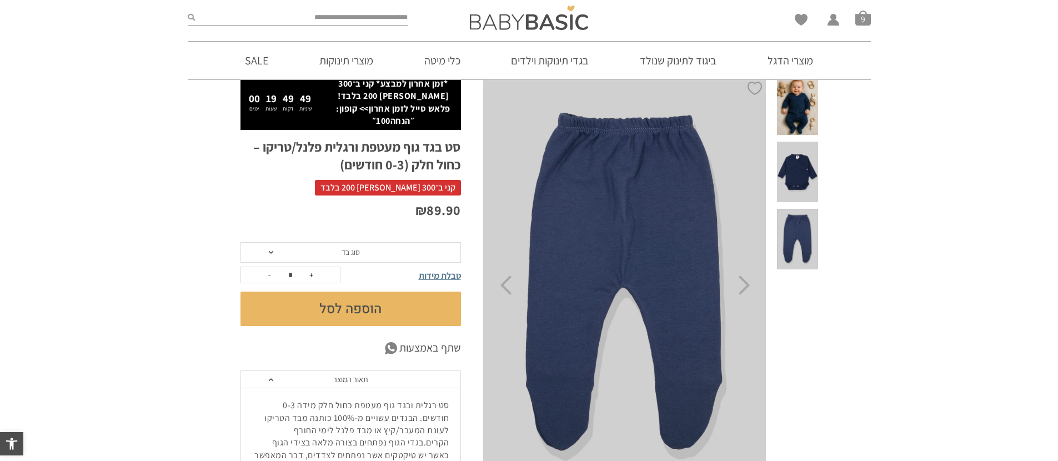
scroll to position [69, 0]
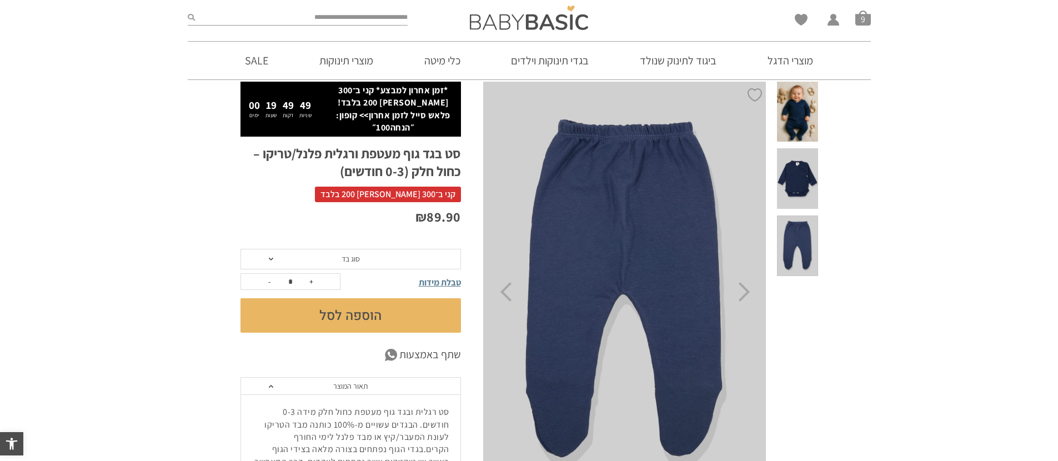
click at [803, 174] on span at bounding box center [797, 178] width 41 height 61
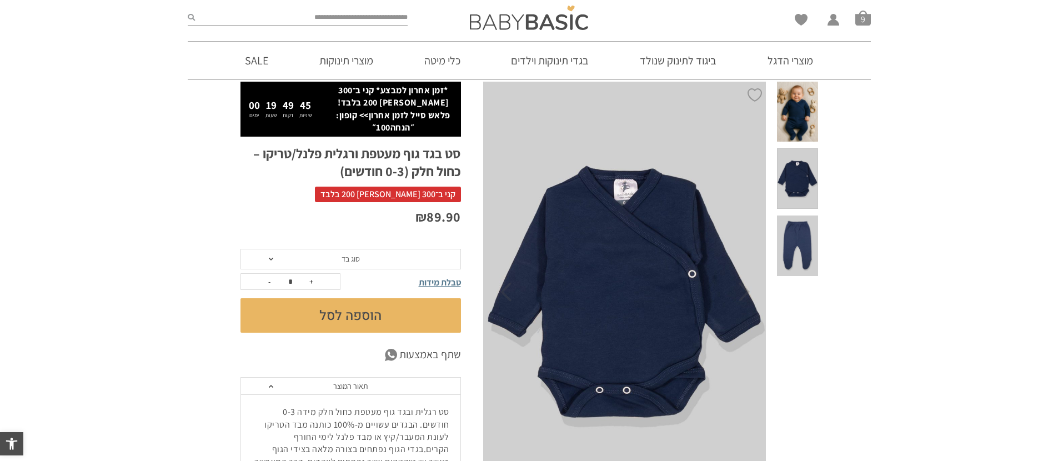
scroll to position [0, 0]
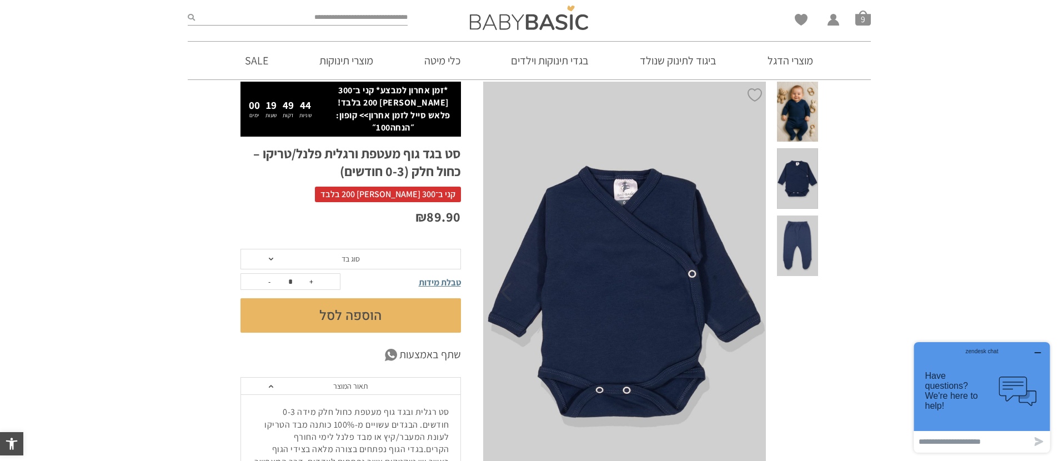
click at [419, 314] on button "הוספה לסל" at bounding box center [351, 315] width 221 height 34
click at [424, 249] on span "סוג בד" at bounding box center [351, 259] width 221 height 21
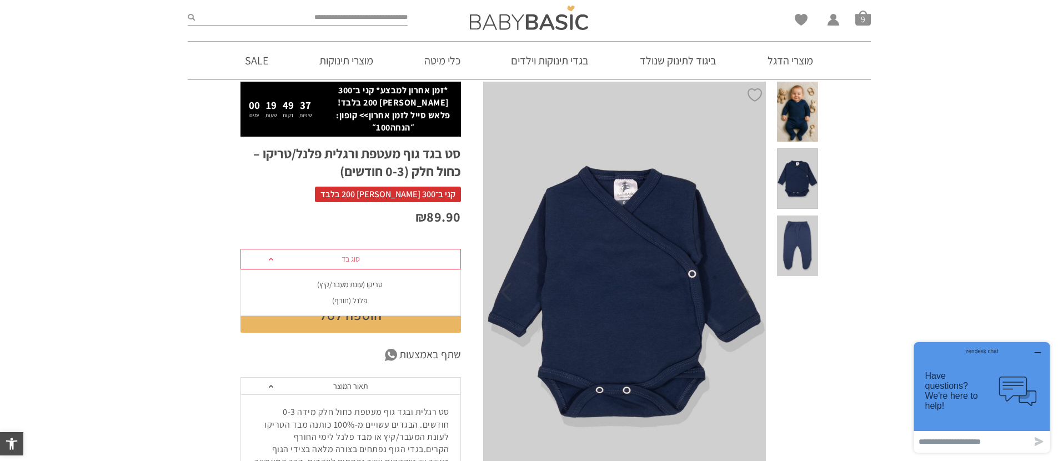
click at [341, 280] on div "טריקו (עונת מעבר/קיץ)" at bounding box center [350, 284] width 221 height 9
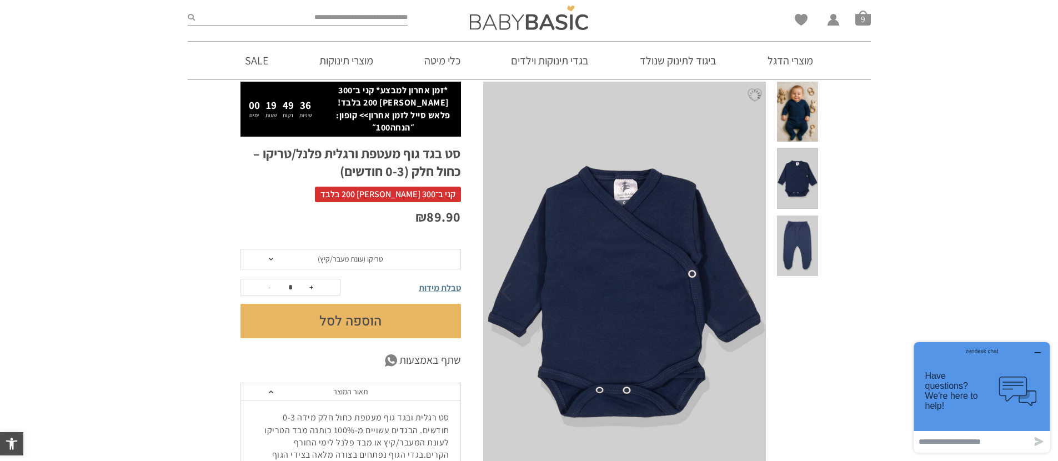
click at [359, 312] on button "הוספה לסל" at bounding box center [351, 321] width 221 height 34
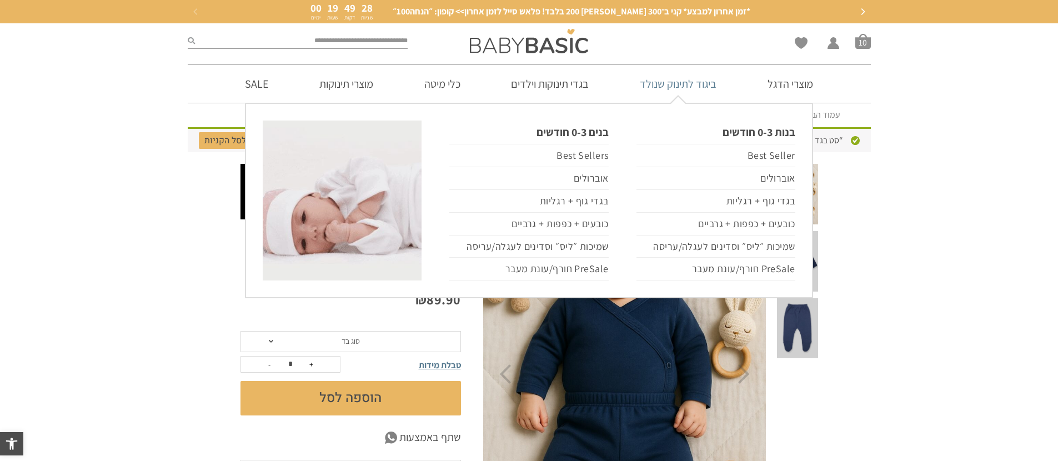
scroll to position [0, -1]
click at [761, 135] on link "בנות 0-3 חודשים" at bounding box center [716, 132] width 159 height 23
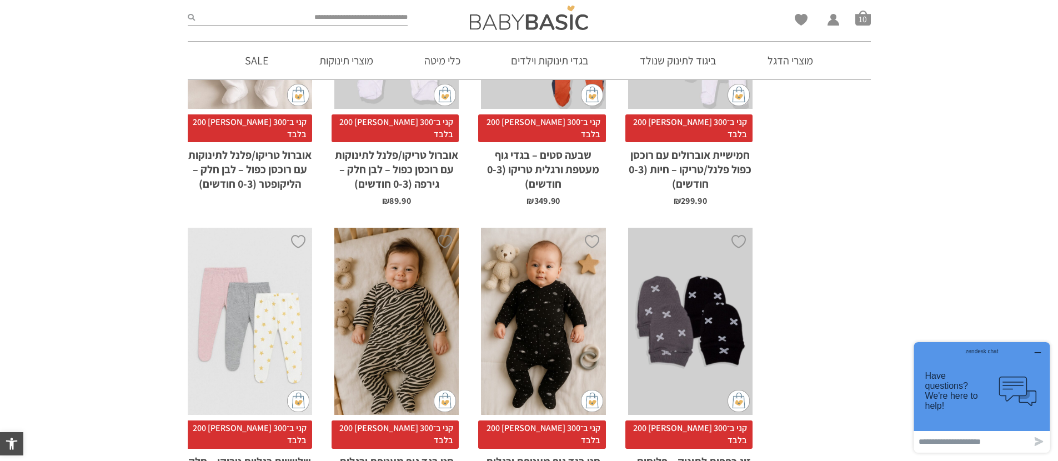
scroll to position [3432, 0]
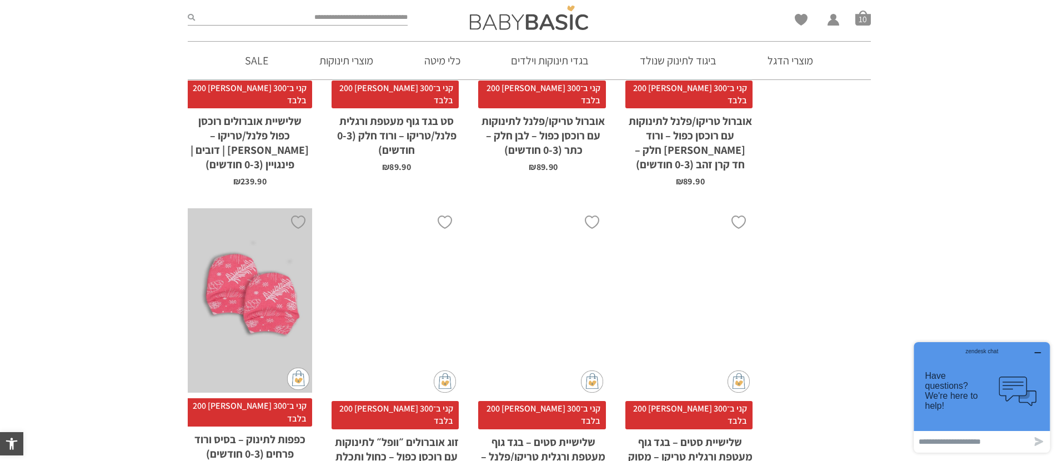
scroll to position [1567, 0]
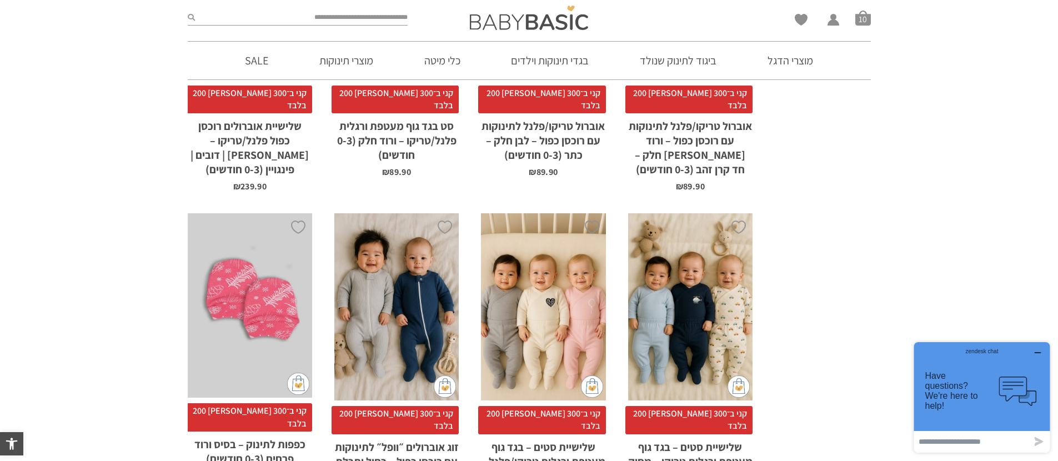
click at [401, 213] on div "x הוספה לסל" at bounding box center [396, 306] width 124 height 187
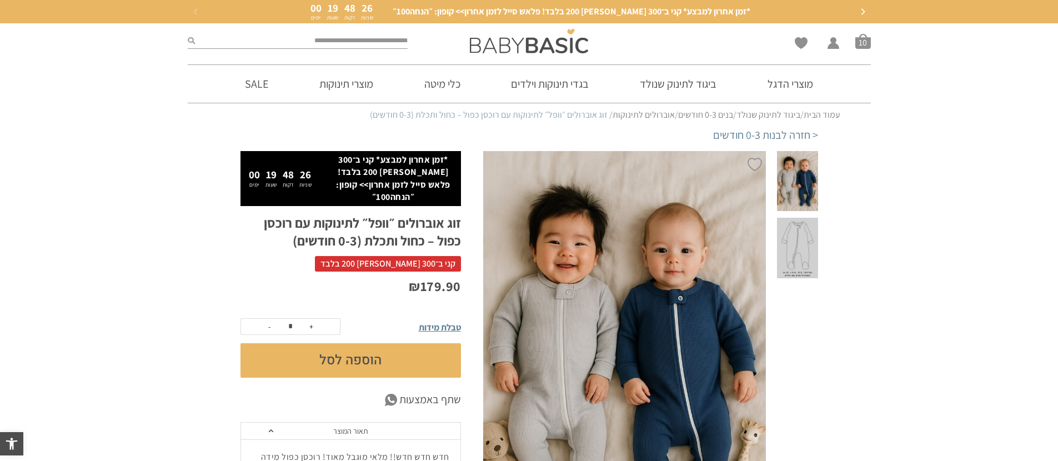
scroll to position [0, -1]
click at [818, 231] on div at bounding box center [798, 361] width 52 height 421
click at [802, 233] on span at bounding box center [797, 248] width 41 height 61
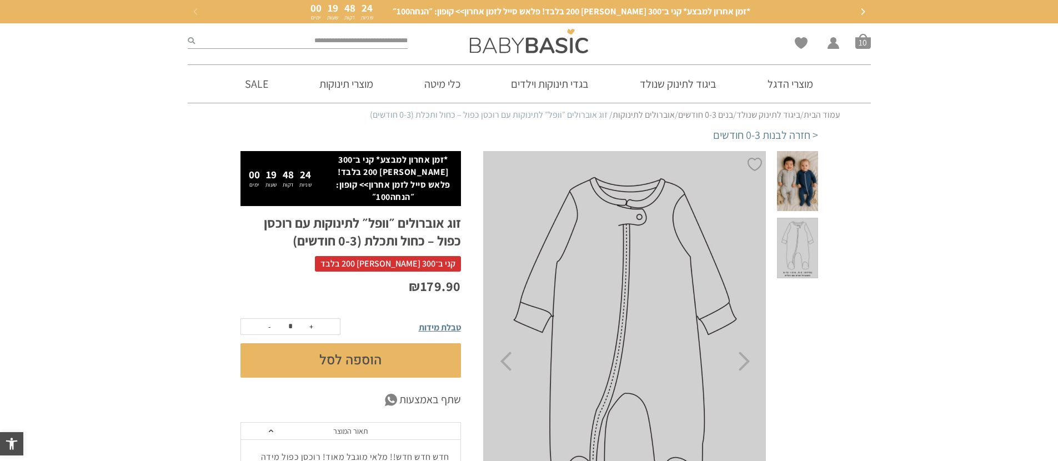
click at [801, 176] on span at bounding box center [797, 181] width 41 height 61
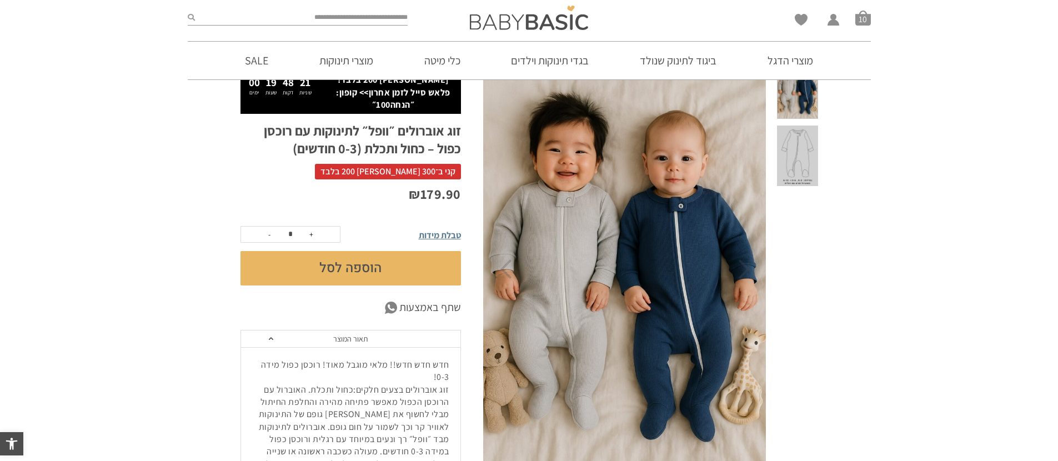
scroll to position [94, 0]
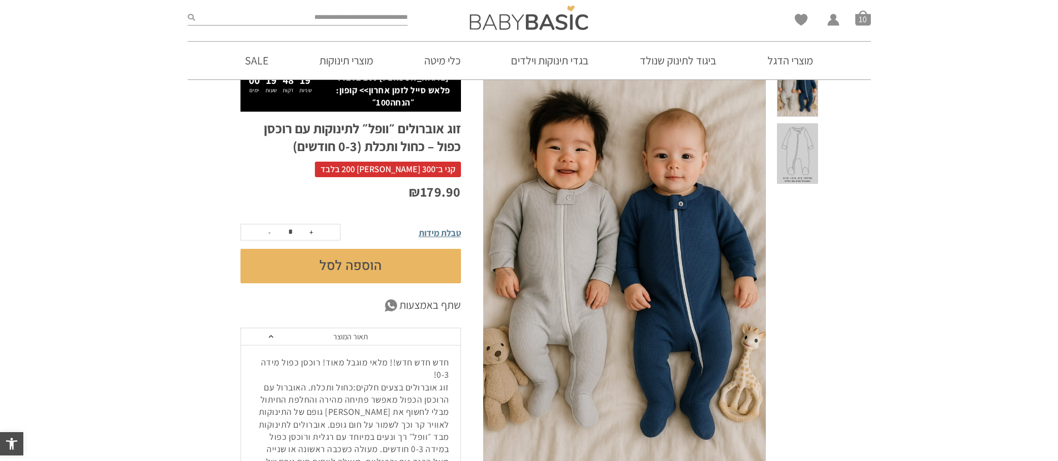
click at [422, 255] on button "הוספה לסל" at bounding box center [351, 266] width 221 height 34
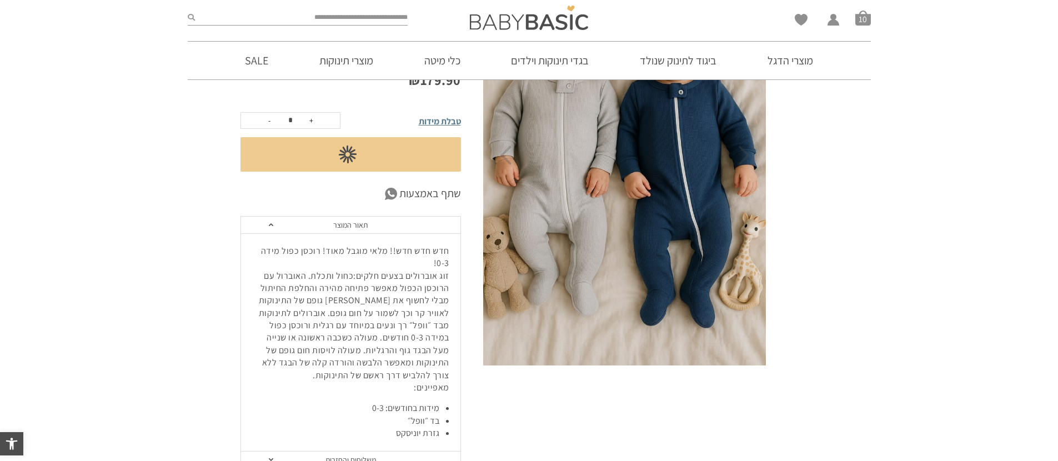
scroll to position [213, 0]
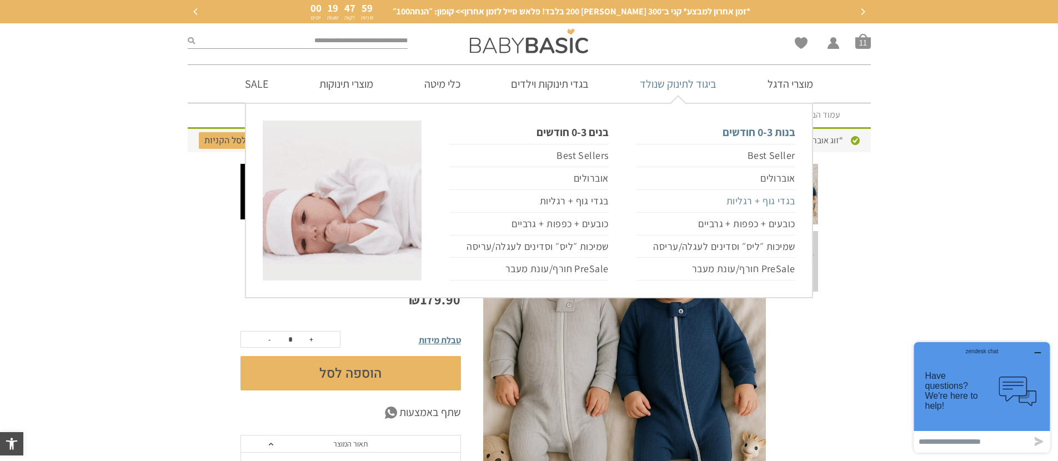
click at [784, 202] on link "בגדי גוף + רגליות" at bounding box center [716, 201] width 159 height 23
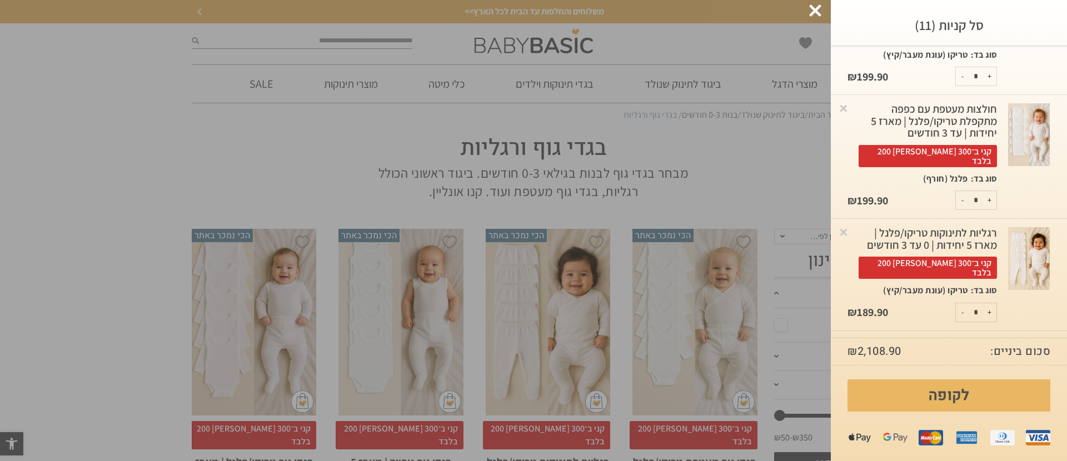
scroll to position [167, 0]
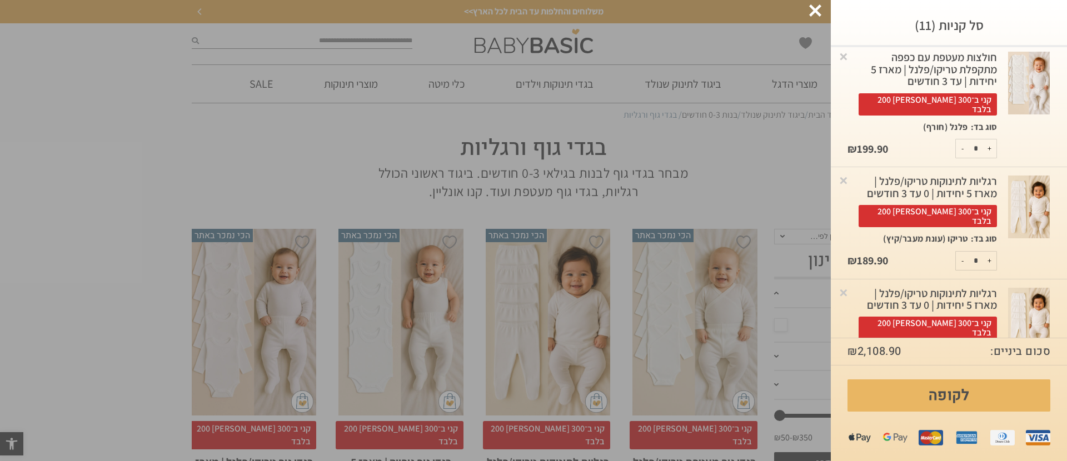
click at [992, 252] on button "+" at bounding box center [989, 261] width 14 height 18
type input "*"
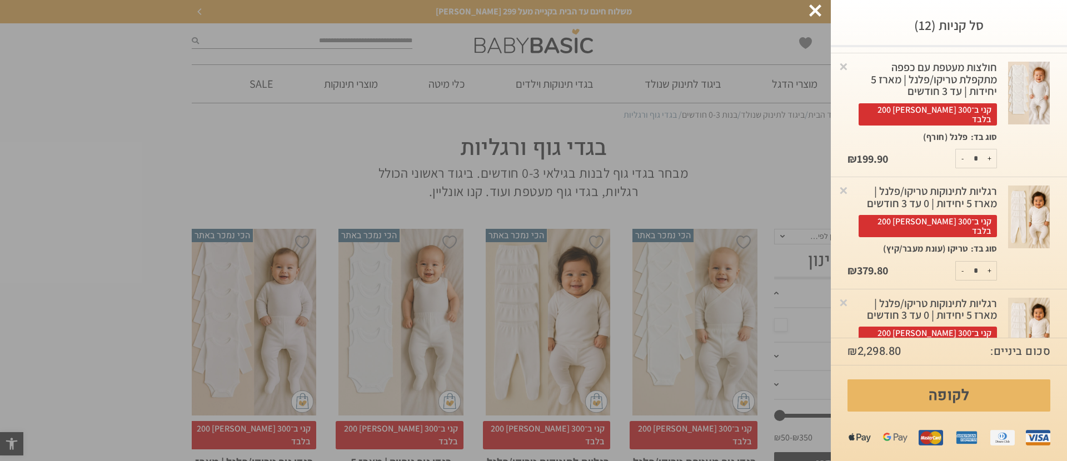
scroll to position [168, 0]
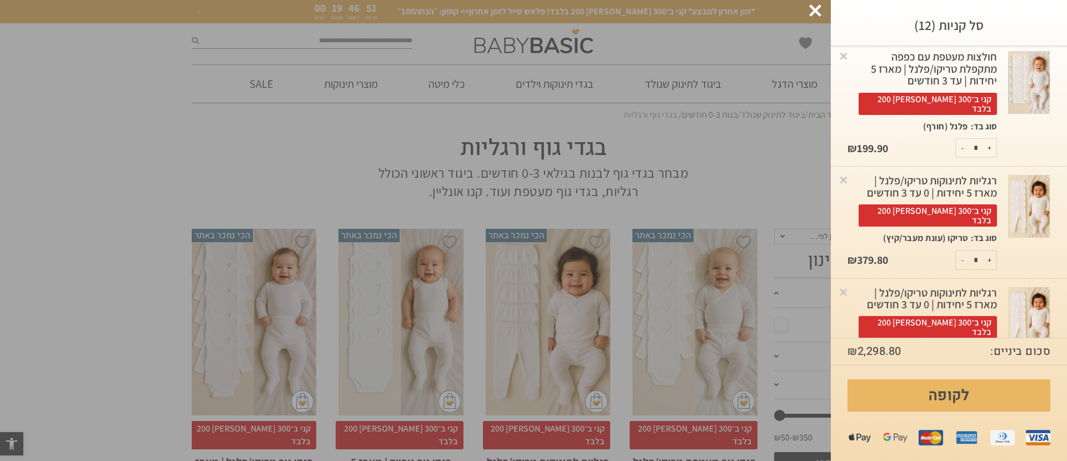
click at [965, 251] on button "-" at bounding box center [962, 260] width 14 height 18
type input "*"
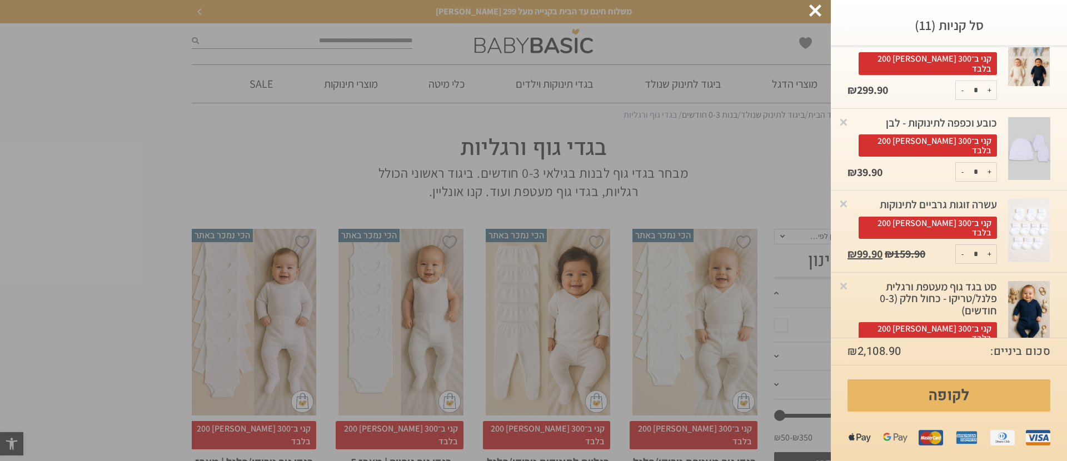
scroll to position [842, 0]
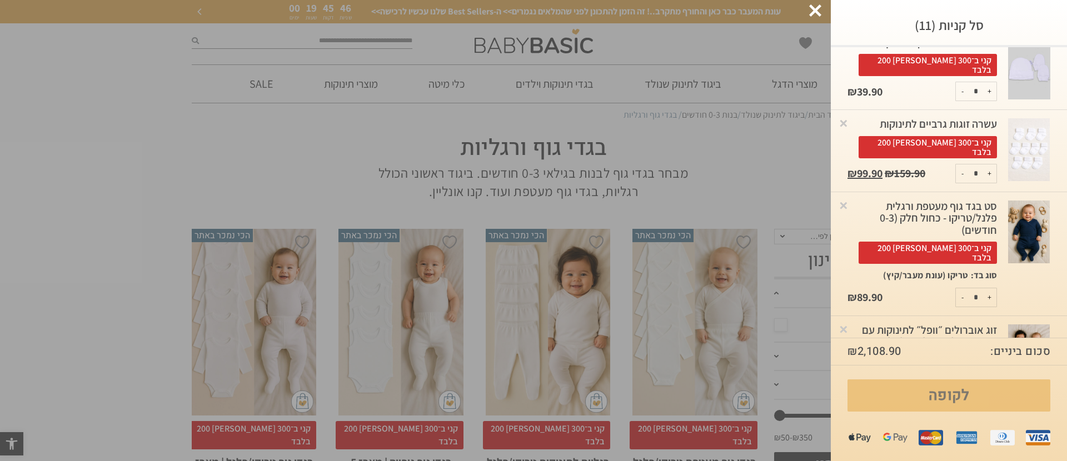
click at [1002, 393] on link "לקופה" at bounding box center [948, 395] width 203 height 32
